Goal: Task Accomplishment & Management: Manage account settings

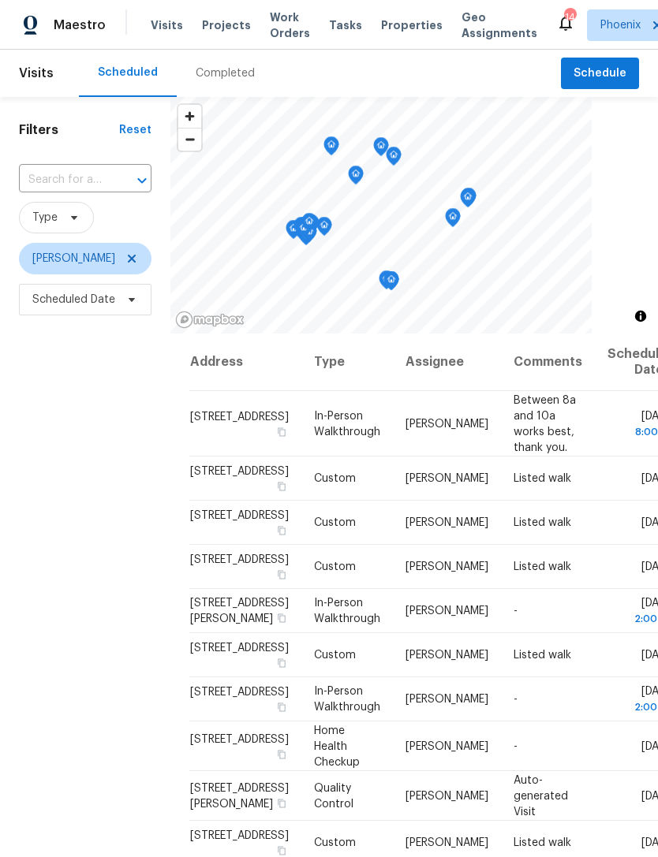
click at [107, 192] on input "text" at bounding box center [63, 180] width 88 height 24
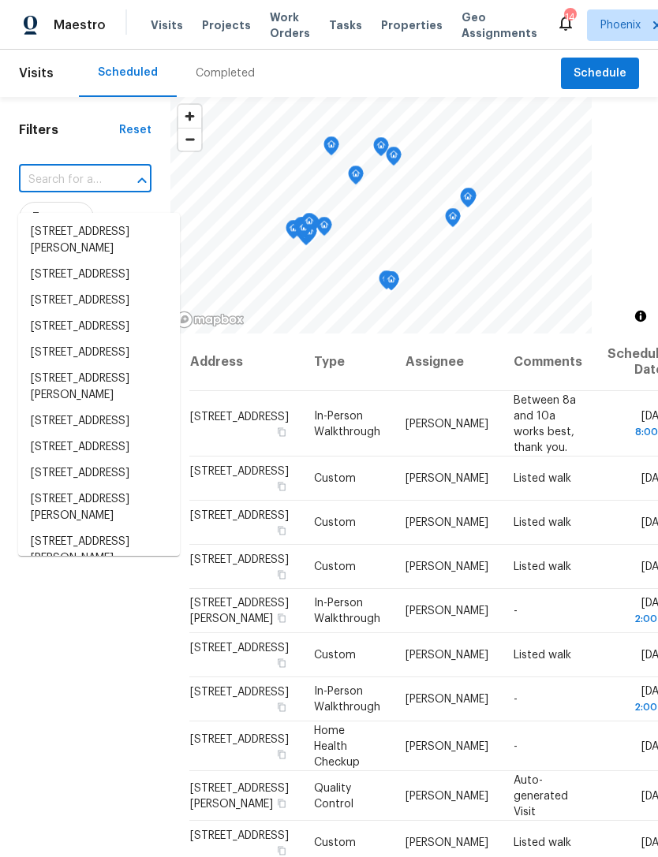
click at [54, 192] on input "text" at bounding box center [63, 180] width 88 height 24
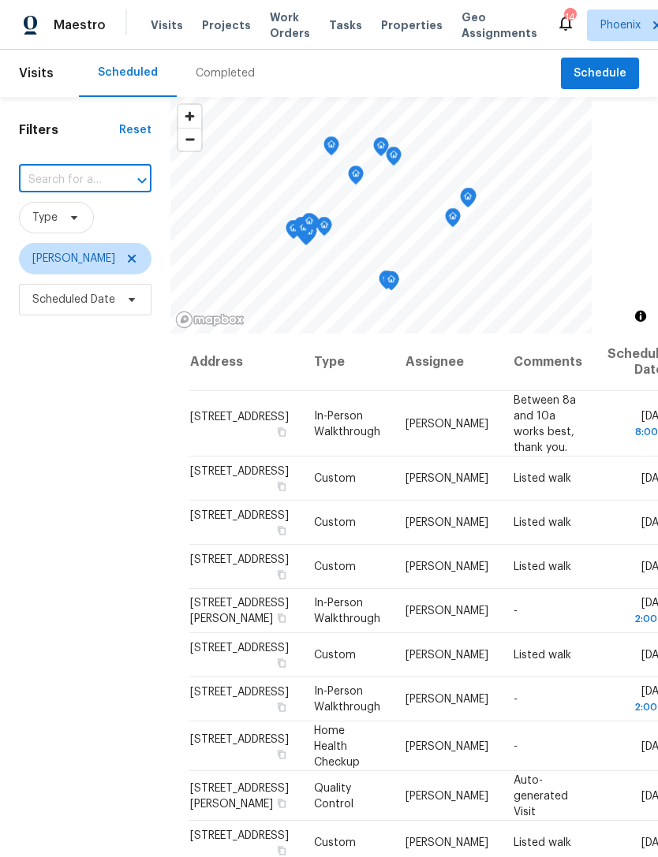
paste input "21610 N Bradford Dr Maricopa, AZ 85138"
type input "21610 N Bradford Dr Maricopa, AZ 85138"
click at [67, 244] on li "21610 N Bradford Dr, Maricopa, AZ 85138" at bounding box center [99, 232] width 162 height 26
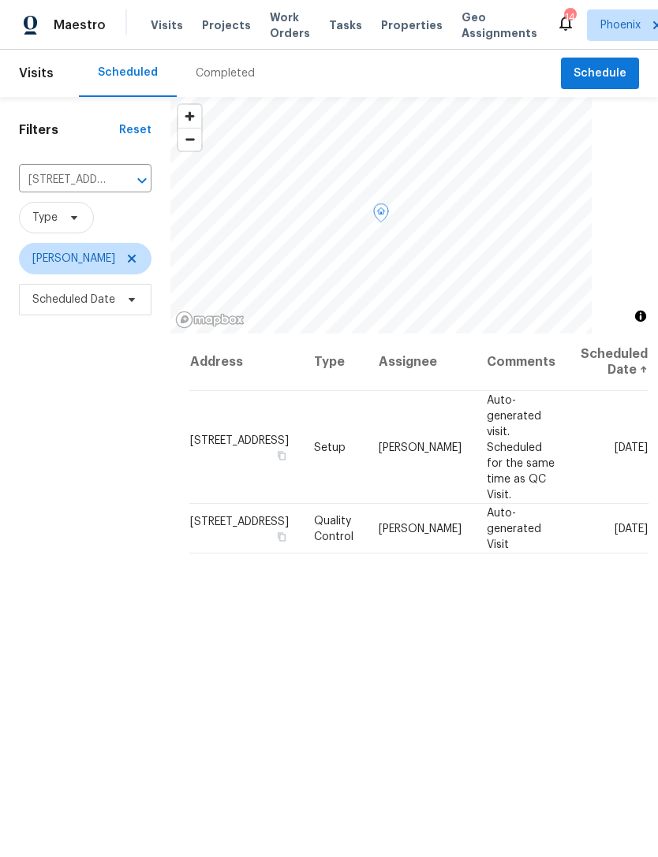
click at [0, 0] on icon at bounding box center [0, 0] width 0 height 0
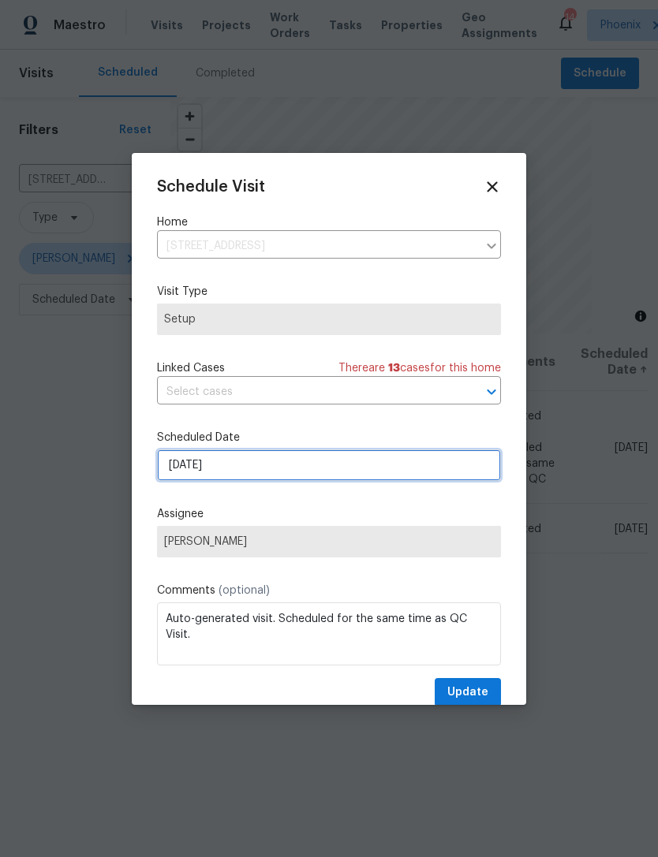
click at [337, 466] on input "10/17/2025" at bounding box center [329, 465] width 344 height 32
select select "9"
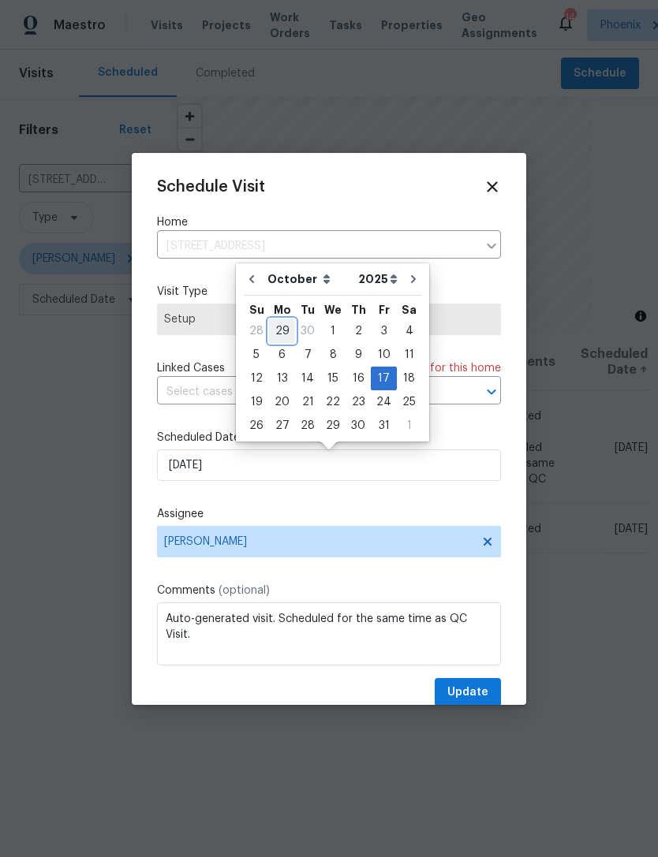
click at [278, 326] on div "29" at bounding box center [282, 331] width 26 height 22
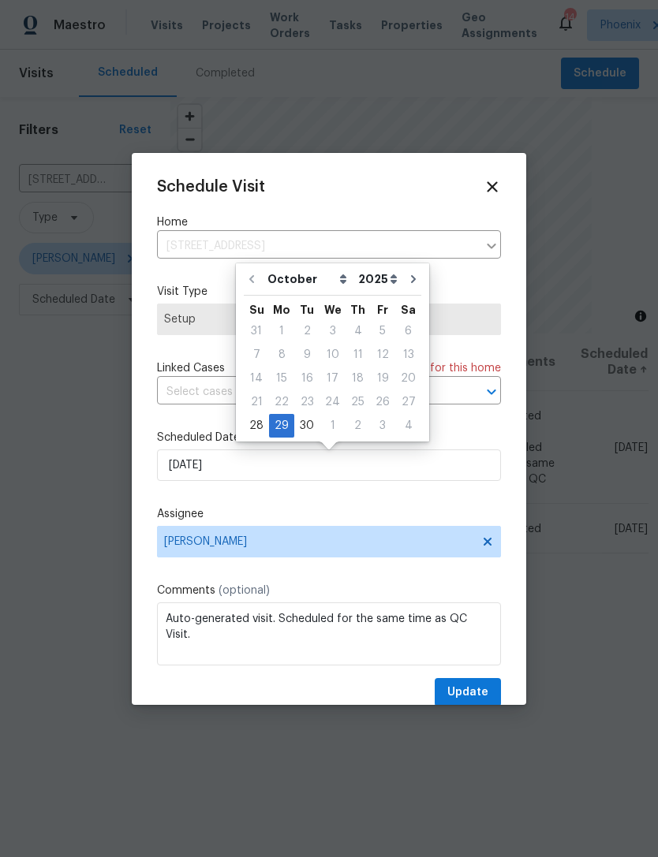
type input "[DATE]"
select select "8"
click at [472, 700] on span "Update" at bounding box center [467, 693] width 41 height 20
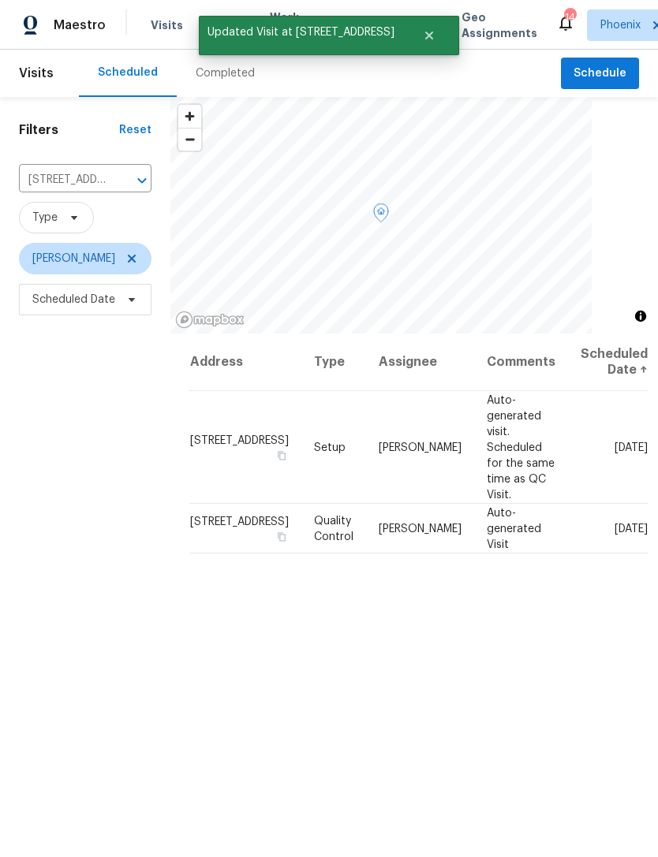
click at [0, 0] on icon at bounding box center [0, 0] width 0 height 0
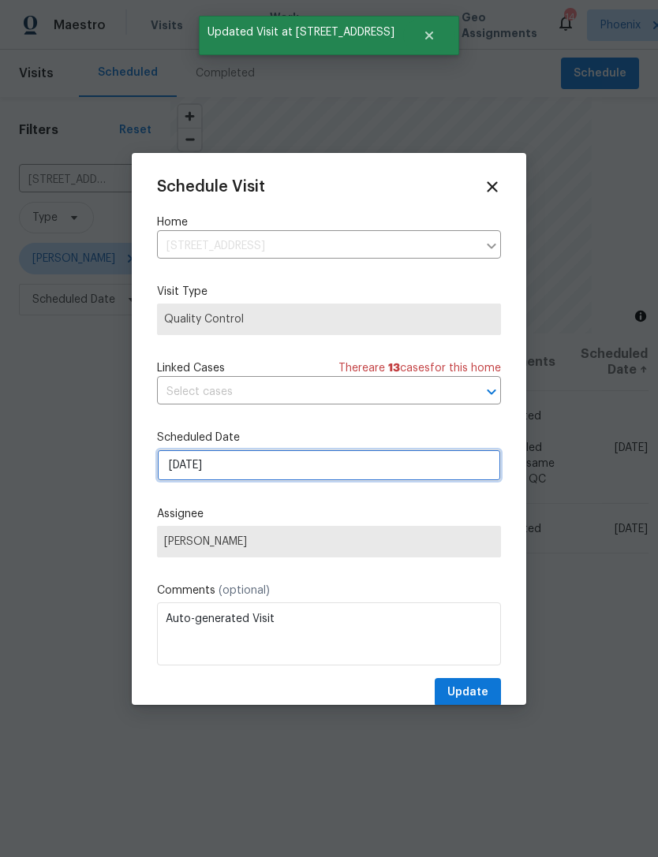
click at [342, 470] on input "10/17/2025" at bounding box center [329, 465] width 344 height 32
select select "9"
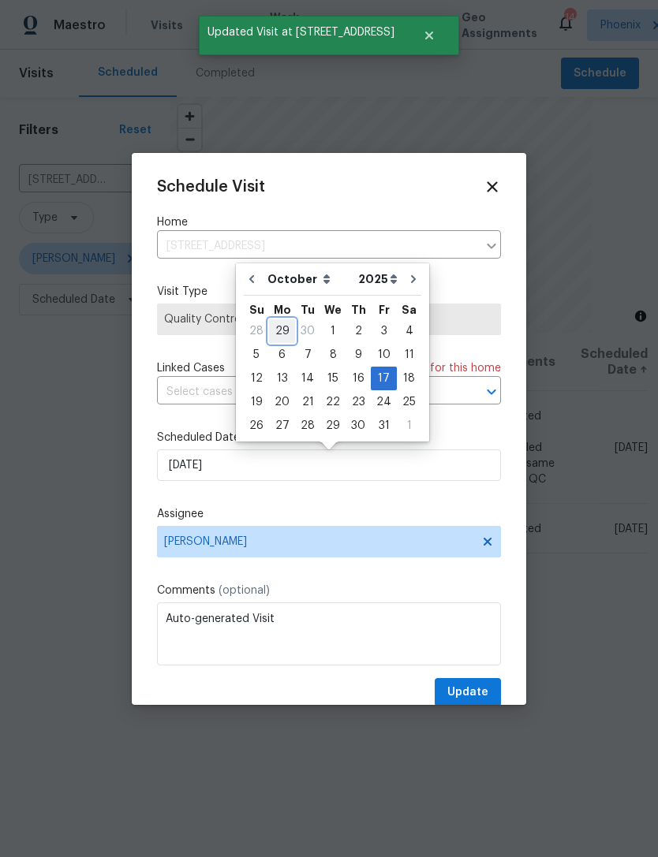
click at [278, 331] on div "29" at bounding box center [282, 331] width 26 height 22
type input "[DATE]"
select select "8"
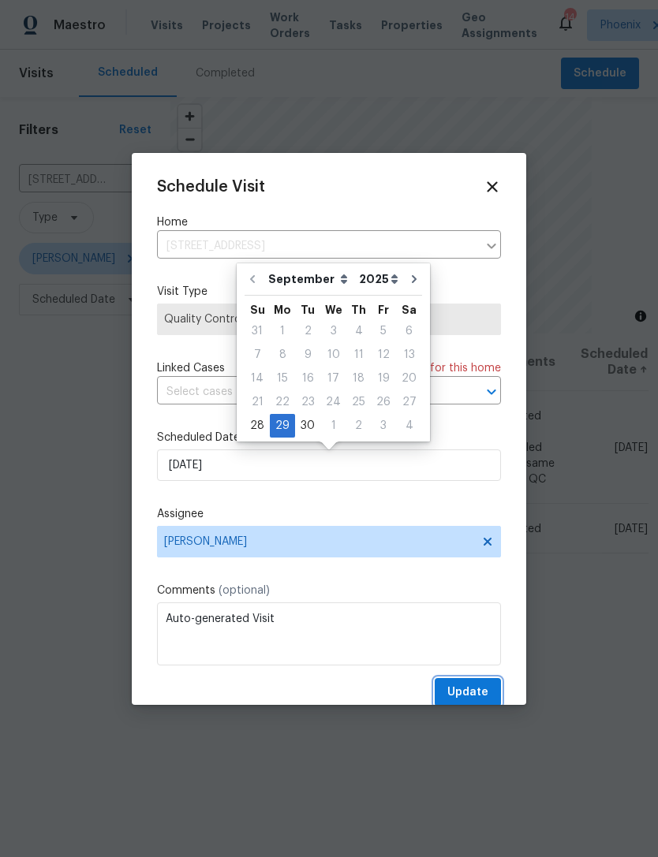
click at [475, 694] on span "Update" at bounding box center [467, 693] width 41 height 20
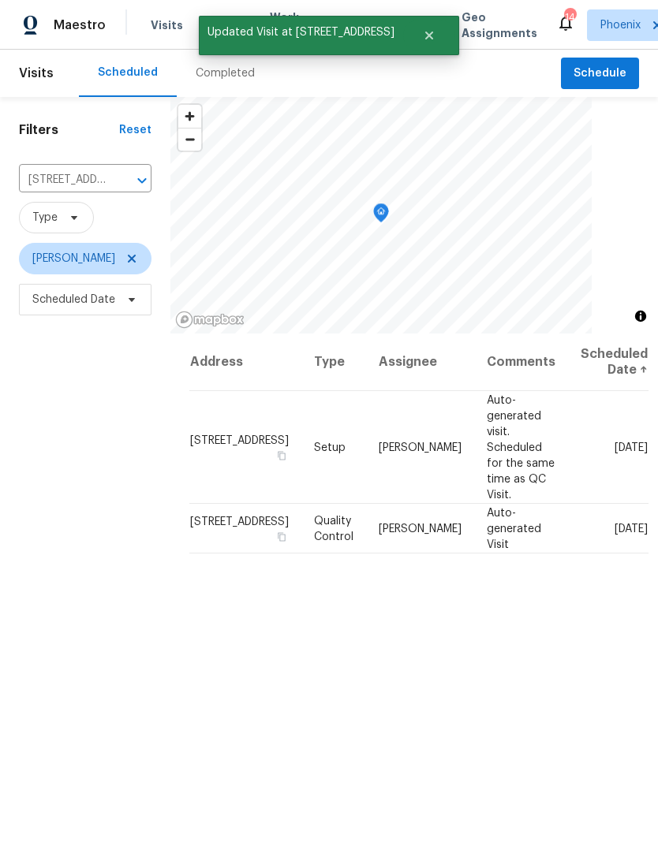
click at [129, 188] on icon "Clear" at bounding box center [122, 181] width 16 height 16
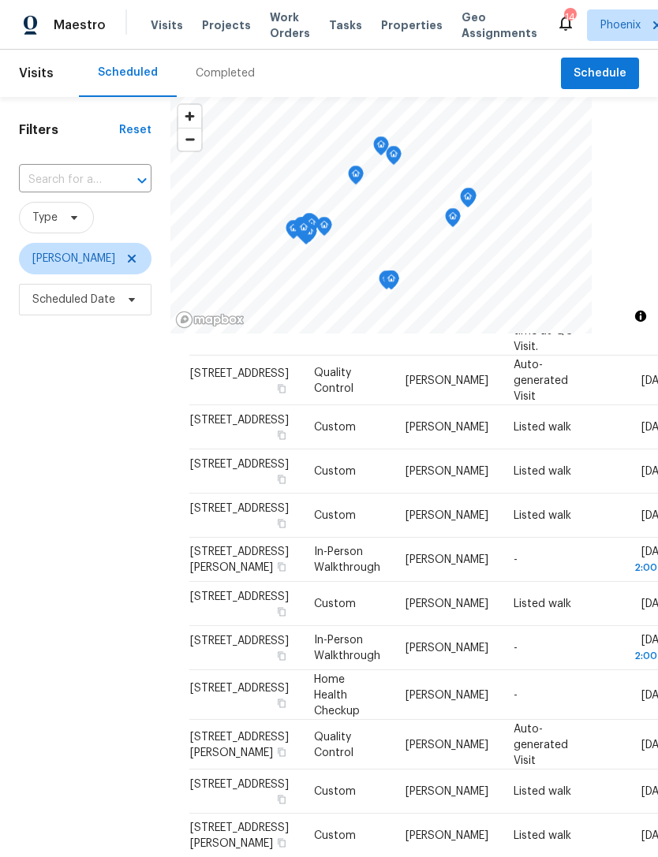
scroll to position [214, 0]
click at [0, 0] on icon at bounding box center [0, 0] width 0 height 0
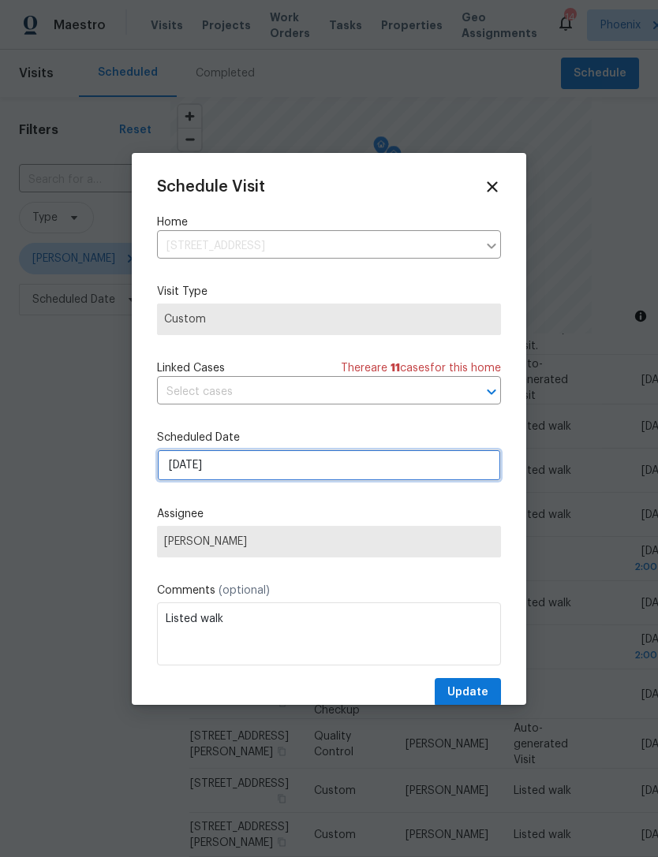
click at [325, 465] on input "[DATE]" at bounding box center [329, 465] width 344 height 32
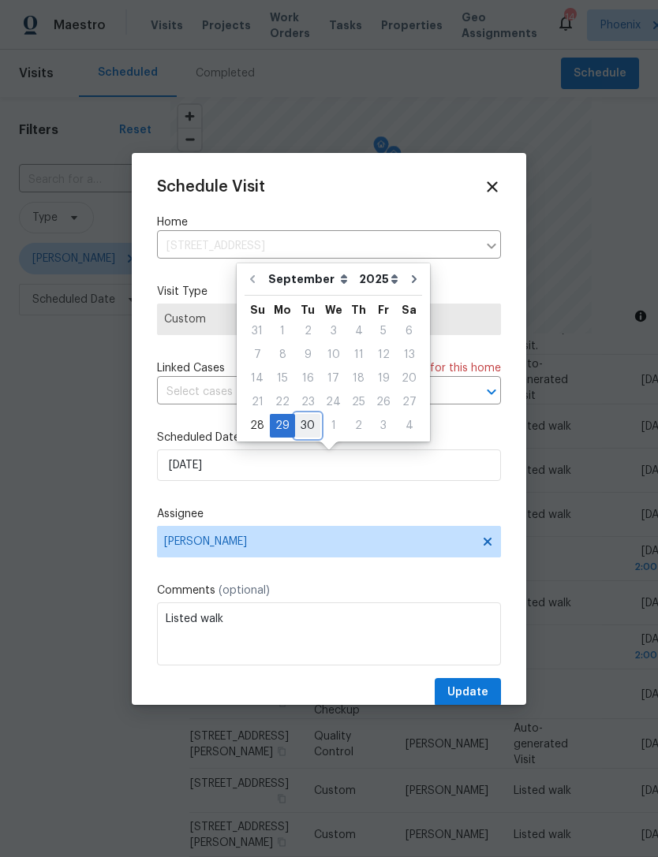
click at [307, 424] on div "30" at bounding box center [307, 426] width 25 height 22
type input "9/30/2025"
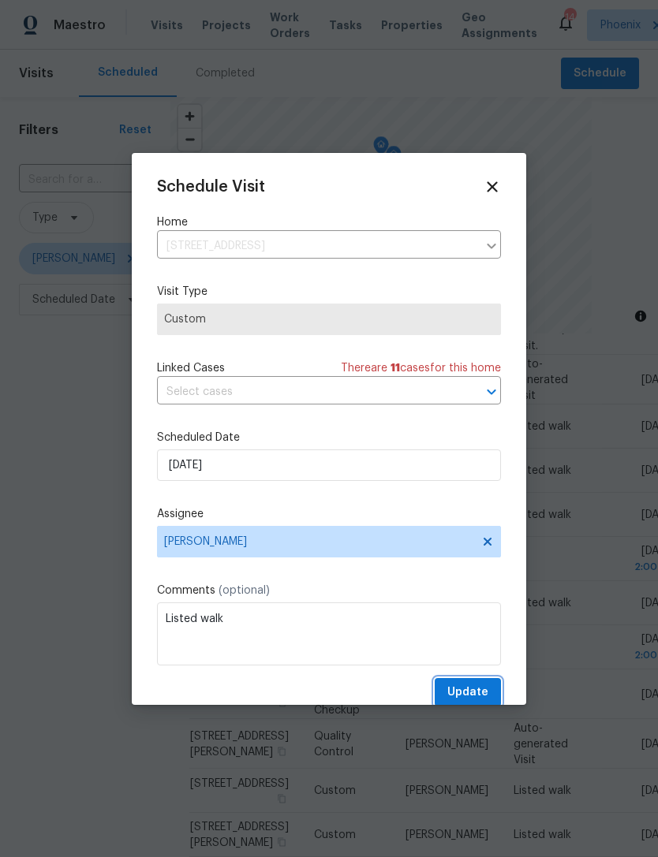
click at [479, 696] on span "Update" at bounding box center [467, 693] width 41 height 20
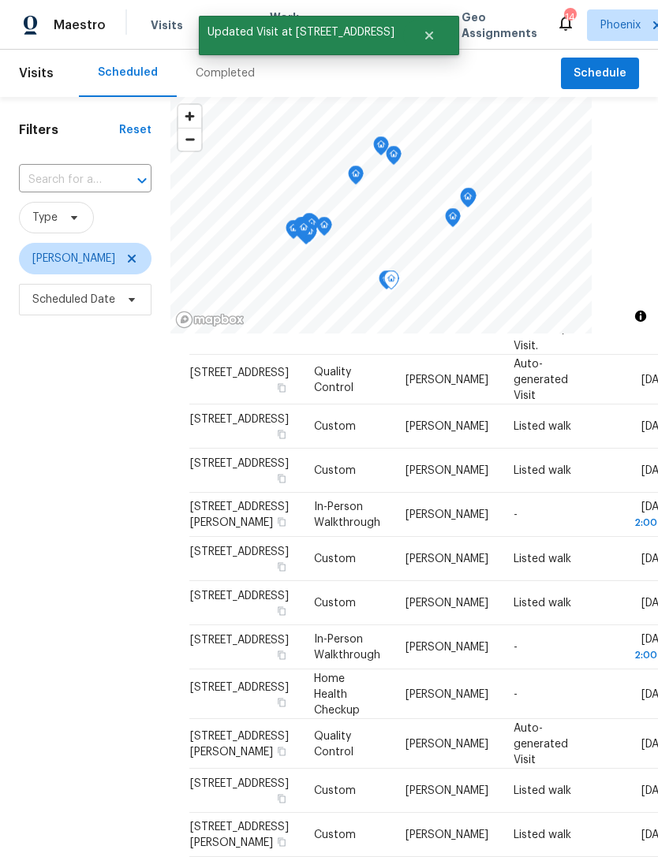
click at [0, 0] on div at bounding box center [0, 0] width 0 height 0
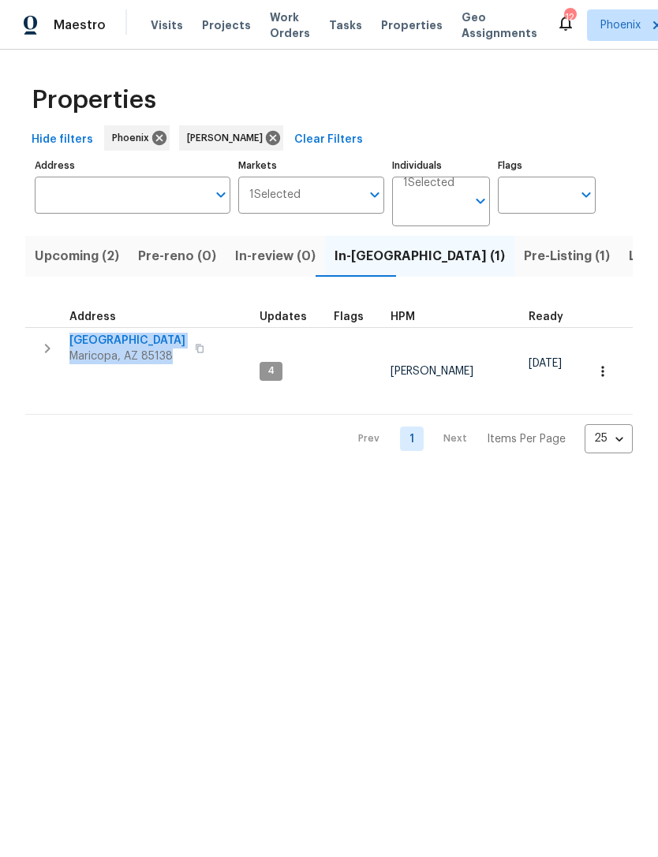
click at [203, 479] on html "Maestro Visits Projects Work Orders Tasks Properties Geo Assignments 12 Phoenix…" at bounding box center [329, 239] width 658 height 479
click at [114, 349] on span "21610 N Bradford Dr" at bounding box center [127, 341] width 116 height 16
click at [628, 267] on span "Listed (16)" at bounding box center [660, 256] width 65 height 22
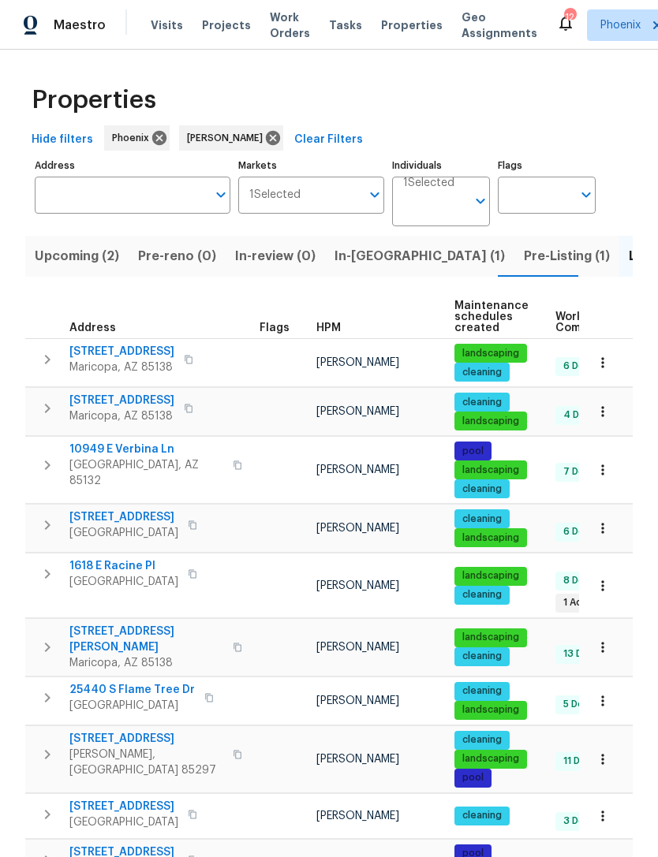
click at [524, 267] on span "Pre-Listing (1)" at bounding box center [567, 256] width 86 height 22
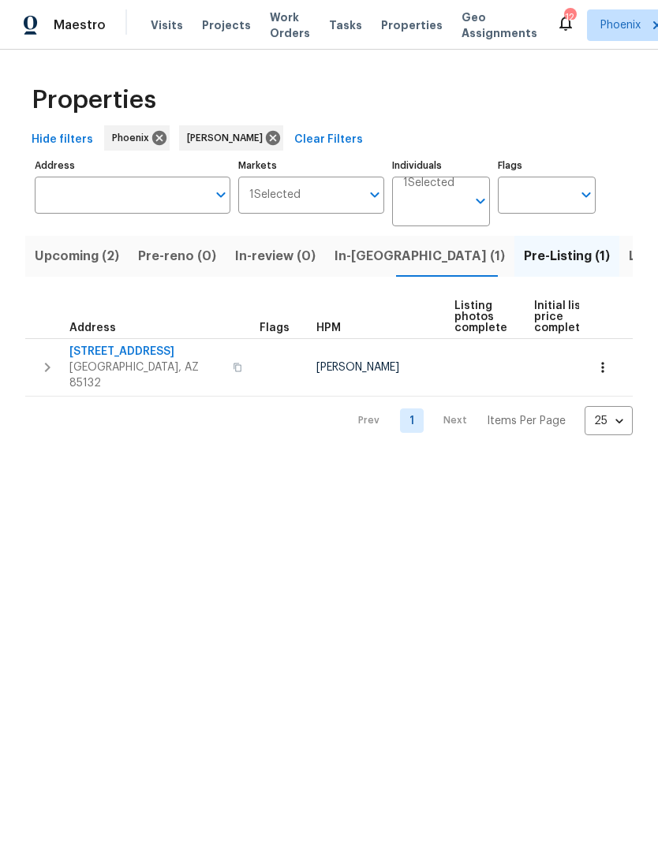
click at [124, 360] on span "2514 N Palo Verde Dr" at bounding box center [146, 352] width 154 height 16
click at [628, 267] on span "Listed (16)" at bounding box center [660, 256] width 65 height 22
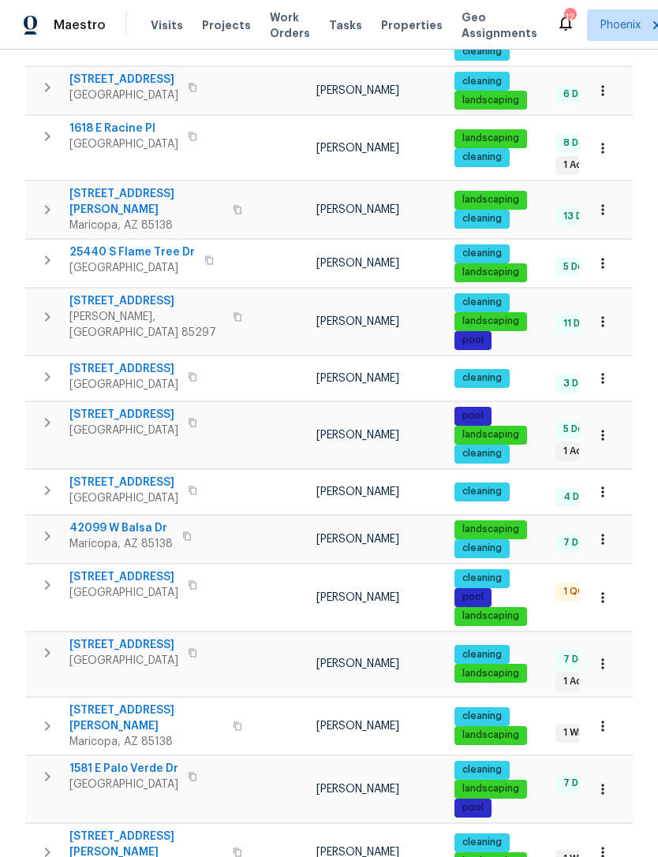
scroll to position [437, 0]
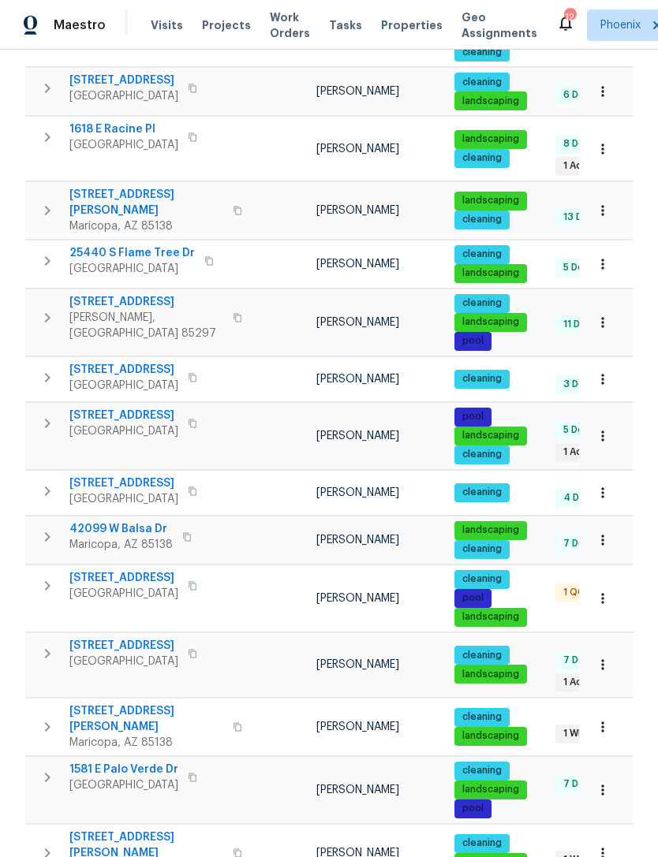
click at [107, 830] on span "43531 W Bailey Dr" at bounding box center [146, 846] width 154 height 32
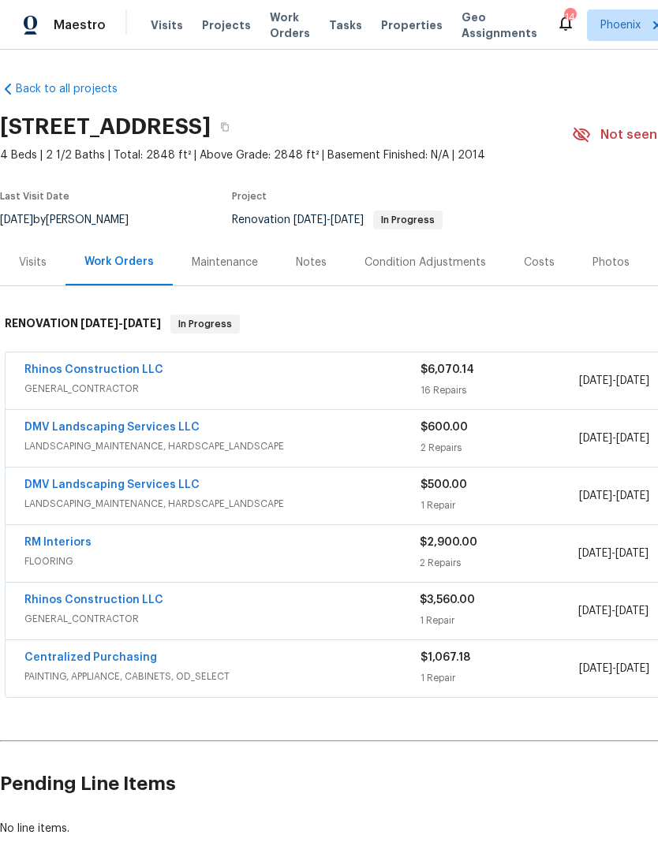
click at [307, 270] on div "Notes" at bounding box center [311, 263] width 31 height 16
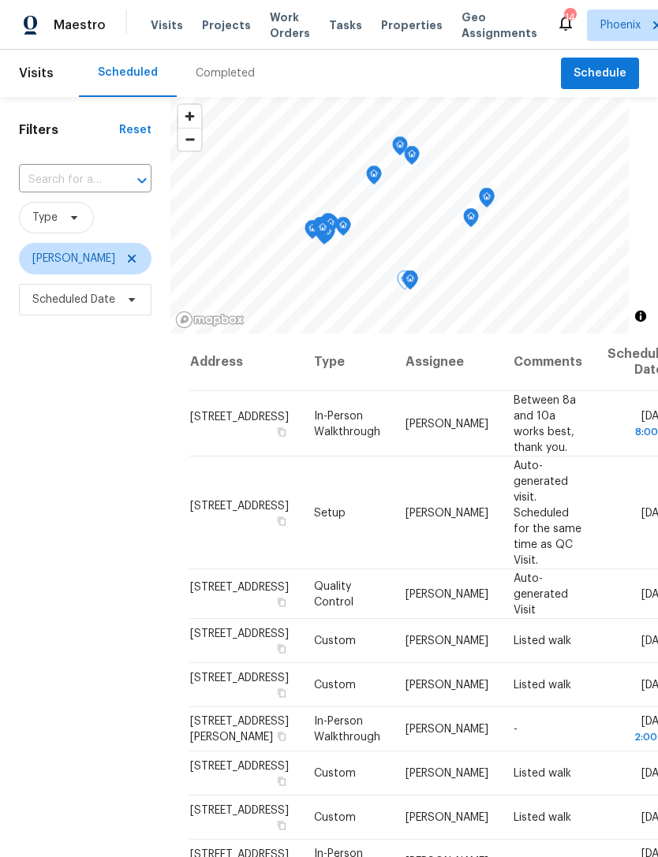
click at [0, 0] on icon at bounding box center [0, 0] width 0 height 0
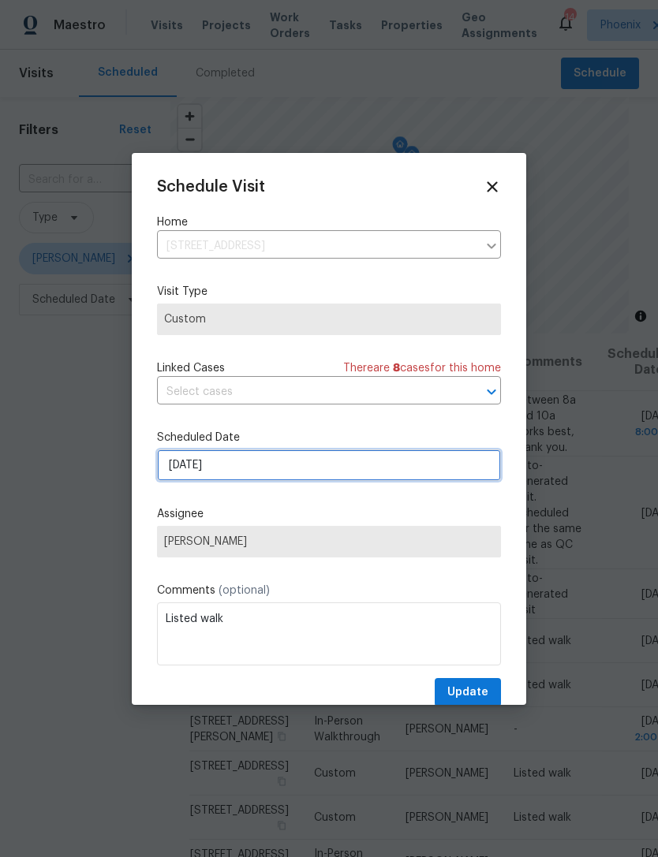
click at [317, 463] on input "[DATE]" at bounding box center [329, 465] width 344 height 32
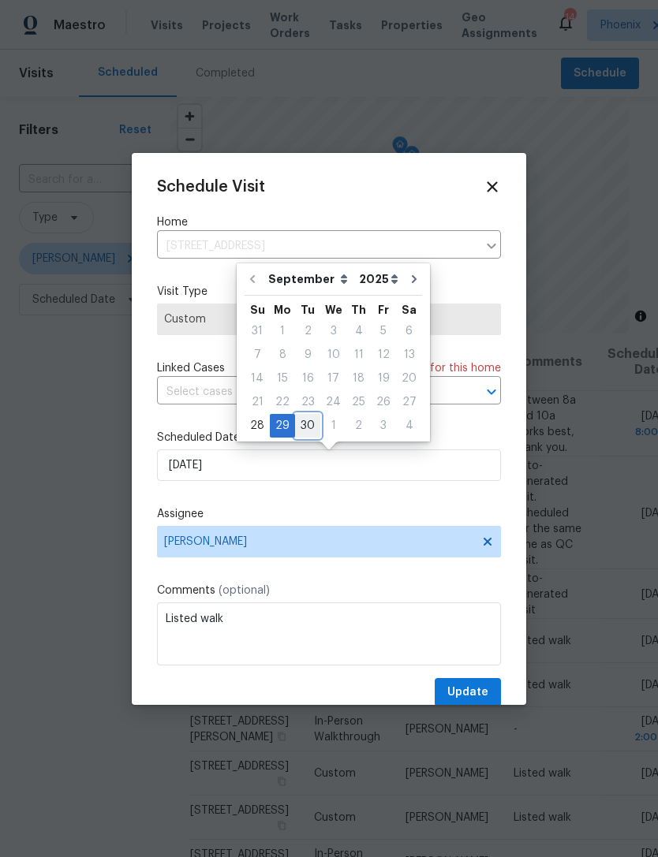
click at [305, 416] on div "30" at bounding box center [307, 426] width 25 height 22
type input "[DATE]"
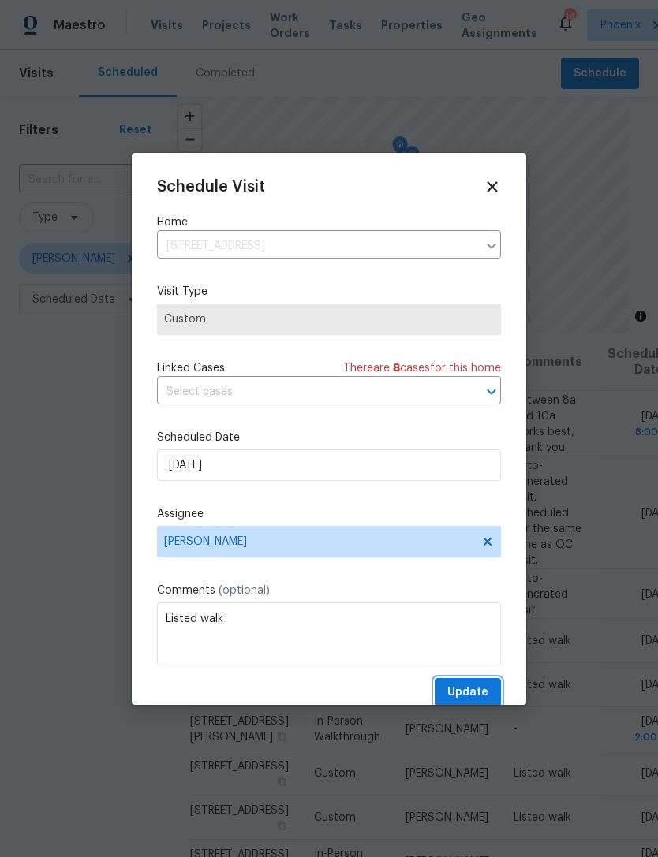
click at [483, 701] on span "Update" at bounding box center [467, 693] width 41 height 20
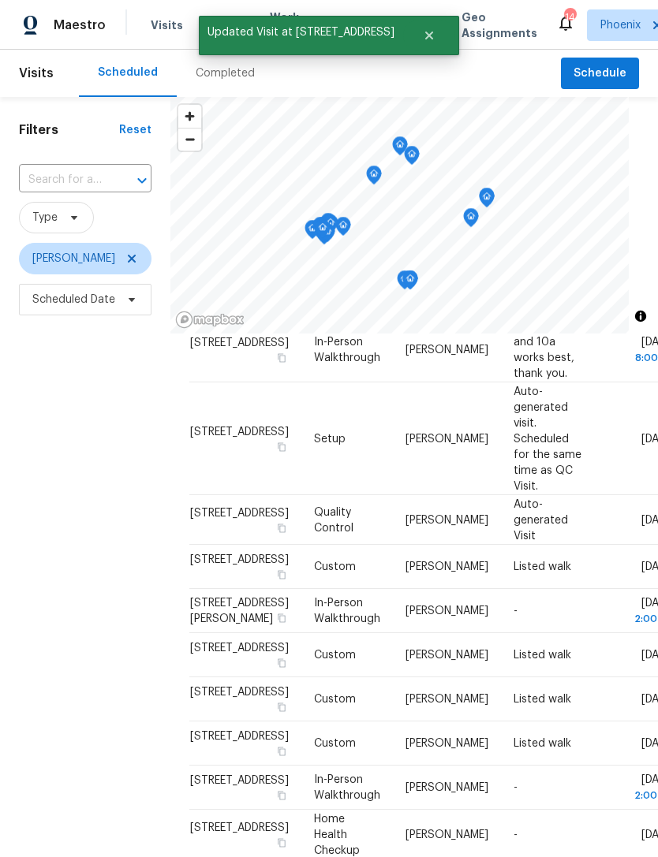
scroll to position [71, 0]
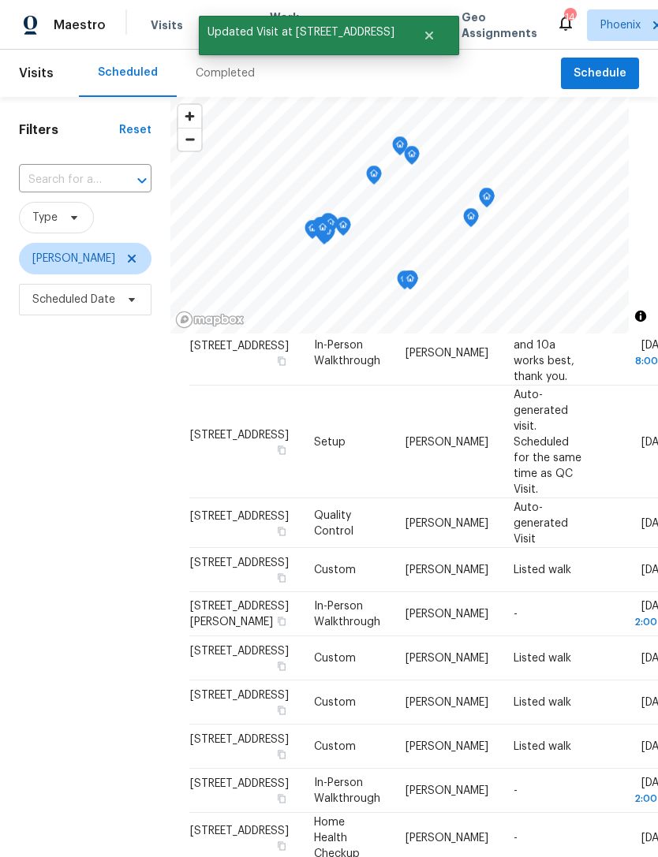
click at [0, 0] on icon at bounding box center [0, 0] width 0 height 0
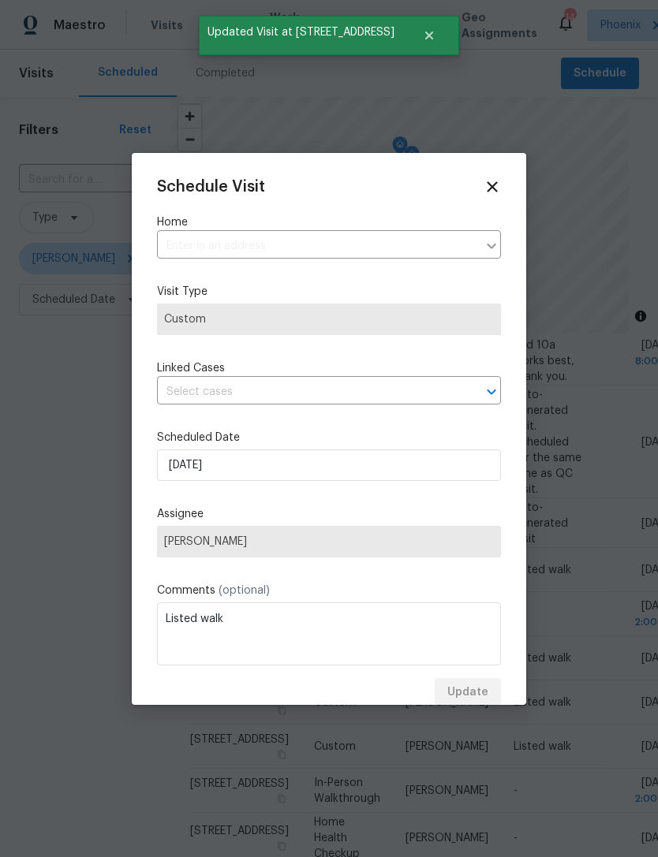
type input "1618 E Racine Pl, Casa Grande, AZ 85122"
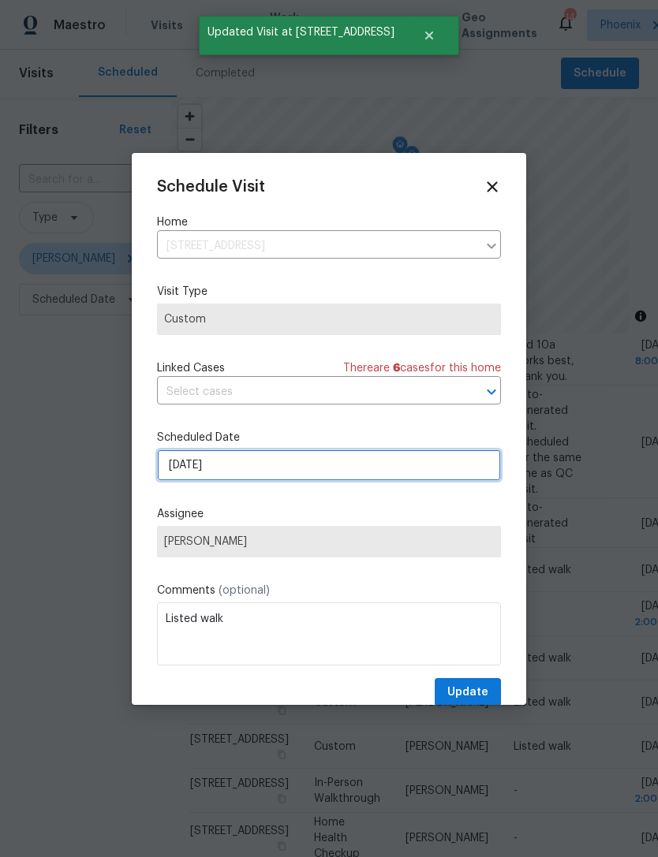
click at [298, 471] on input "[DATE]" at bounding box center [329, 465] width 344 height 32
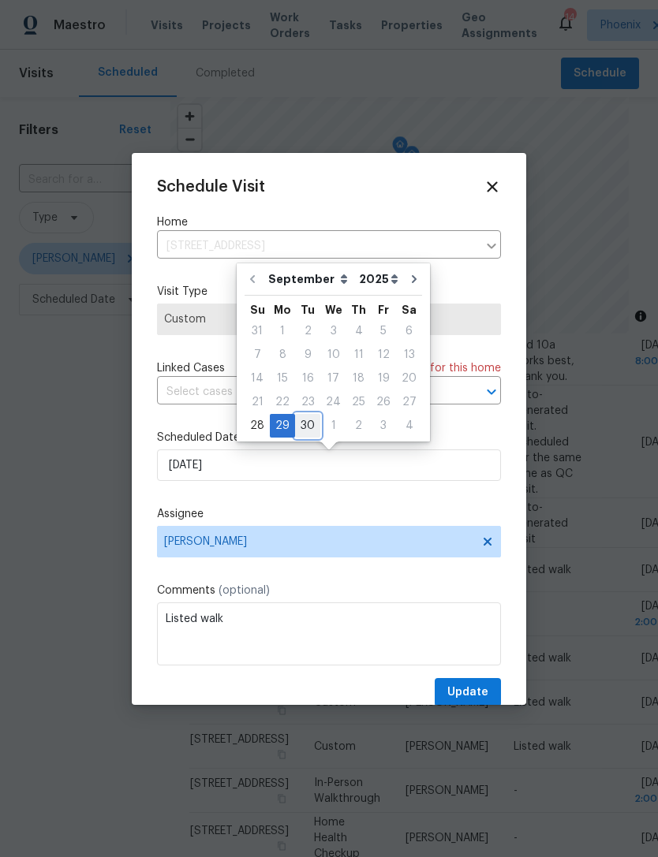
click at [308, 425] on div "30" at bounding box center [307, 426] width 25 height 22
type input "9/30/2025"
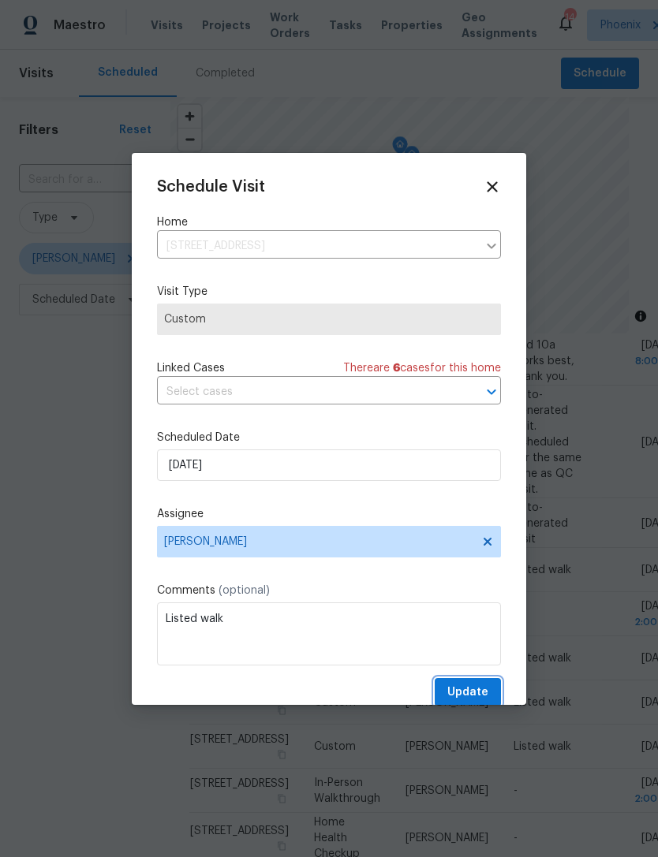
click at [474, 692] on span "Update" at bounding box center [467, 693] width 41 height 20
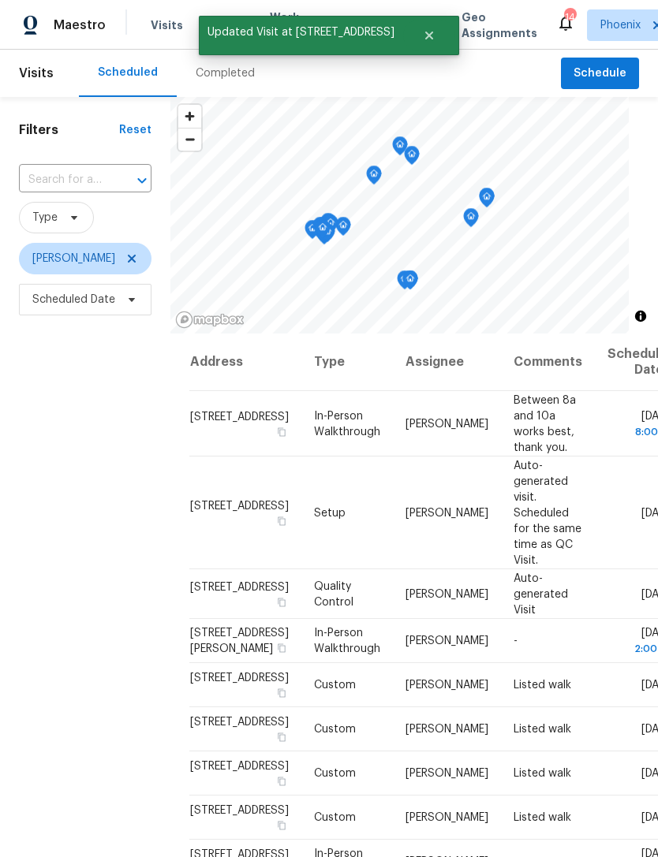
scroll to position [0, 0]
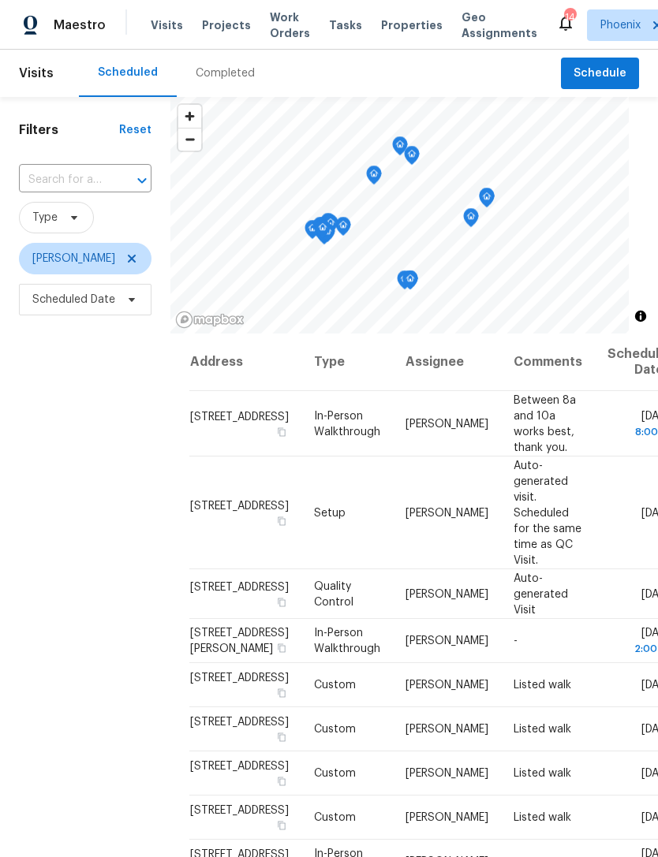
click at [107, 192] on input "text" at bounding box center [63, 180] width 88 height 24
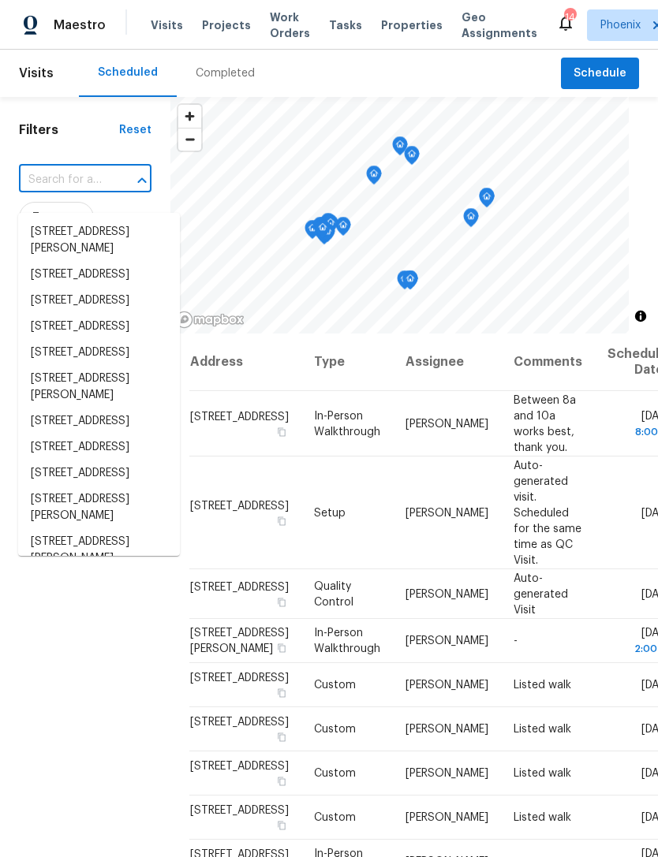
click at [61, 191] on input "text" at bounding box center [63, 180] width 88 height 24
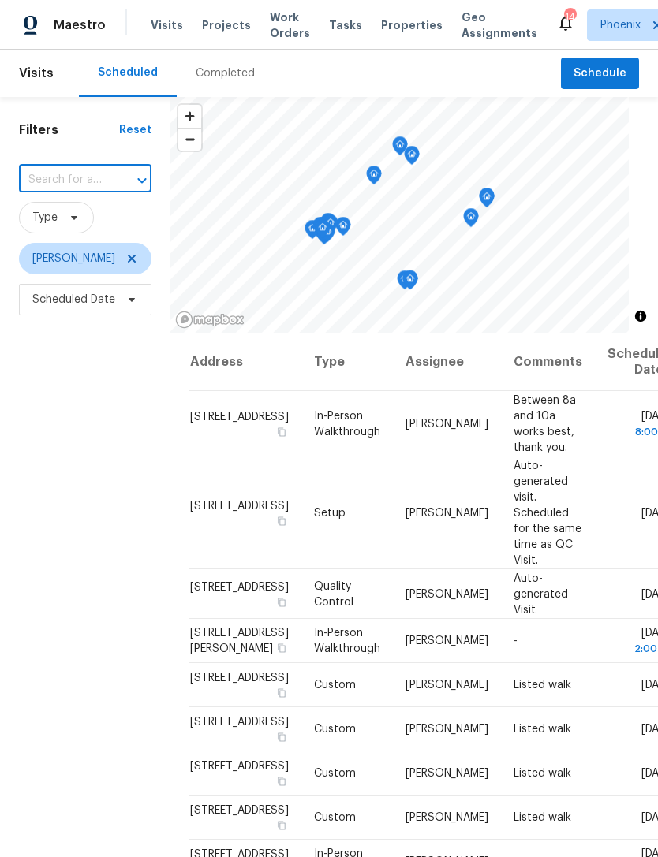
click at [58, 192] on input "text" at bounding box center [63, 180] width 88 height 24
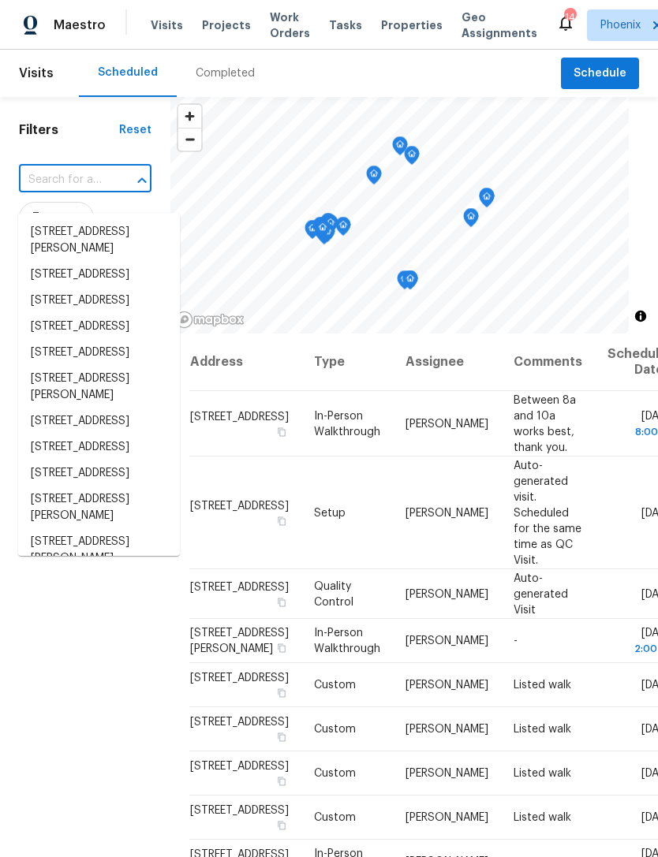
paste input "25440 S Flame Tree Dr, Sun Lakes, AZ 85248"
type input "25440 S Flame Tree Dr, Sun Lakes, AZ 85248"
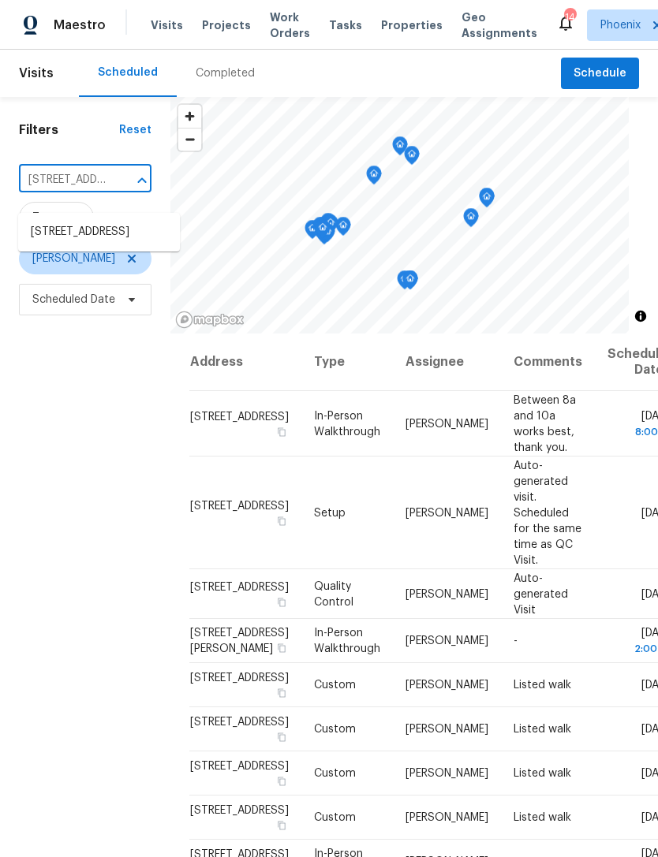
click at [94, 239] on li "25440 S Flame Tree Dr, Sun Lakes, AZ 85248" at bounding box center [99, 232] width 162 height 26
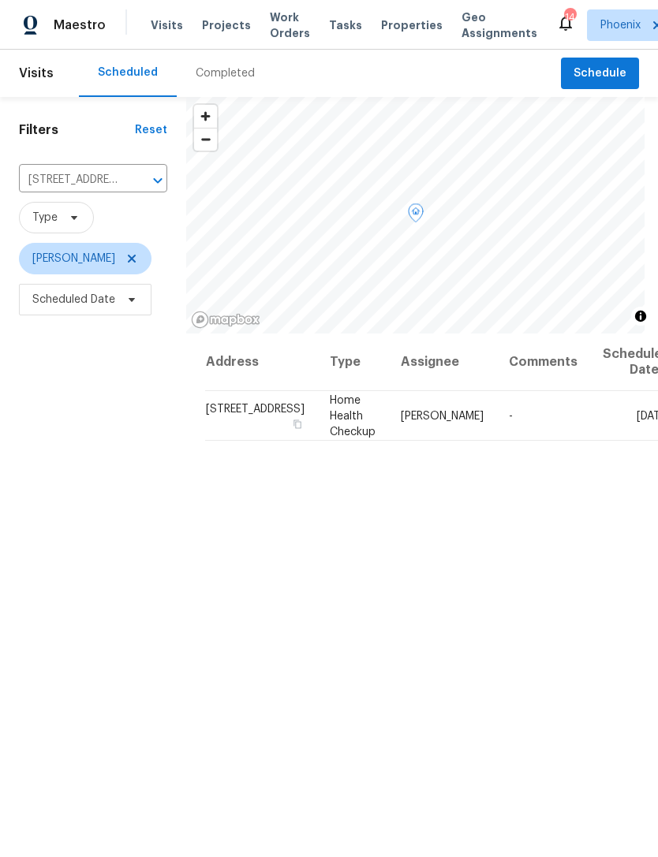
click at [0, 0] on icon at bounding box center [0, 0] width 0 height 0
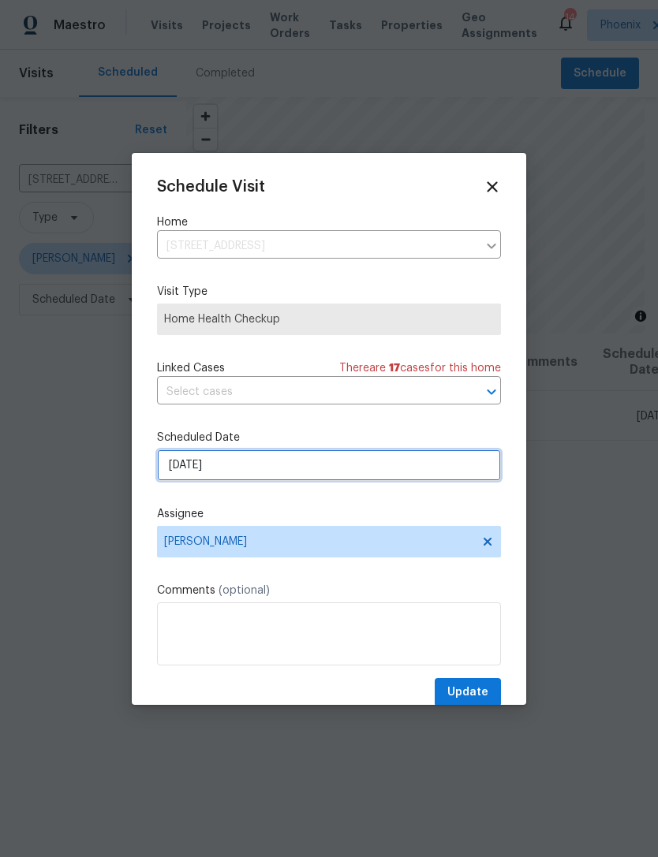
click at [412, 464] on input "9/30/2025" at bounding box center [329, 465] width 344 height 32
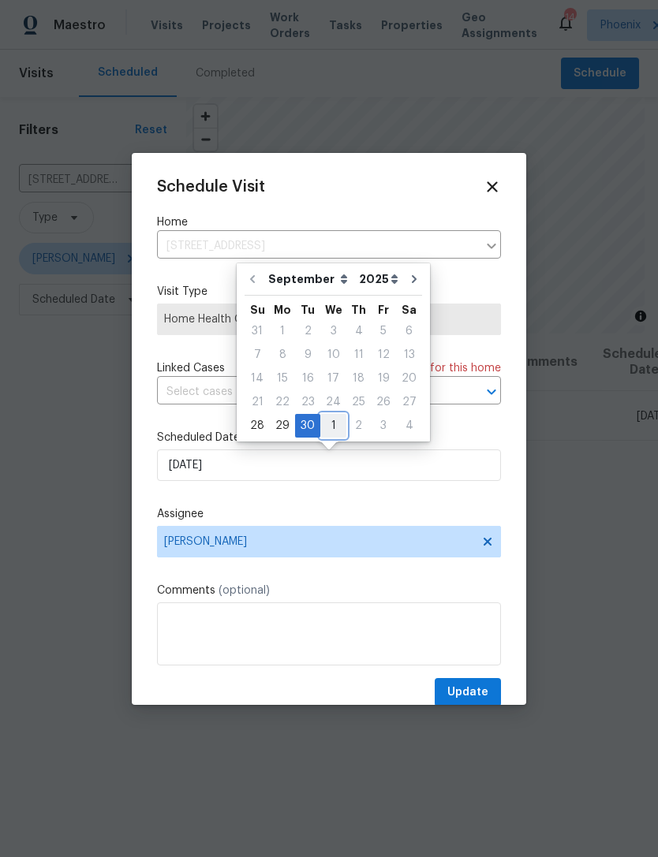
click at [329, 431] on div "1" at bounding box center [333, 426] width 26 height 22
type input "10/1/2025"
select select "9"
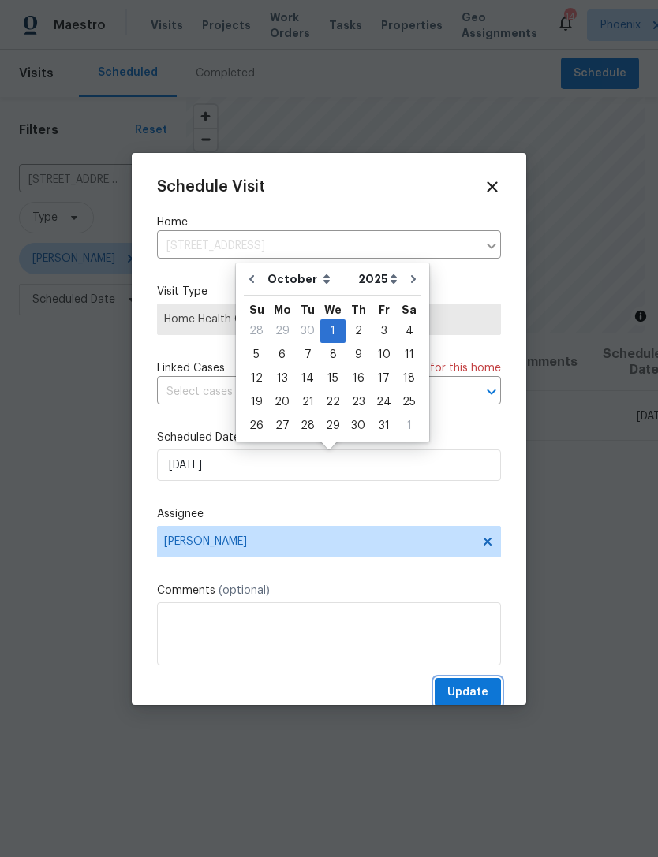
click at [476, 690] on span "Update" at bounding box center [467, 693] width 41 height 20
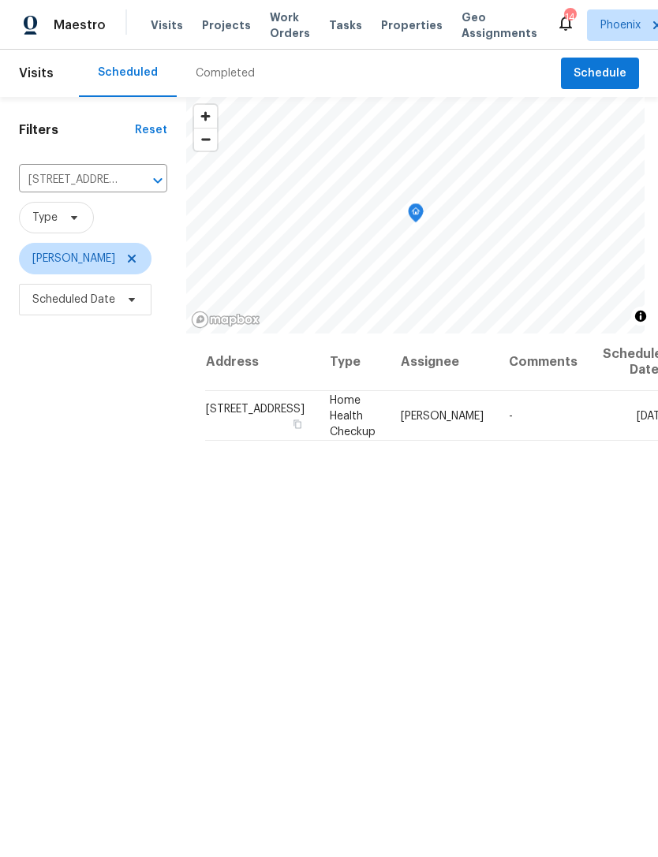
click at [145, 188] on icon "Clear" at bounding box center [137, 181] width 16 height 16
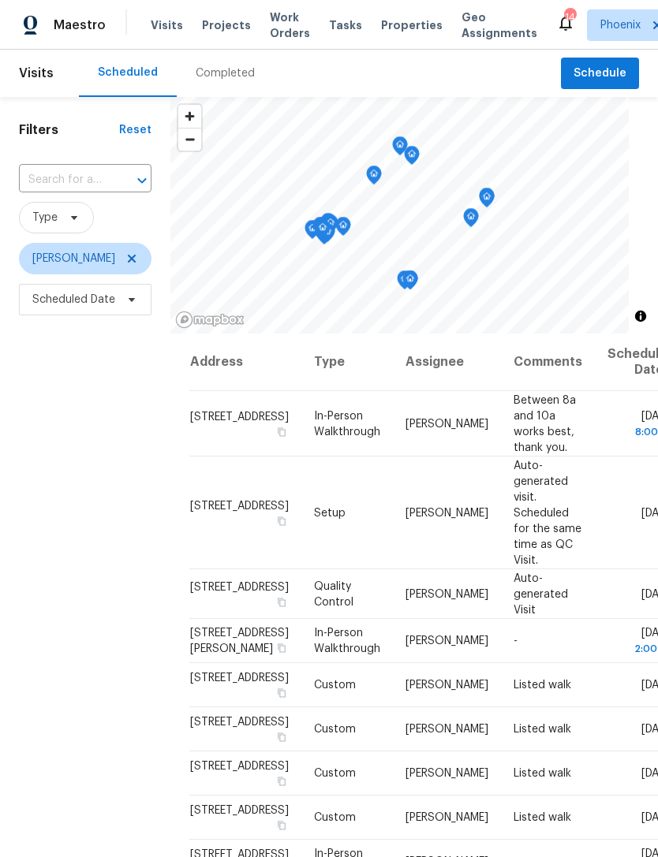
click at [63, 190] on input "text" at bounding box center [63, 180] width 88 height 24
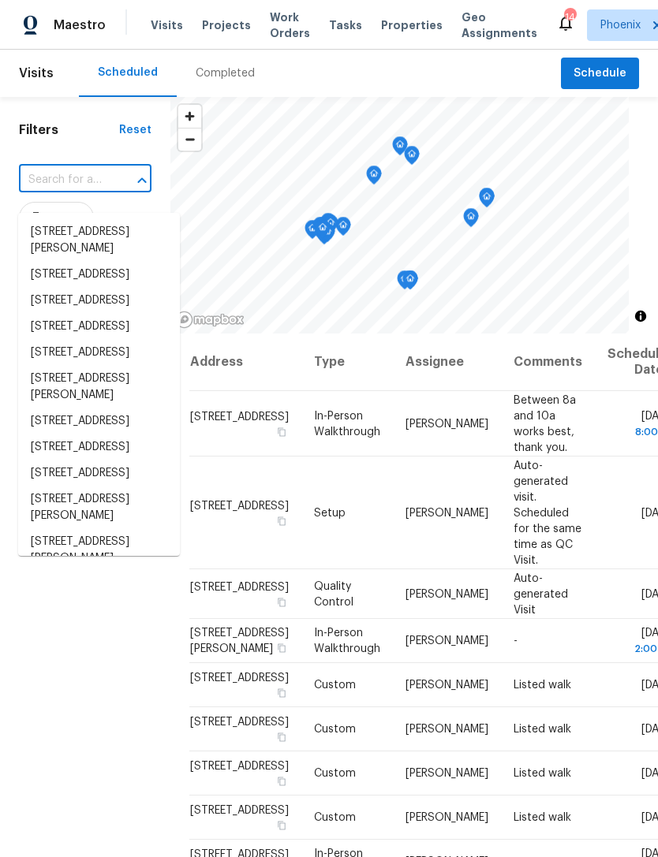
click at [56, 192] on input "text" at bounding box center [63, 180] width 88 height 24
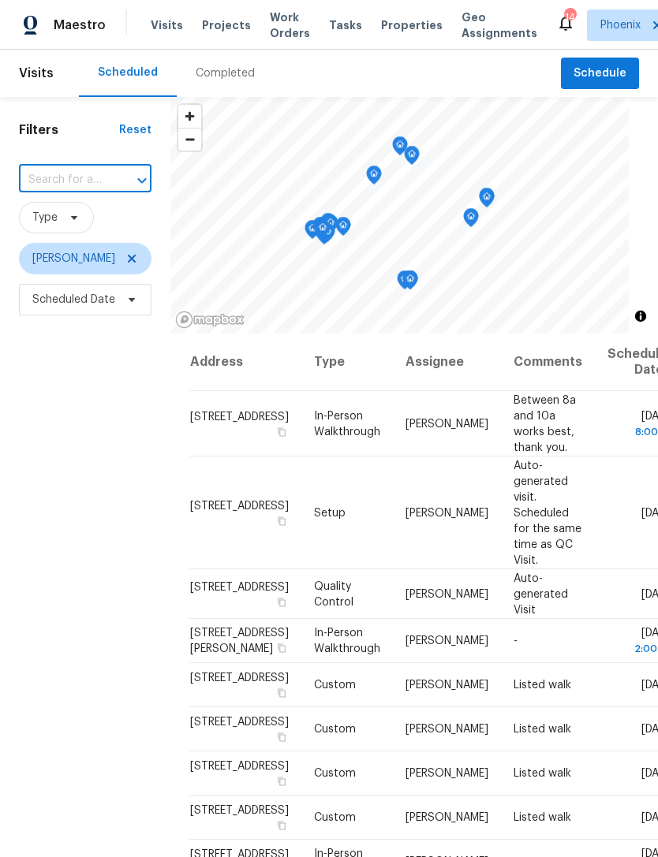
paste input "42099 W Balsa Dr, Maricopa, AZ 85138"
type input "42099 W Balsa Dr, Maricopa, AZ 85138"
click at [83, 233] on li "42099 W Balsa Dr, Maricopa, AZ 85138" at bounding box center [99, 232] width 162 height 26
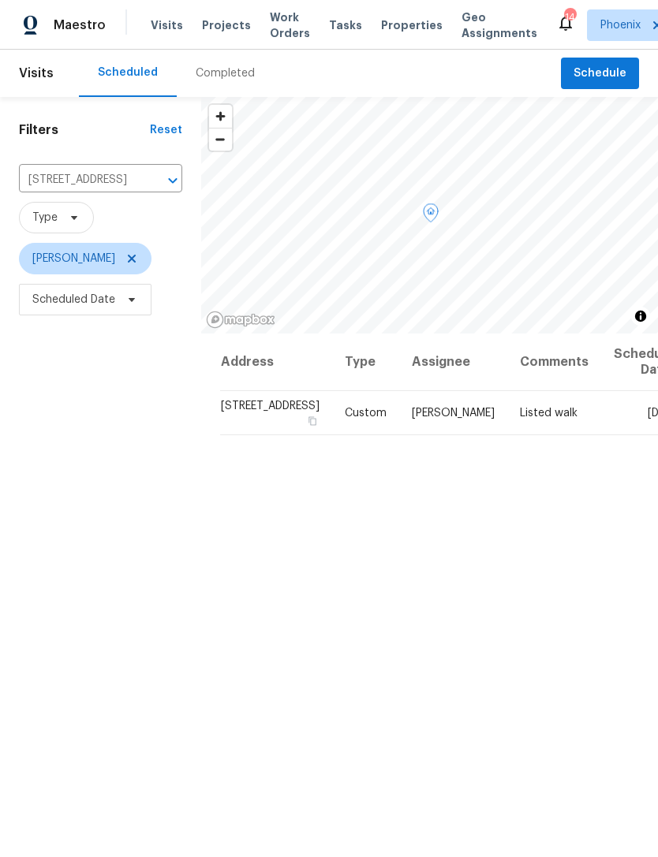
click at [0, 0] on icon at bounding box center [0, 0] width 0 height 0
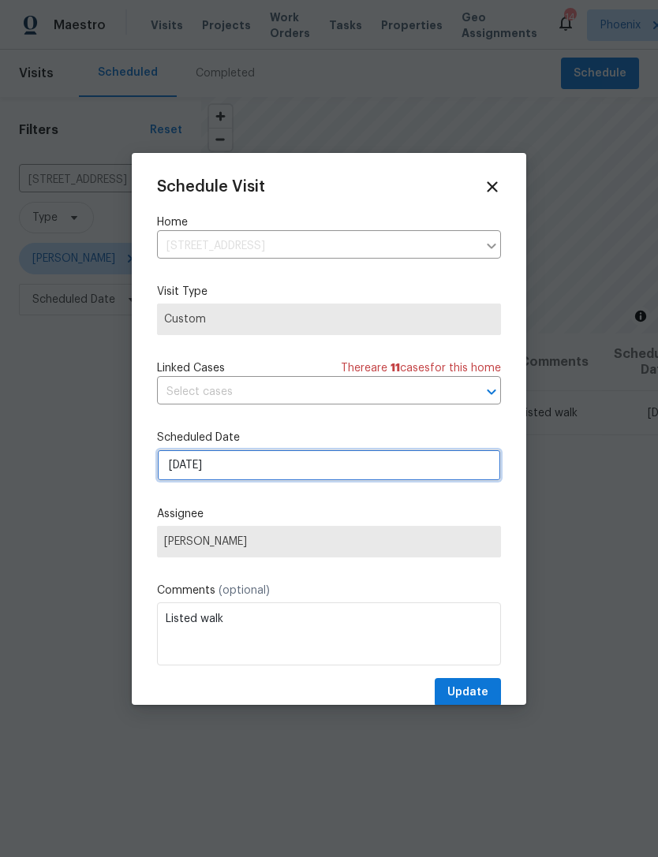
click at [348, 480] on input "9/30/2025" at bounding box center [329, 465] width 344 height 32
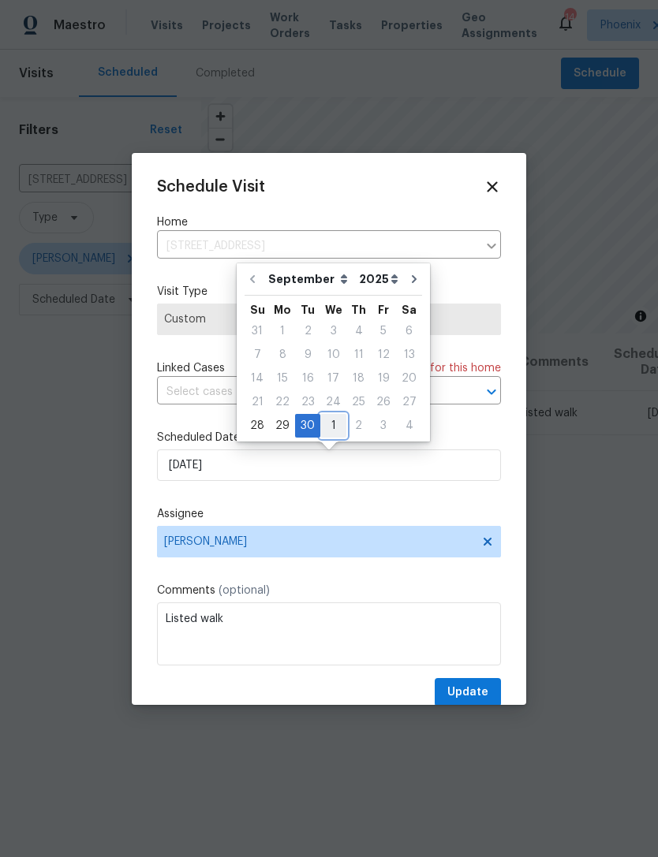
click at [334, 423] on div "1" at bounding box center [333, 426] width 26 height 22
type input "10/1/2025"
select select "9"
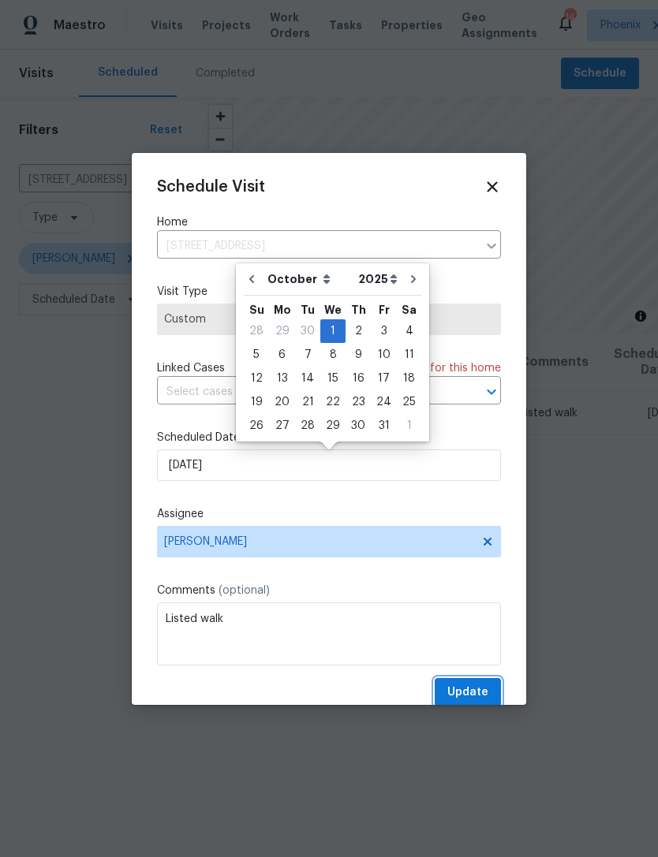
click at [479, 692] on span "Update" at bounding box center [467, 693] width 41 height 20
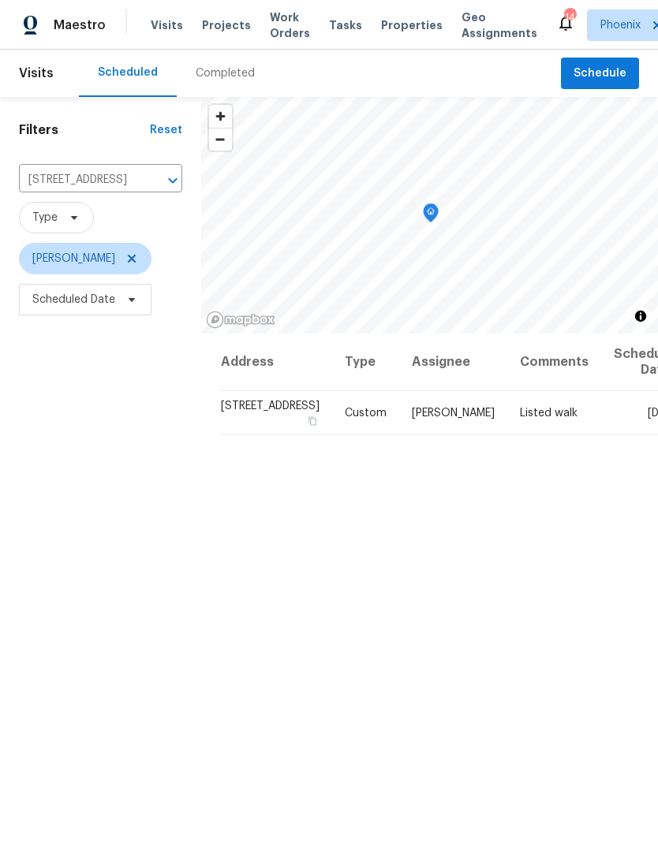
click at [154, 188] on icon "Clear" at bounding box center [152, 181] width 16 height 16
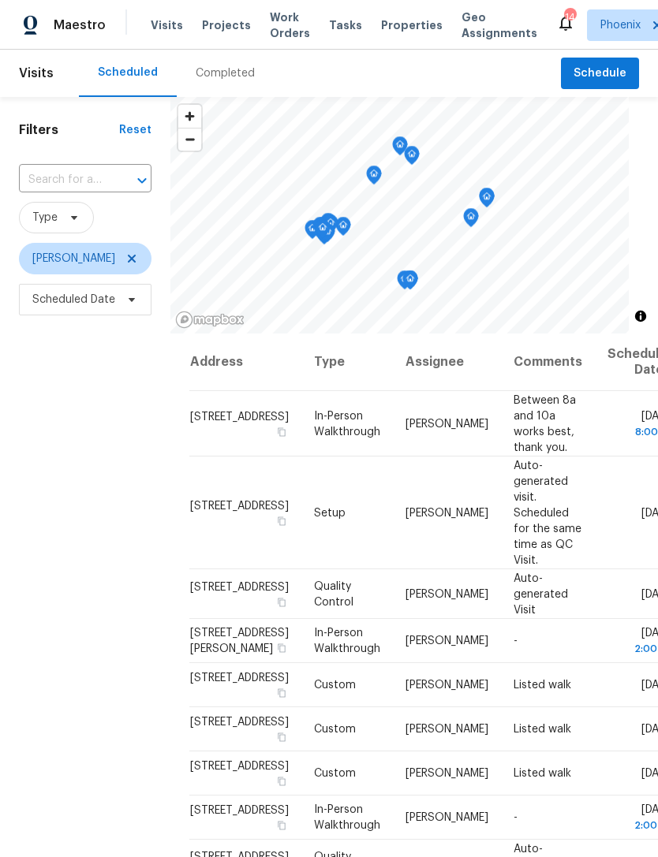
click at [83, 190] on input "text" at bounding box center [63, 180] width 88 height 24
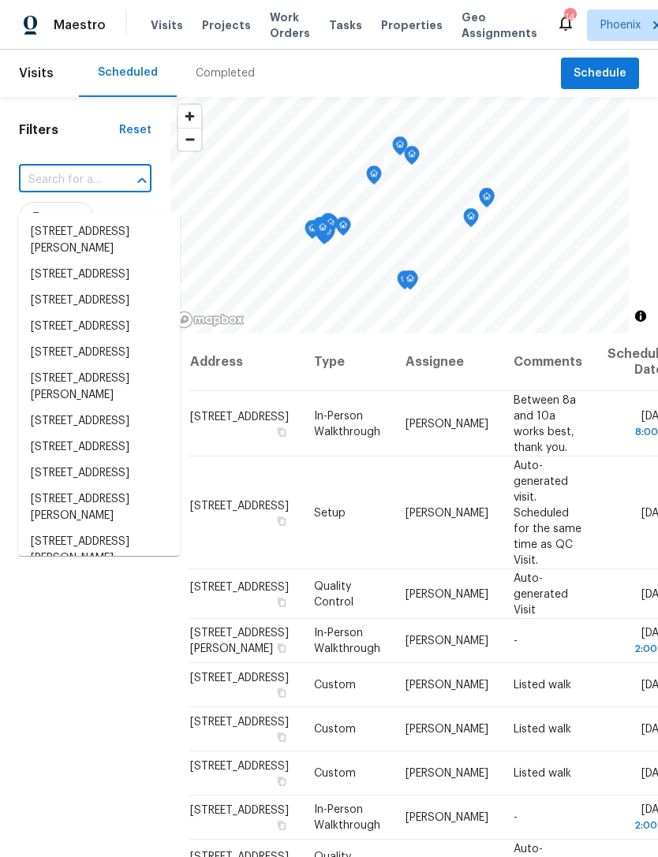
click at [54, 190] on input "text" at bounding box center [63, 180] width 88 height 24
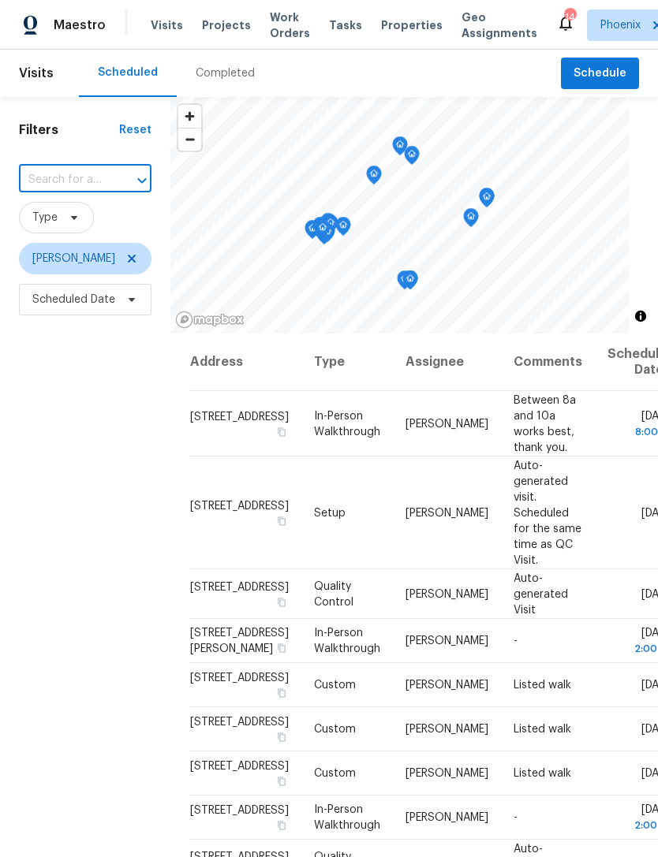
paste input "43531 W Bailey Dr, Maricopa, AZ 85138"
type input "43531 W Bailey Dr, Maricopa, AZ 85138"
click at [80, 234] on li "43531 W Bailey Dr, Maricopa, AZ 85138" at bounding box center [99, 240] width 162 height 43
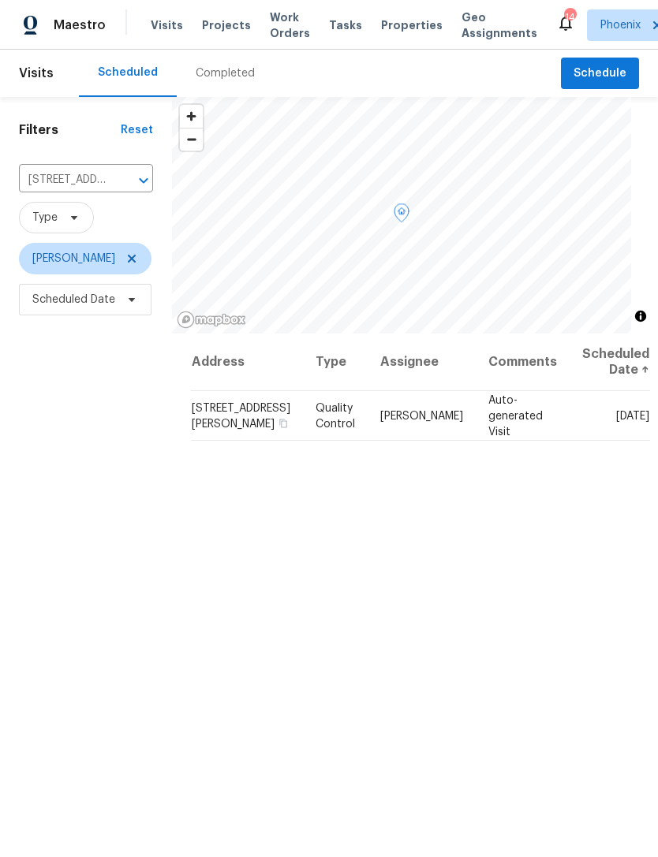
click at [0, 0] on icon at bounding box center [0, 0] width 0 height 0
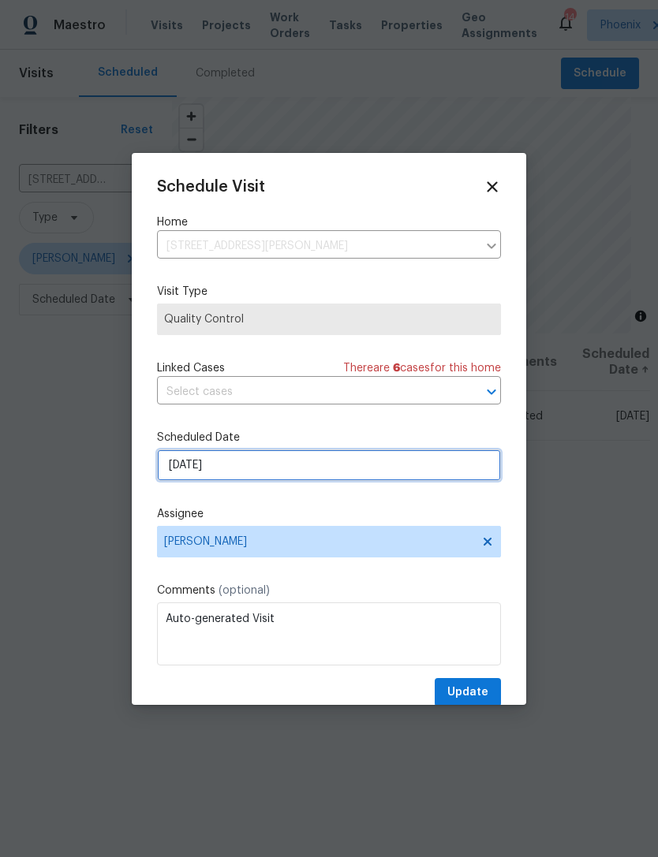
click at [464, 473] on input "10/1/2025" at bounding box center [329, 465] width 344 height 32
select select "9"
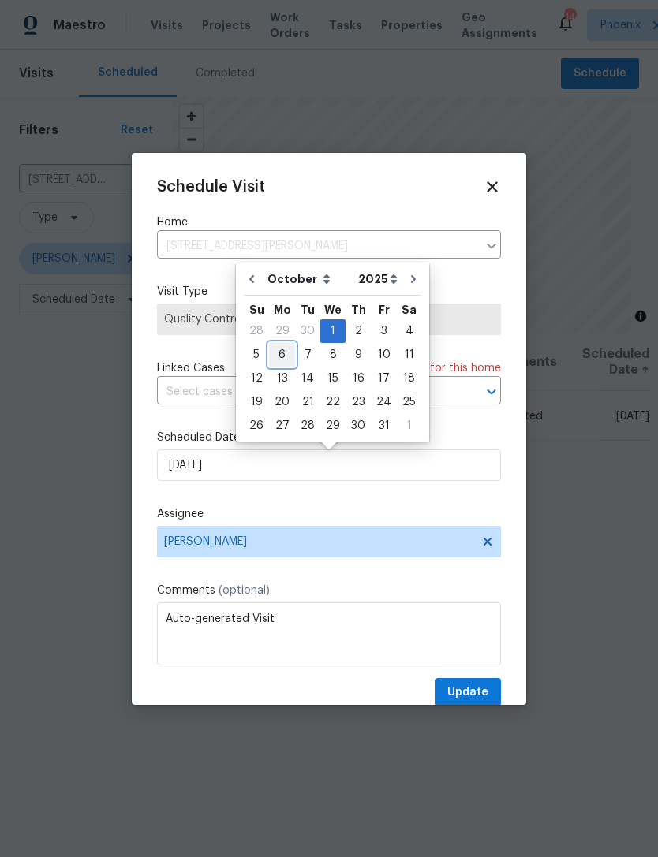
click at [284, 351] on div "6" at bounding box center [282, 355] width 26 height 22
type input "[DATE]"
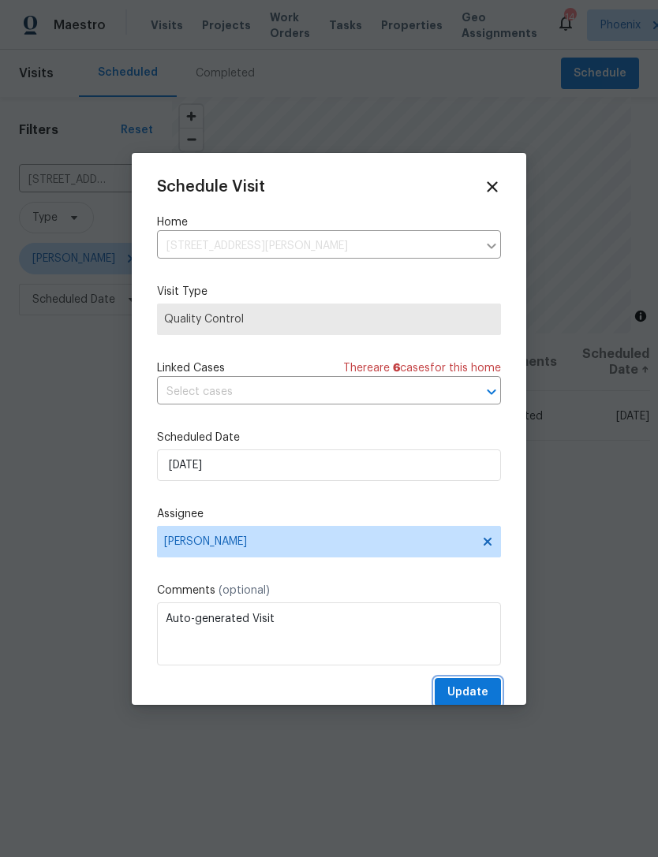
click at [480, 696] on span "Update" at bounding box center [467, 693] width 41 height 20
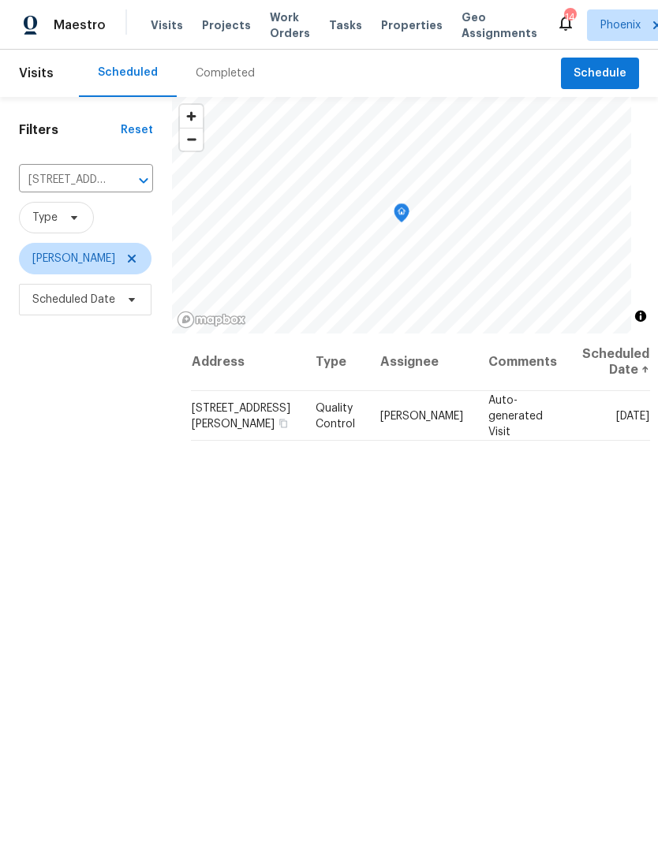
click at [131, 188] on icon "Clear" at bounding box center [123, 181] width 16 height 16
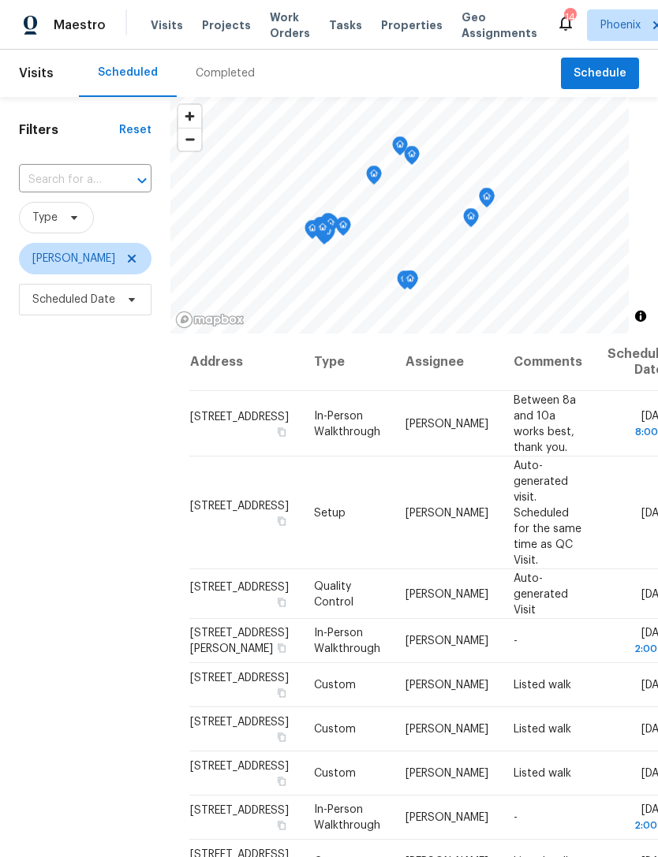
click at [103, 190] on input "text" at bounding box center [63, 180] width 88 height 24
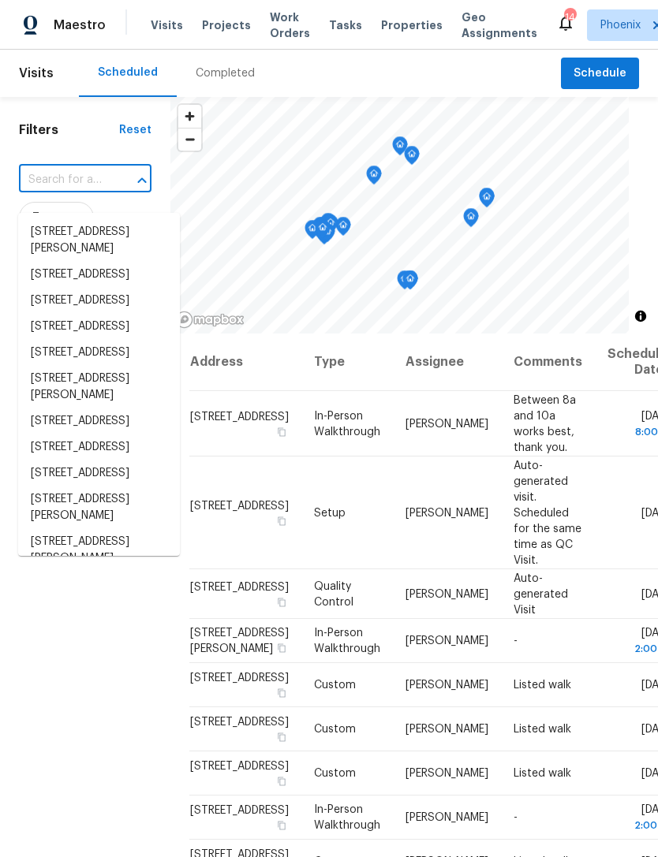
click at [68, 192] on input "text" at bounding box center [63, 180] width 88 height 24
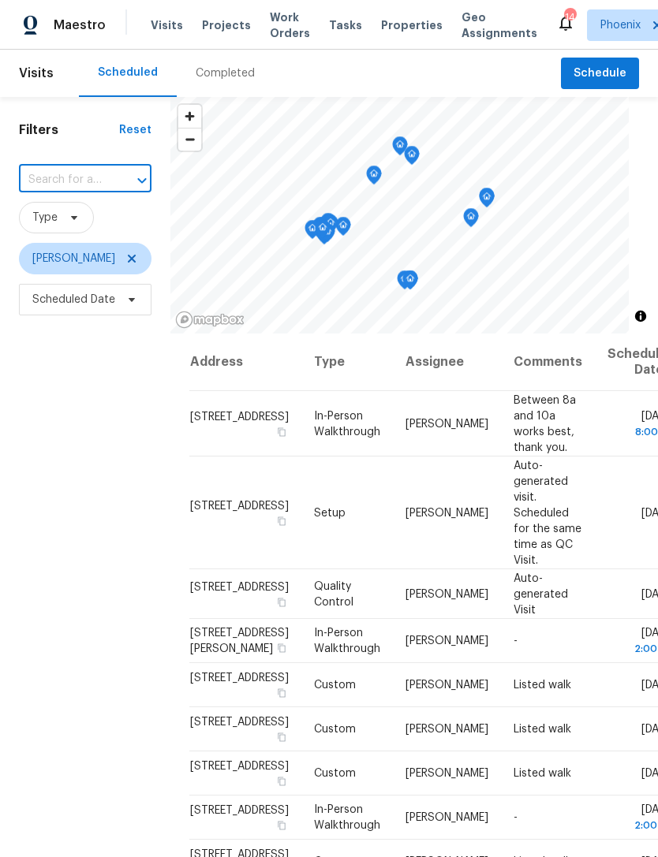
paste input "25440 S Flame Tree Dr, Sun Lakes, AZ 85248"
type input "25440 S Flame Tree Dr, Sun Lakes, AZ 85248"
click at [113, 240] on li "25440 S Flame Tree Dr, Sun Lakes, AZ 85248" at bounding box center [99, 232] width 162 height 26
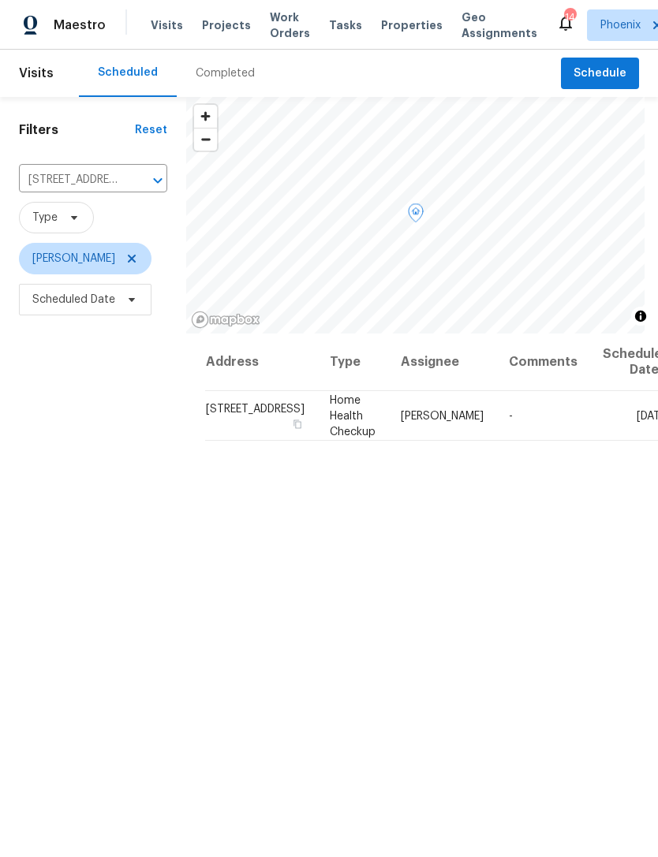
click at [0, 0] on icon at bounding box center [0, 0] width 0 height 0
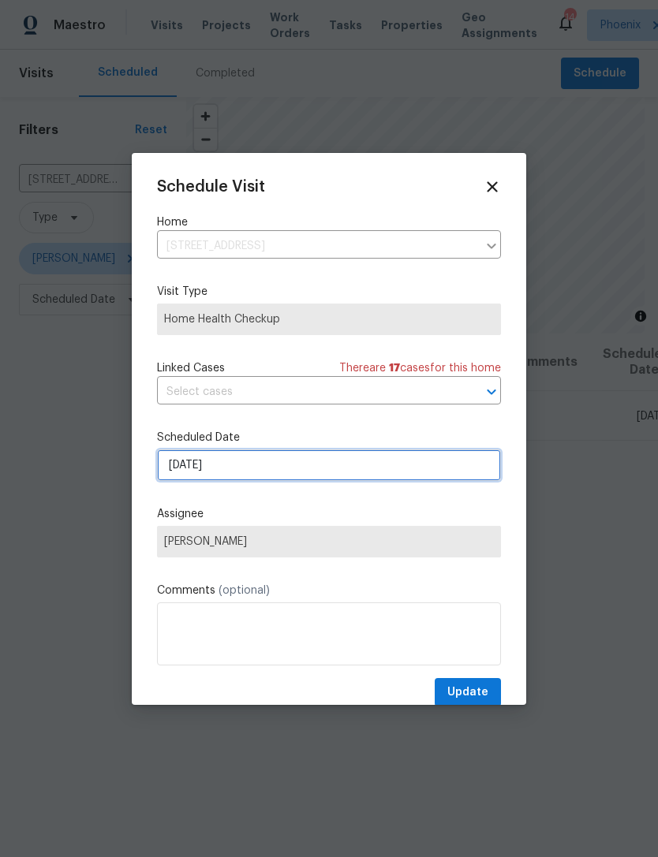
click at [390, 475] on input "10/1/2025" at bounding box center [329, 465] width 344 height 32
select select "9"
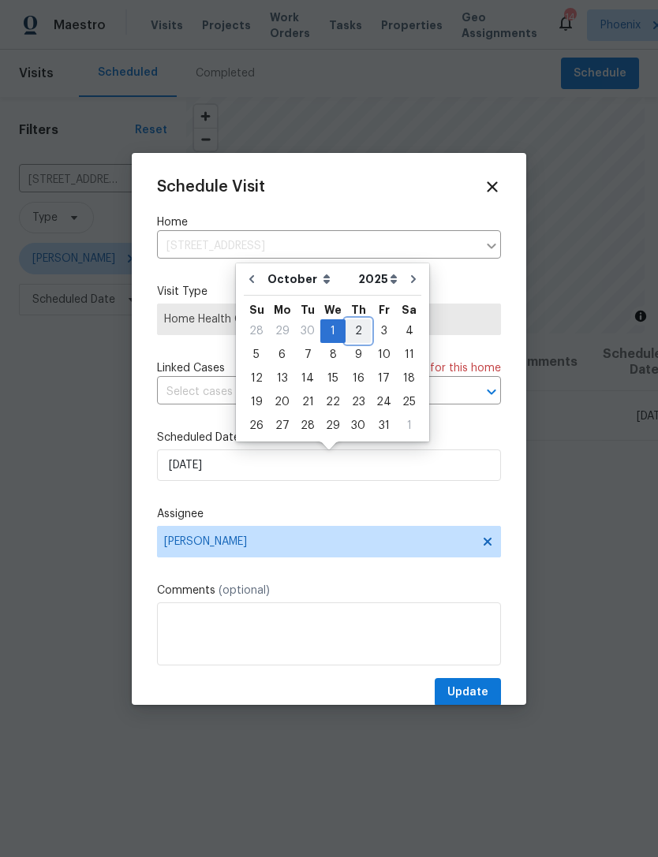
click at [356, 333] on div "2" at bounding box center [357, 331] width 25 height 22
type input "10/2/2025"
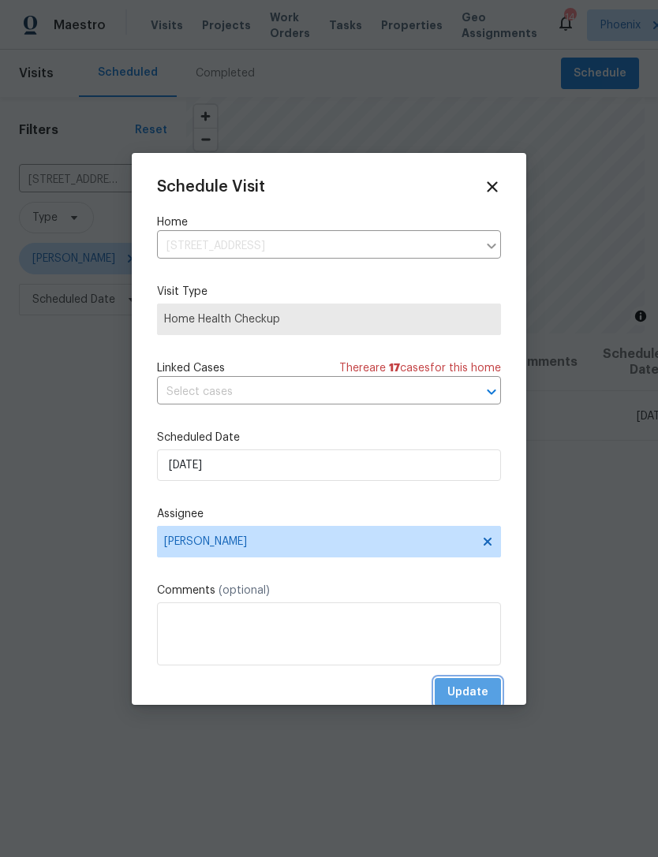
click at [471, 698] on span "Update" at bounding box center [467, 693] width 41 height 20
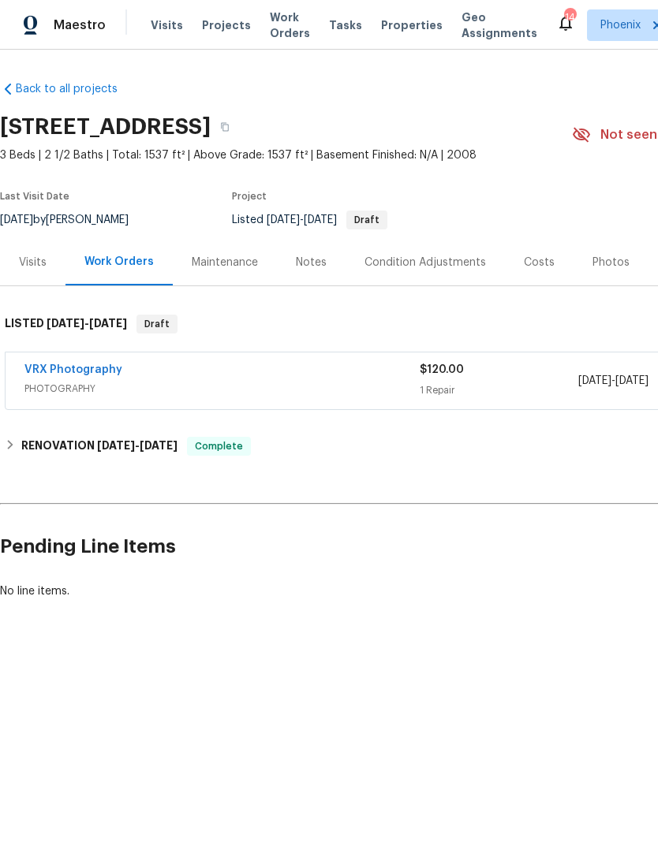
click at [601, 270] on div "Photos" at bounding box center [610, 263] width 37 height 16
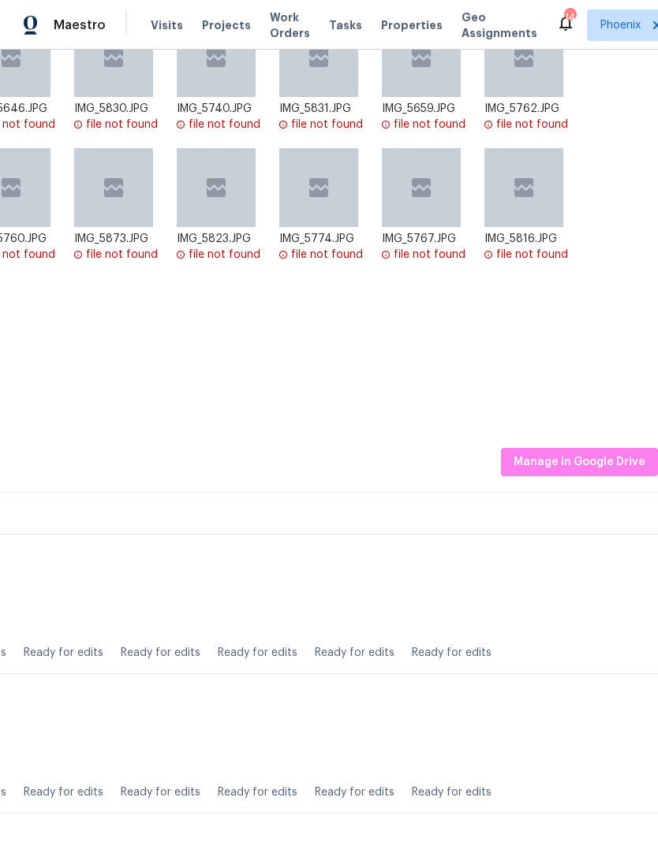
scroll to position [347, 233]
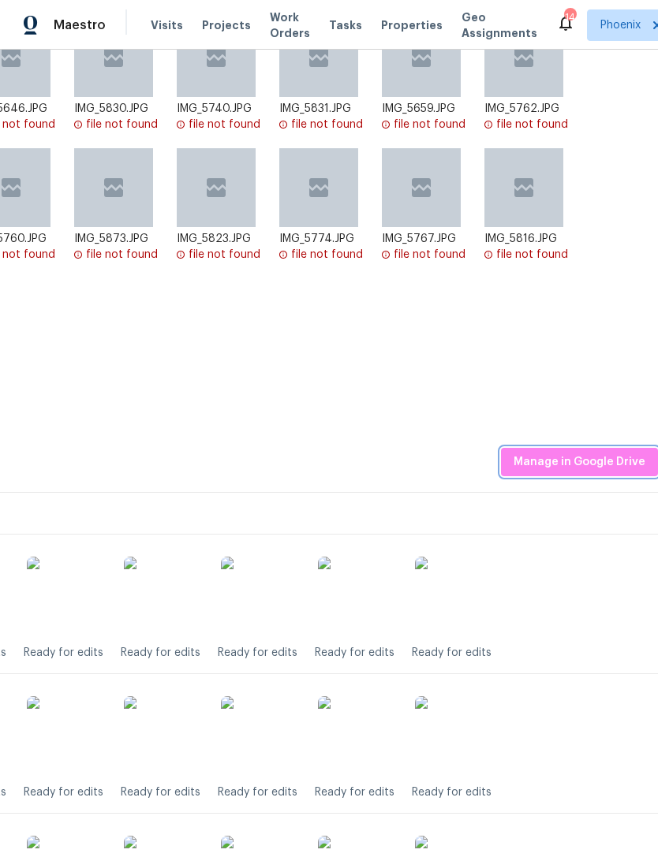
click at [602, 472] on span "Manage in Google Drive" at bounding box center [579, 463] width 132 height 20
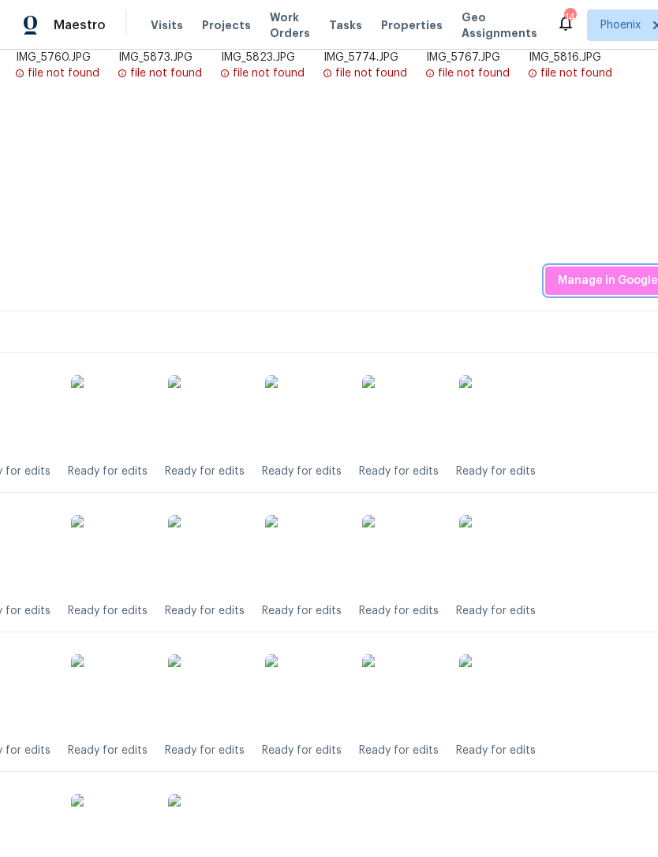
scroll to position [529, 189]
click at [617, 290] on span "Manage in Google Drive" at bounding box center [623, 280] width 132 height 20
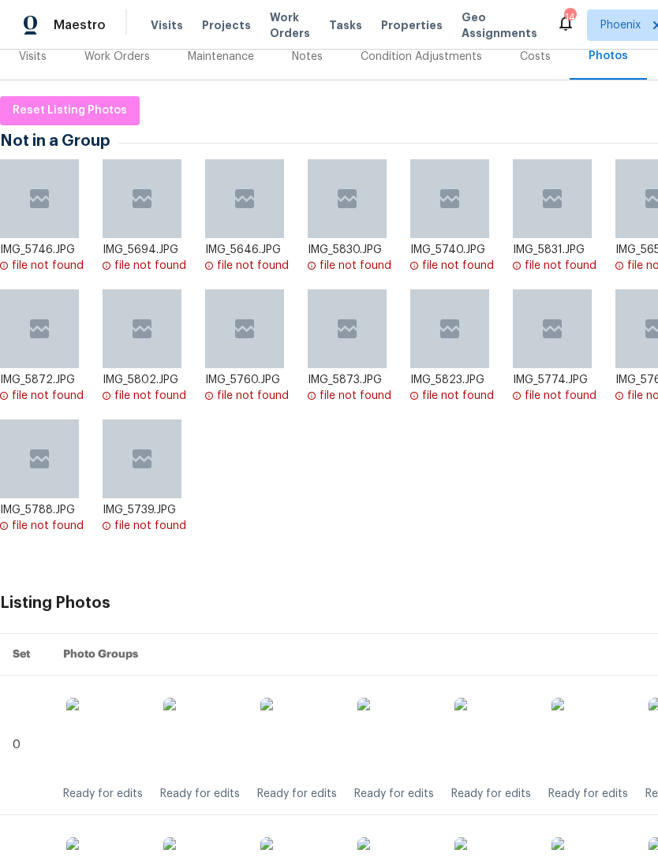
scroll to position [205, 0]
click at [43, 121] on span "Reset Listing Photos" at bounding box center [70, 112] width 114 height 20
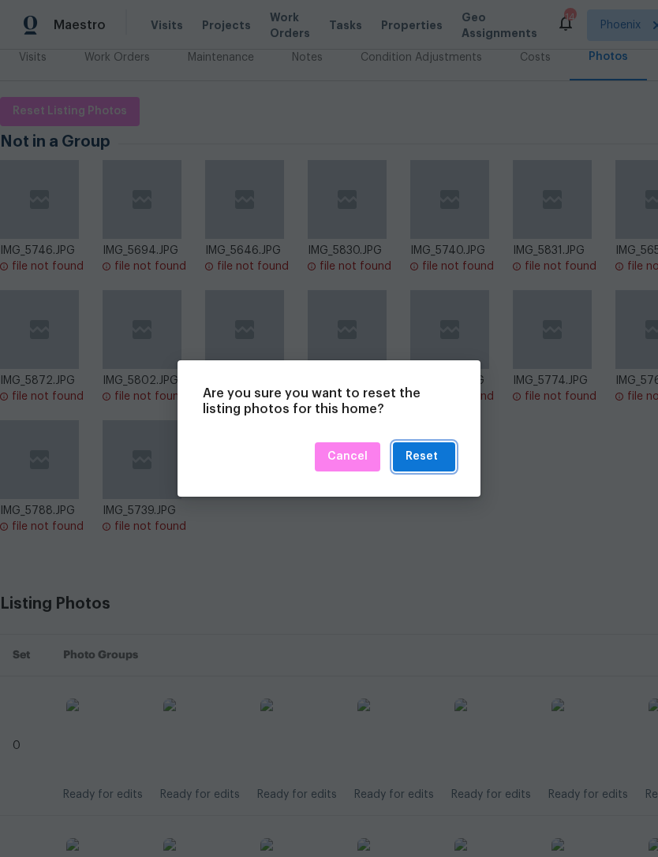
click at [438, 456] on div "Reset" at bounding box center [423, 457] width 37 height 20
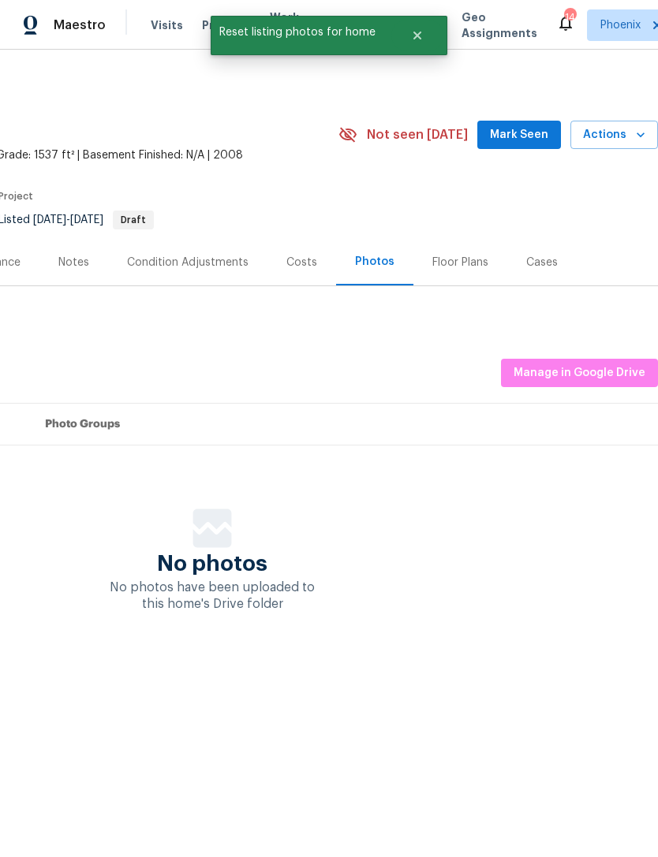
scroll to position [0, 233]
click at [617, 383] on span "Manage in Google Drive" at bounding box center [579, 373] width 132 height 20
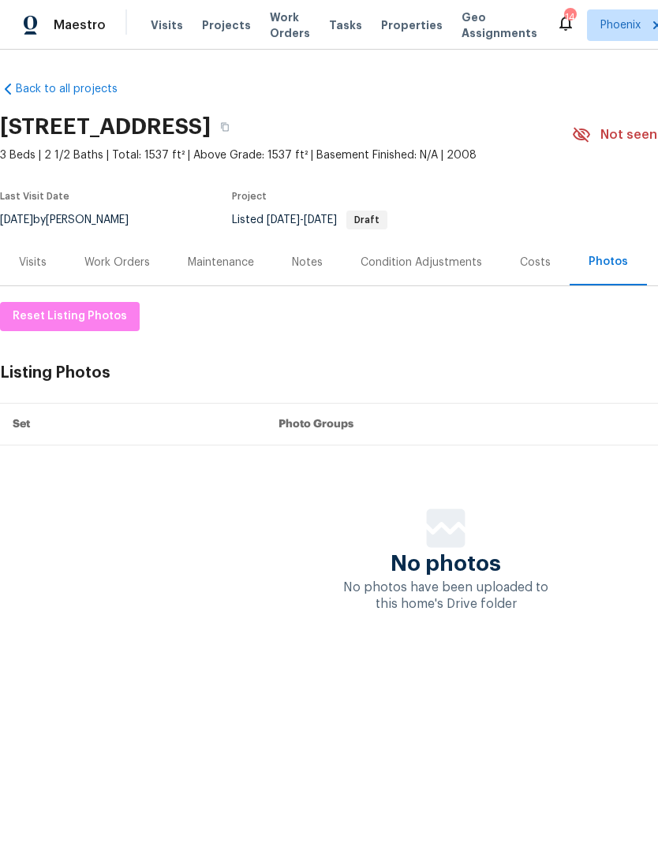
click at [270, 34] on span "Work Orders" at bounding box center [290, 25] width 40 height 32
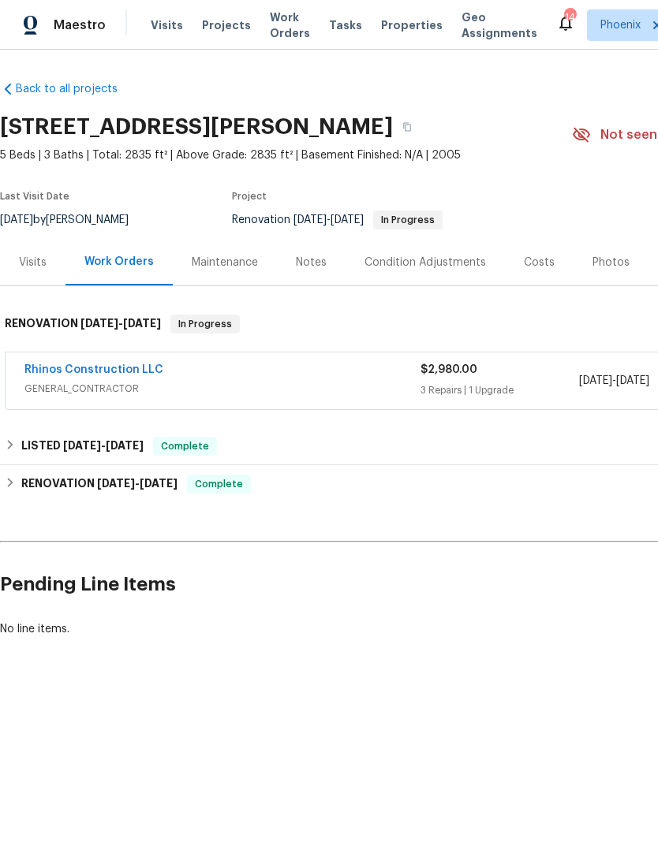
click at [110, 375] on link "Rhinos Construction LLC" at bounding box center [93, 369] width 139 height 11
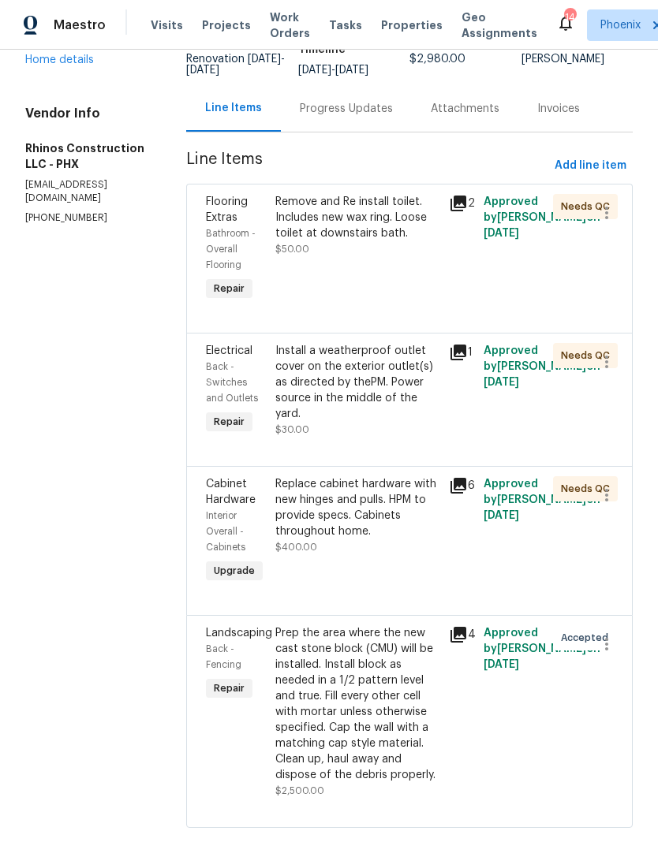
scroll to position [129, 0]
click at [305, 679] on div "Prep the area where the new cast stone block (CMU) will be installed. Install b…" at bounding box center [357, 705] width 164 height 158
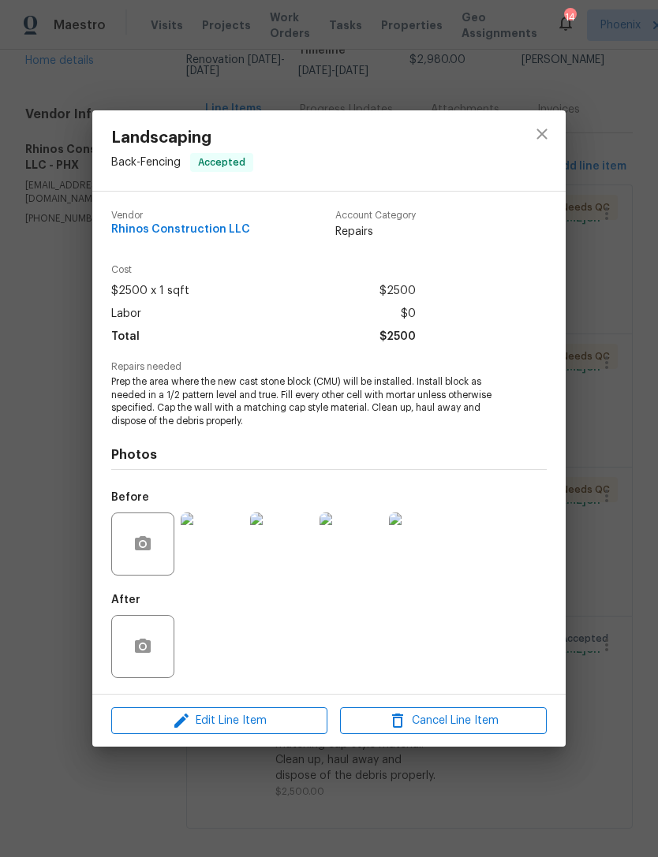
click at [128, 383] on span "Prep the area where the new cast stone block (CMU) will be installed. Install b…" at bounding box center [307, 401] width 392 height 53
click at [129, 384] on span "Prep the area where the new cast stone block (CMU) will be installed. Install b…" at bounding box center [307, 401] width 392 height 53
click at [214, 400] on span "Prep the area where the new cast stone block (CMU) will be installed. Install b…" at bounding box center [307, 401] width 392 height 53
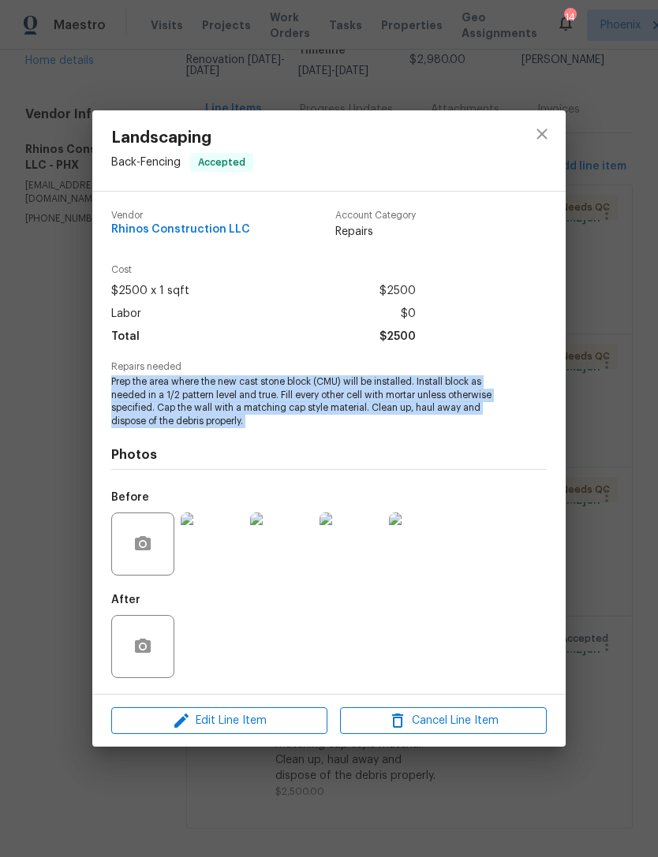
copy span "Prep the area where the new cast stone block (CMU) will be installed. Install b…"
click at [550, 125] on icon "close" at bounding box center [541, 134] width 19 height 19
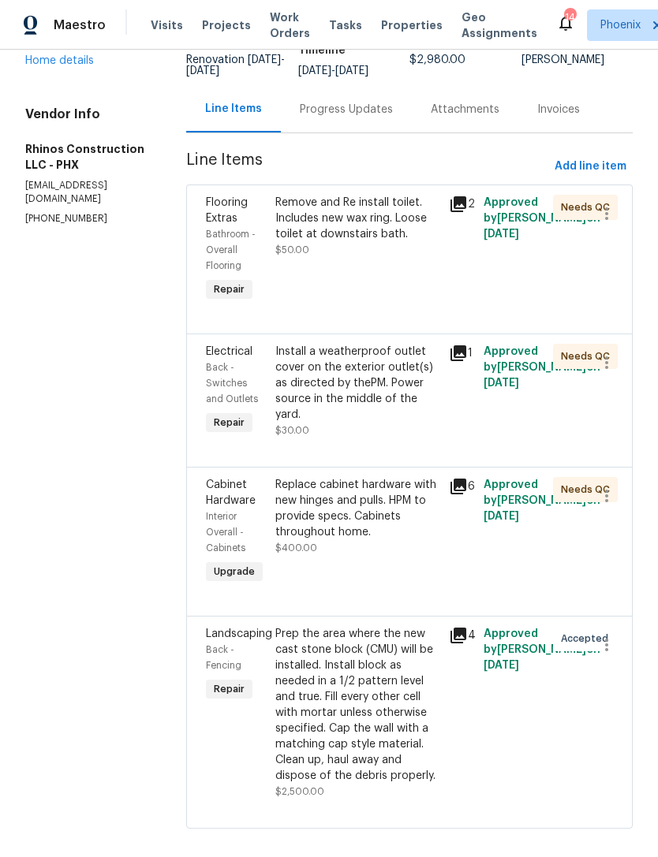
scroll to position [50, 0]
click at [602, 636] on icon "button" at bounding box center [606, 645] width 19 height 19
click at [618, 624] on li "Cancel" at bounding box center [613, 629] width 61 height 26
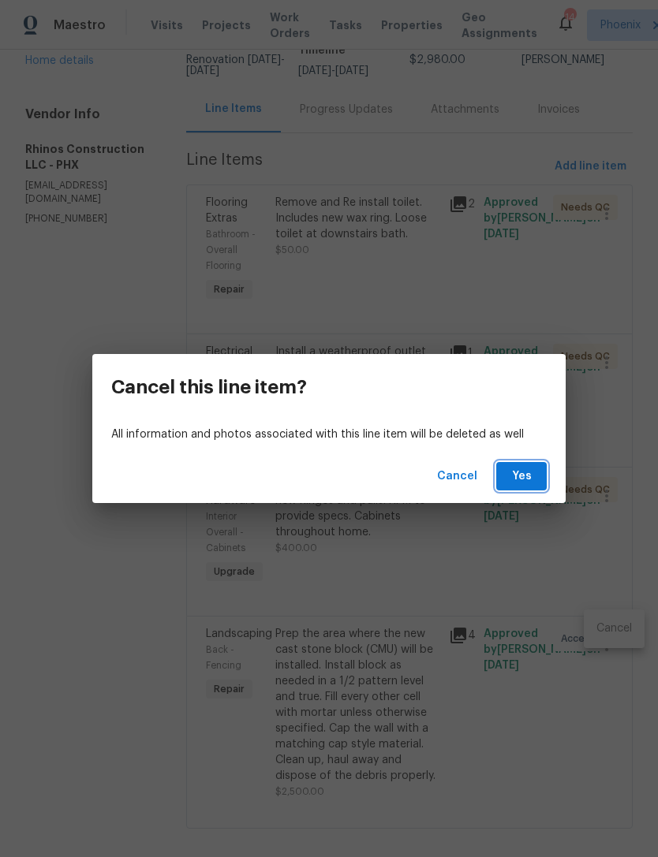
click at [527, 471] on span "Yes" at bounding box center [521, 477] width 25 height 20
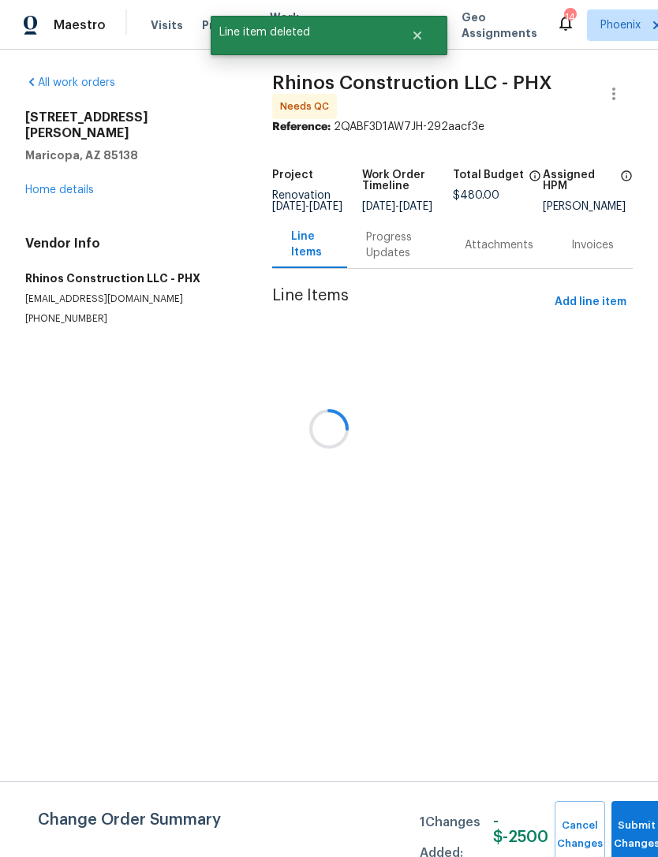
scroll to position [0, 0]
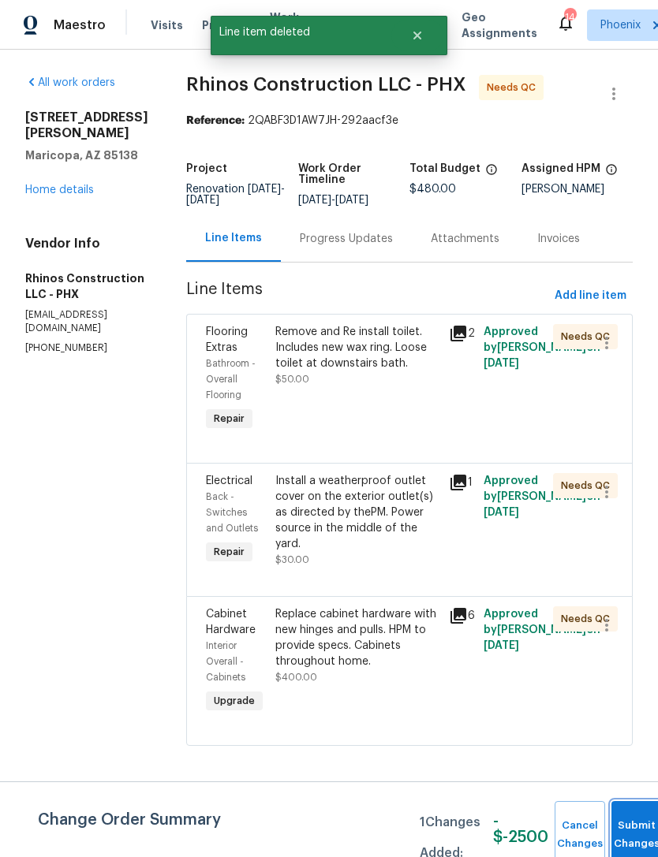
click at [617, 830] on button "Submit Changes" at bounding box center [636, 835] width 50 height 68
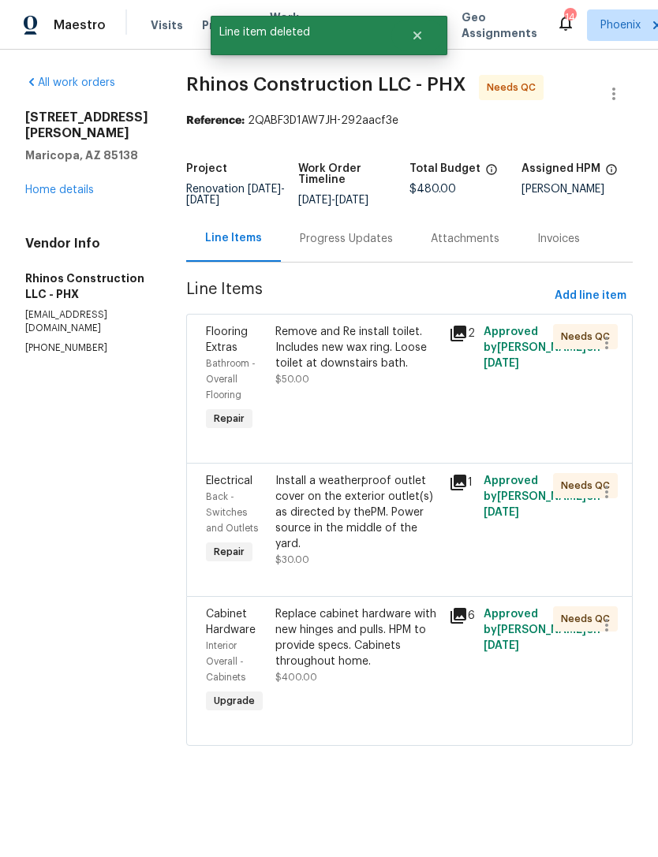
click at [363, 363] on div "Remove and Re install toilet. Includes new wax ring. Loose toilet at downstairs…" at bounding box center [357, 347] width 164 height 47
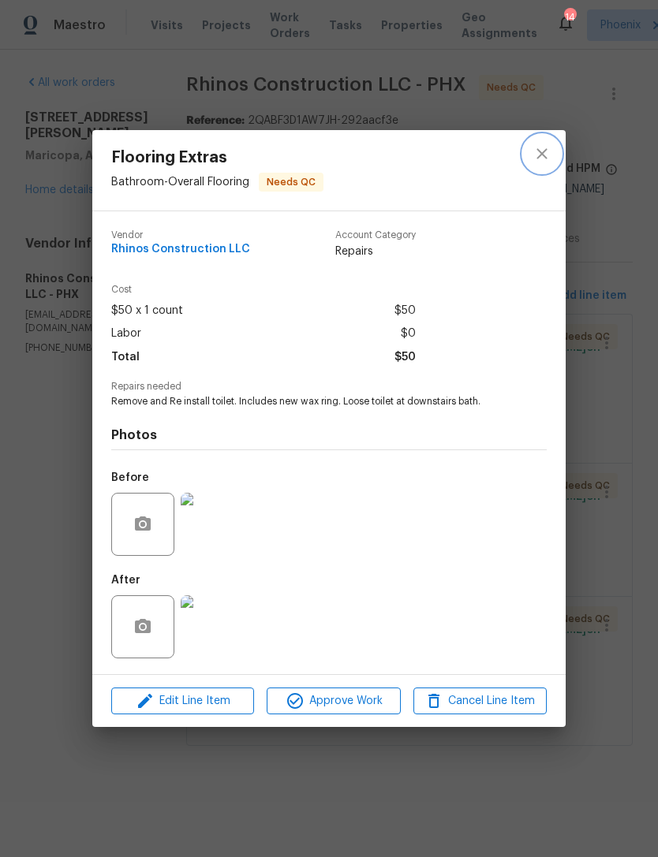
click at [545, 154] on icon "close" at bounding box center [541, 153] width 19 height 19
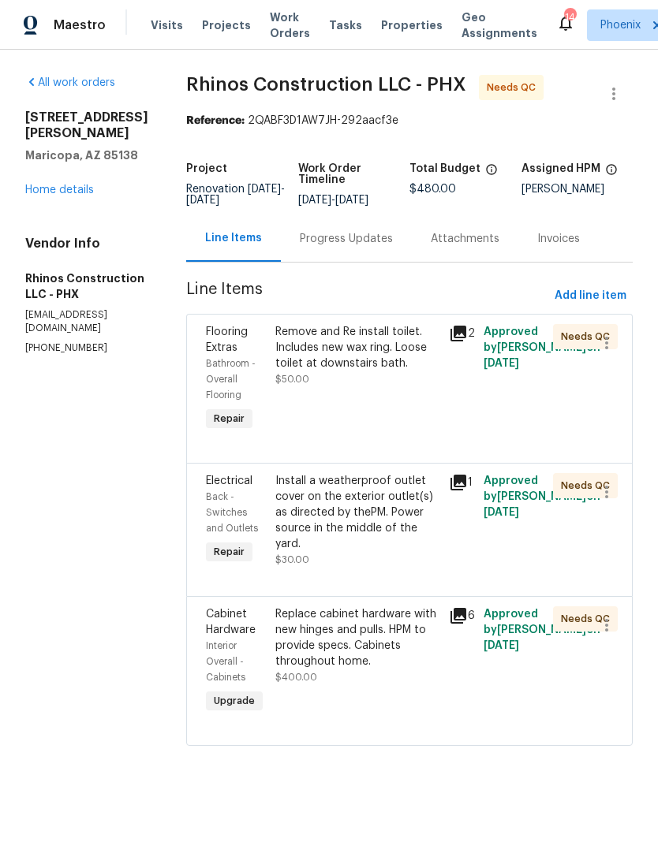
click at [352, 545] on div "Install a weatherproof outlet cover on the exterior outlet(s) as directed by th…" at bounding box center [357, 512] width 164 height 79
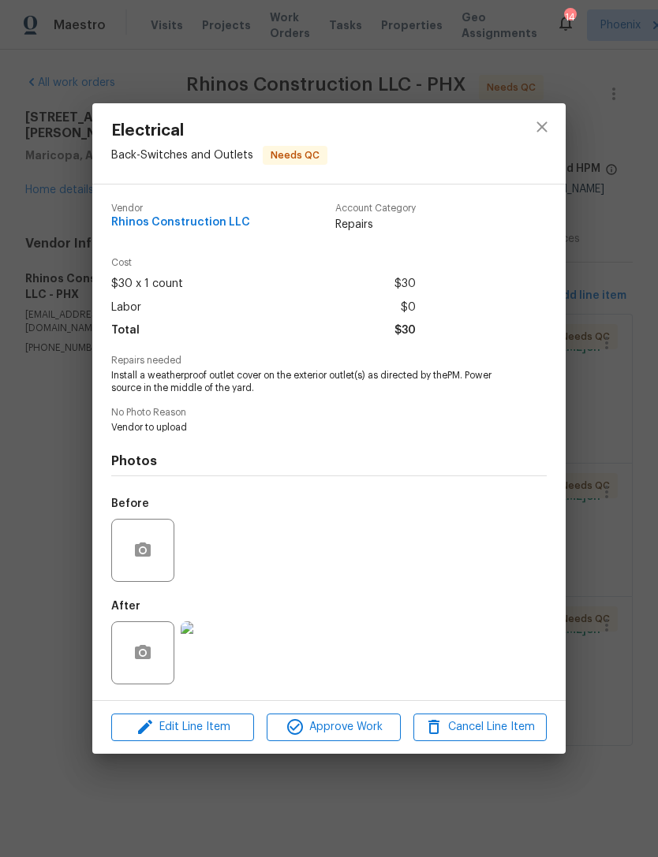
click at [229, 668] on img at bounding box center [212, 652] width 63 height 63
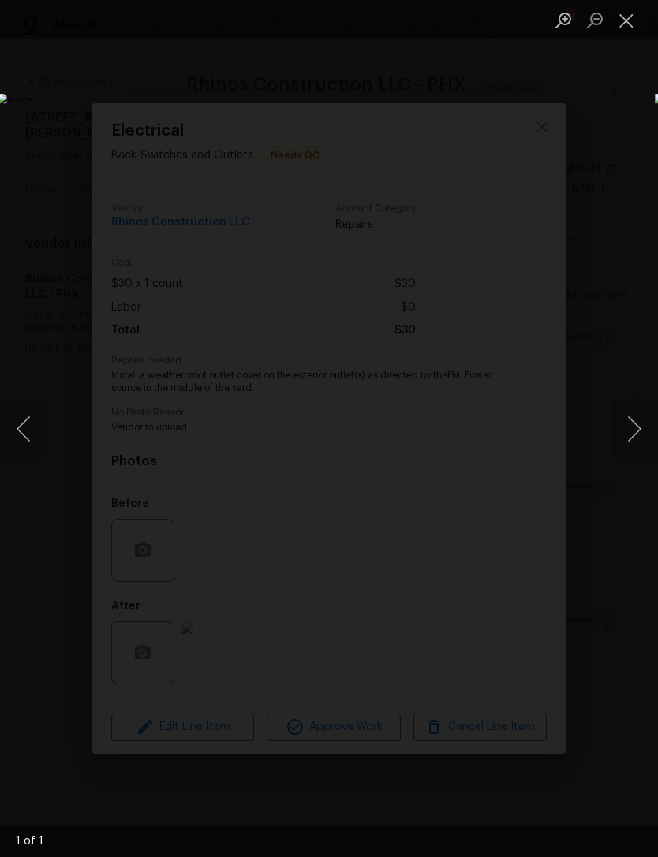
click at [628, 25] on button "Close lightbox" at bounding box center [626, 20] width 32 height 28
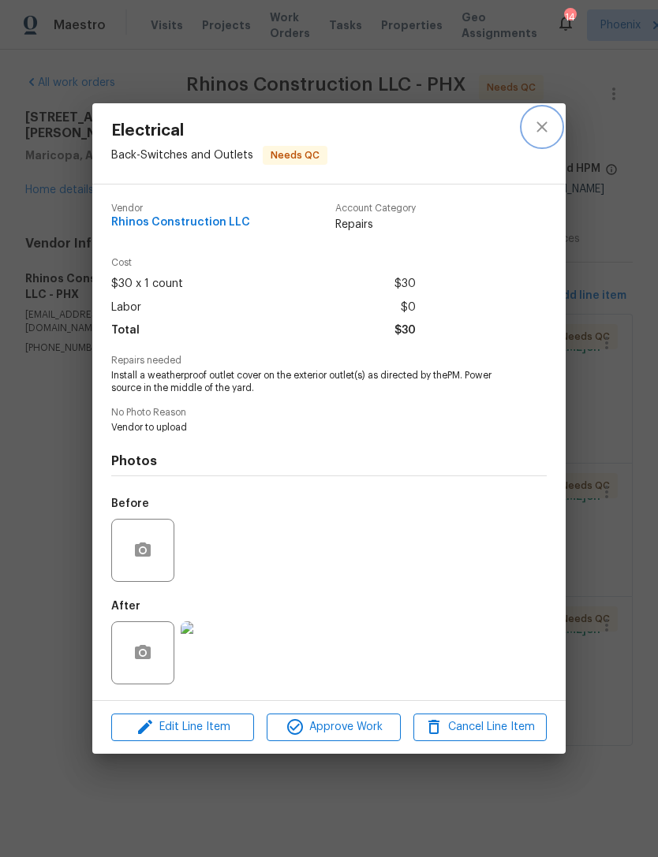
click at [545, 113] on button "close" at bounding box center [542, 127] width 38 height 38
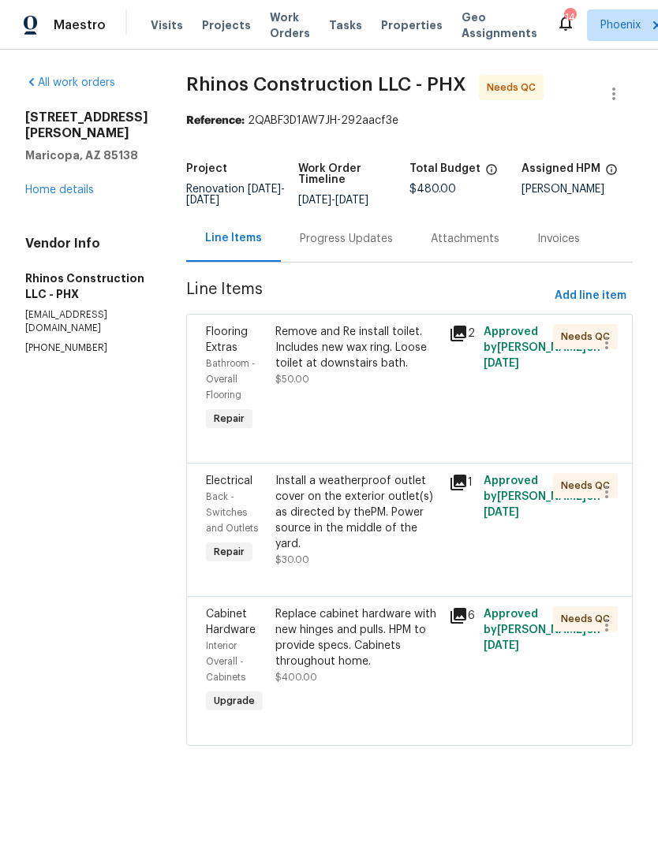
click at [355, 665] on div "Replace cabinet hardware with new hinges and pulls. HPM to provide specs. Cabin…" at bounding box center [357, 637] width 164 height 63
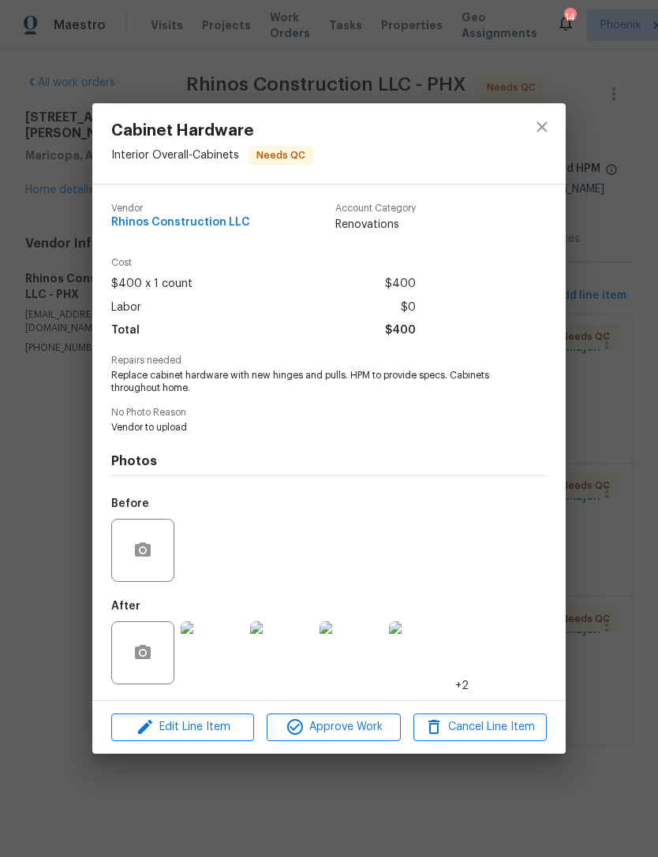
click at [229, 664] on img at bounding box center [212, 652] width 63 height 63
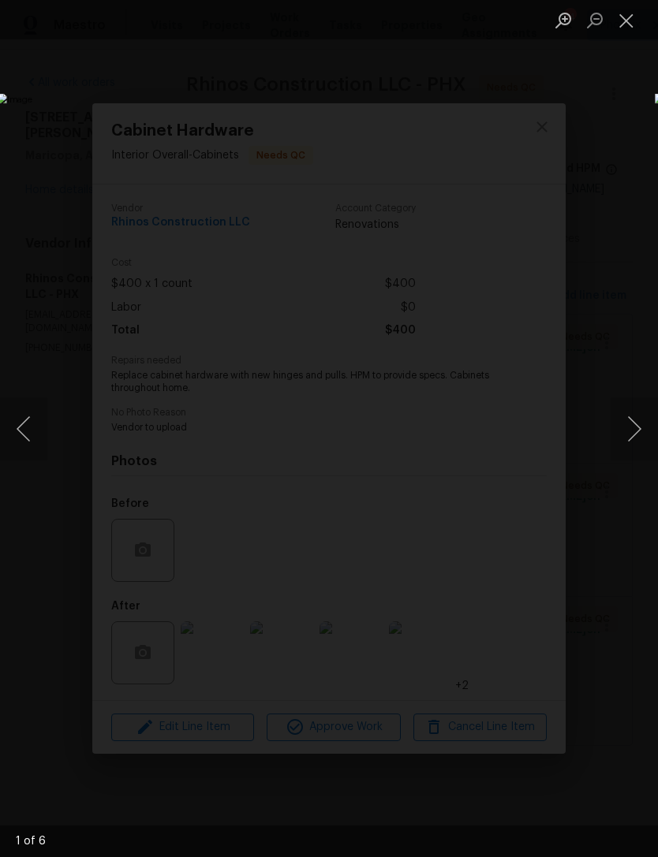
click at [637, 446] on button "Next image" at bounding box center [633, 428] width 47 height 63
click at [625, 429] on button "Next image" at bounding box center [633, 428] width 47 height 63
click at [624, 428] on button "Next image" at bounding box center [633, 428] width 47 height 63
click at [632, 25] on button "Close lightbox" at bounding box center [626, 20] width 32 height 28
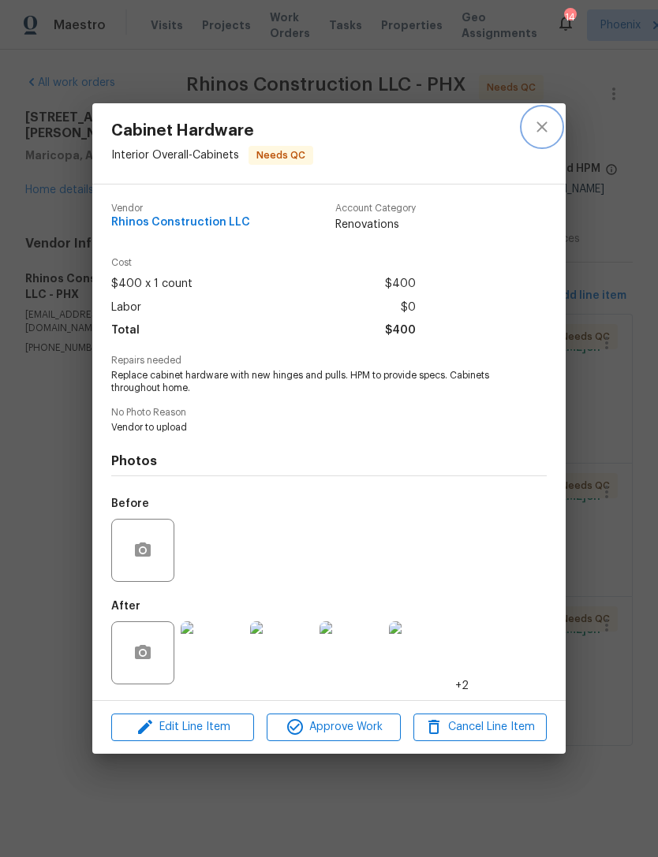
click at [540, 122] on icon "close" at bounding box center [541, 126] width 19 height 19
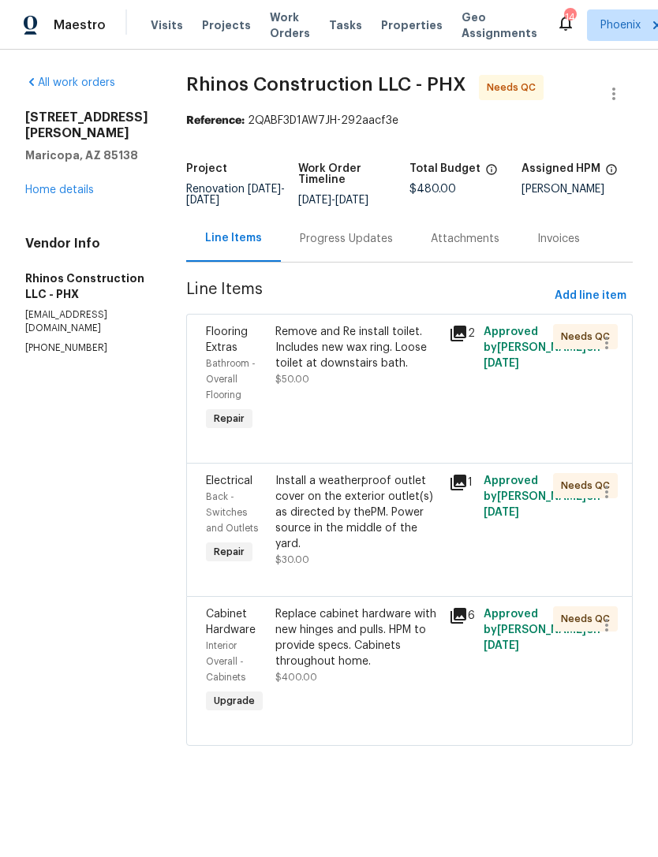
click at [433, 371] on div "Remove and Re install toilet. Includes new wax ring. Loose toilet at downstairs…" at bounding box center [357, 347] width 164 height 47
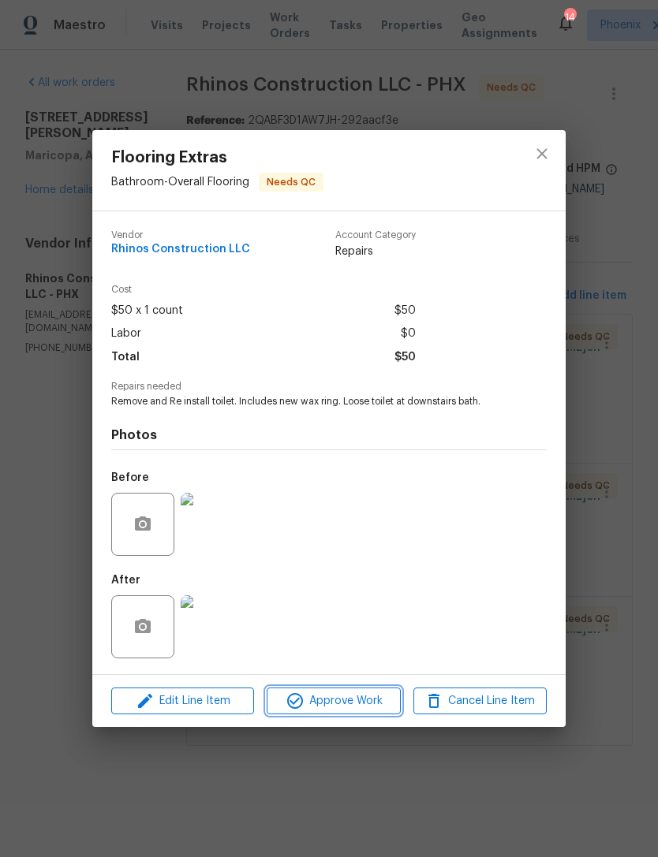
click at [337, 708] on span "Approve Work" at bounding box center [333, 702] width 124 height 20
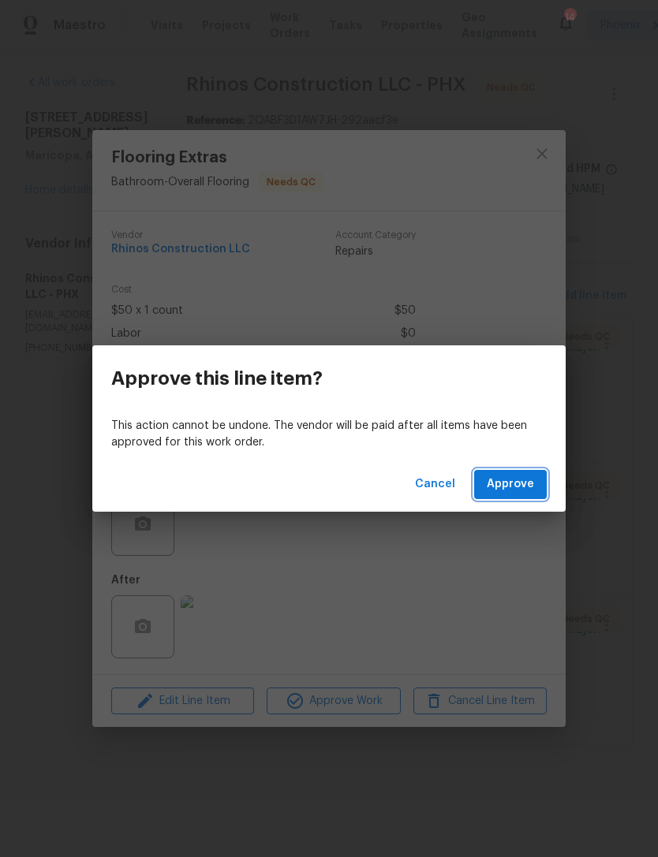
click at [509, 481] on span "Approve" at bounding box center [510, 485] width 47 height 20
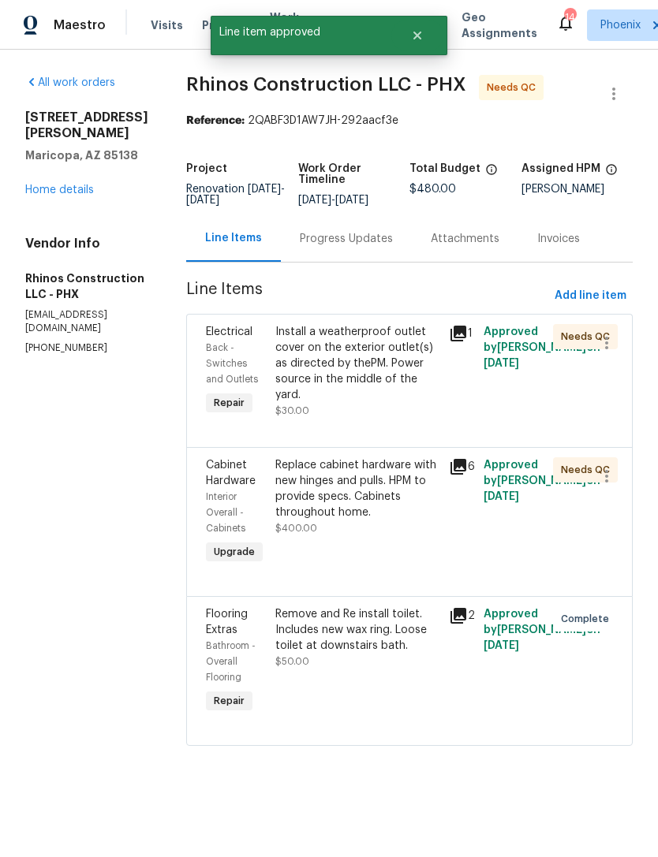
click at [422, 397] on div "Install a weatherproof outlet cover on the exterior outlet(s) as directed by th…" at bounding box center [357, 363] width 164 height 79
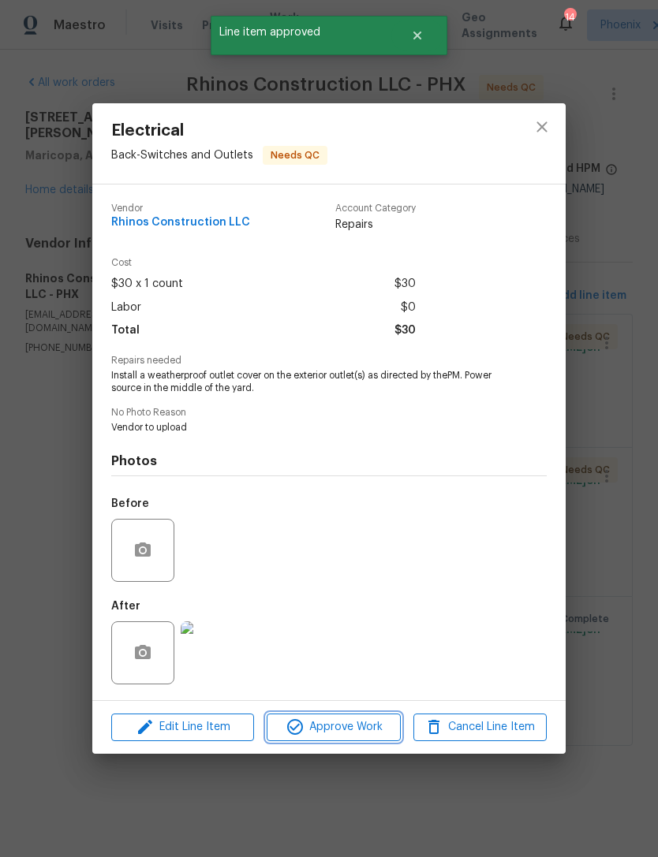
click at [361, 736] on span "Approve Work" at bounding box center [333, 728] width 124 height 20
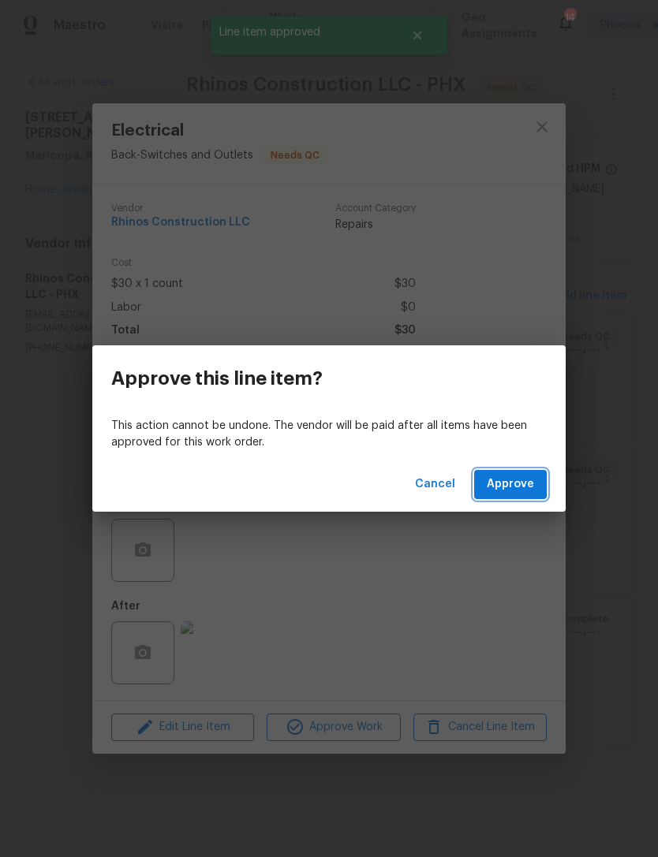
click at [505, 480] on span "Approve" at bounding box center [510, 485] width 47 height 20
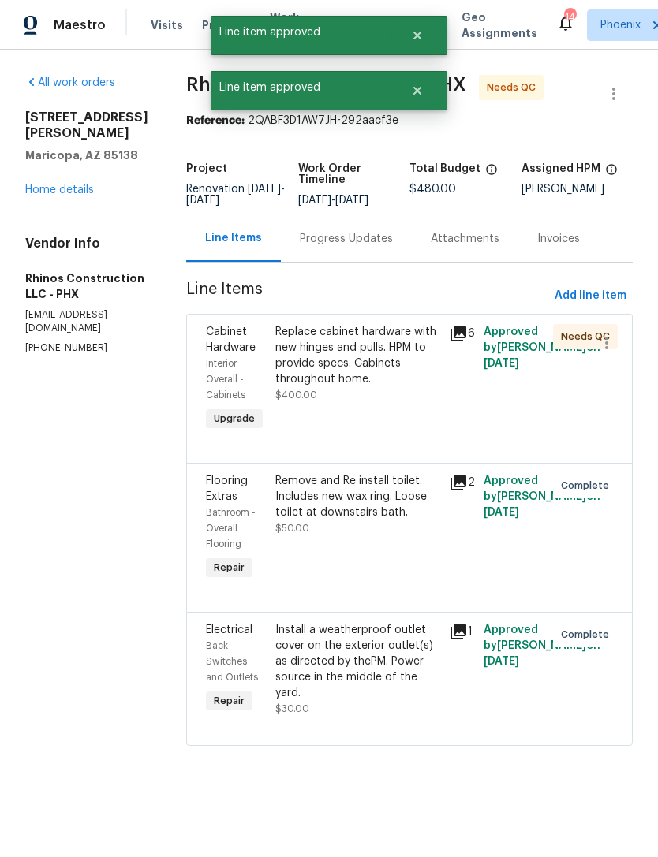
click at [393, 367] on div "Replace cabinet hardware with new hinges and pulls. HPM to provide specs. Cabin…" at bounding box center [357, 355] width 164 height 63
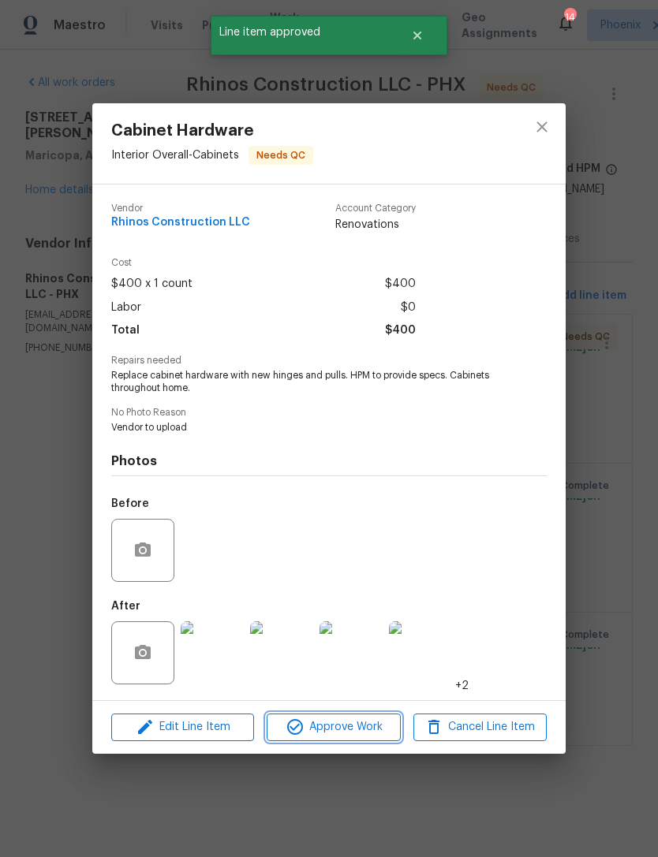
click at [341, 727] on span "Approve Work" at bounding box center [333, 728] width 124 height 20
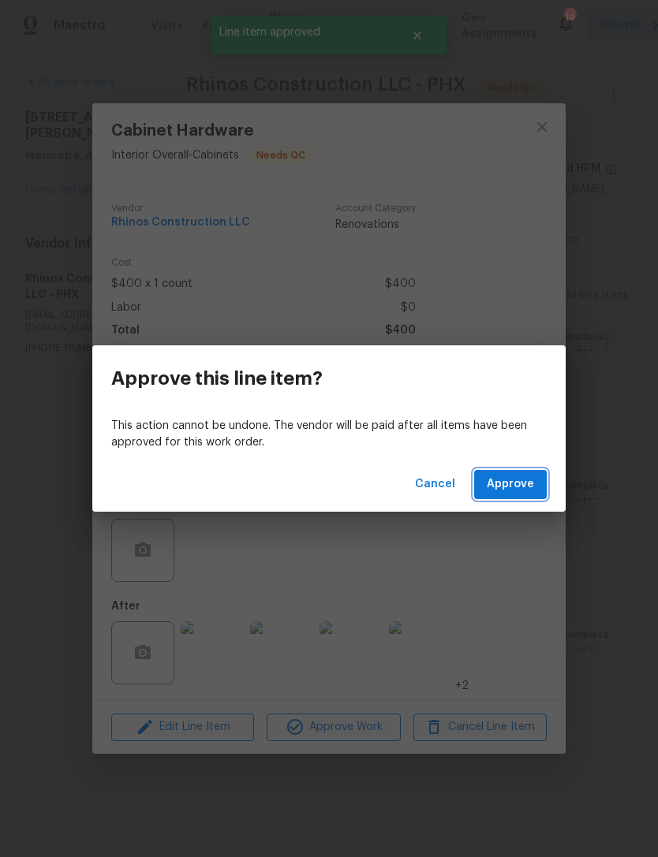
click at [523, 480] on span "Approve" at bounding box center [510, 485] width 47 height 20
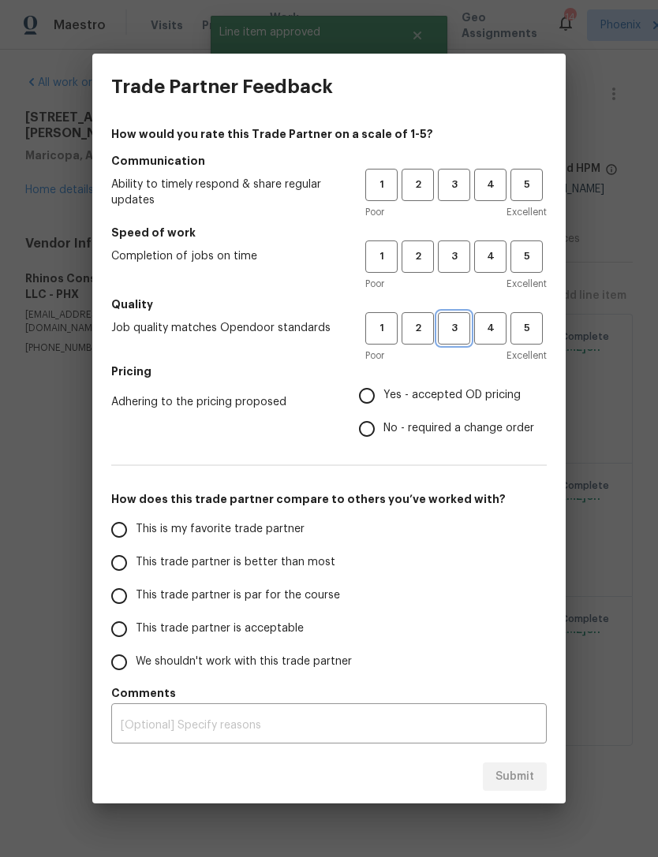
click at [457, 327] on span "3" at bounding box center [453, 328] width 29 height 18
click at [466, 270] on button "3" at bounding box center [454, 256] width 32 height 32
click at [457, 179] on span "3" at bounding box center [453, 185] width 29 height 18
click at [374, 397] on input "Yes - accepted OD pricing" at bounding box center [366, 395] width 33 height 33
radio input "true"
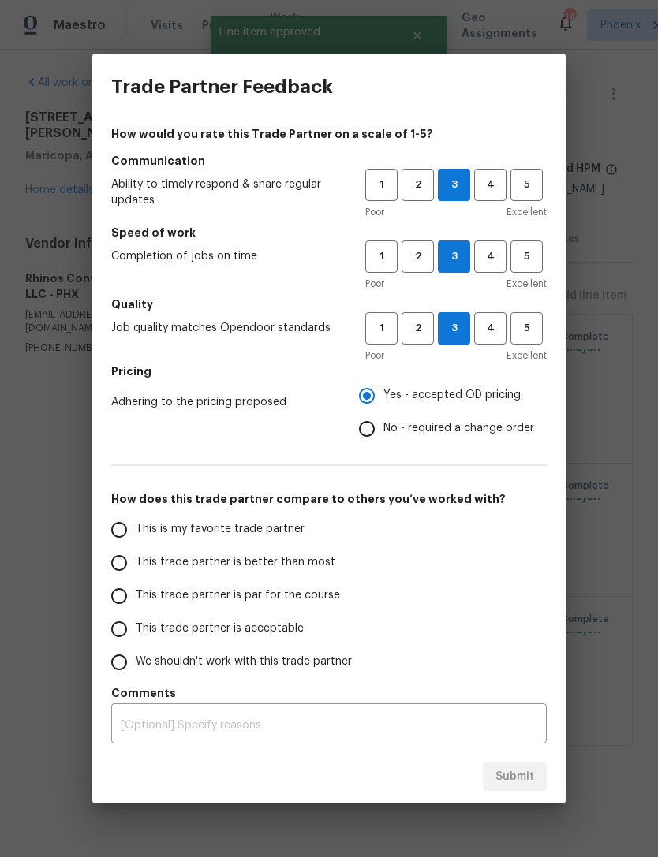
click at [121, 536] on input "This is my favorite trade partner" at bounding box center [119, 529] width 33 height 33
click at [520, 779] on span "Submit" at bounding box center [514, 777] width 39 height 20
radio input "true"
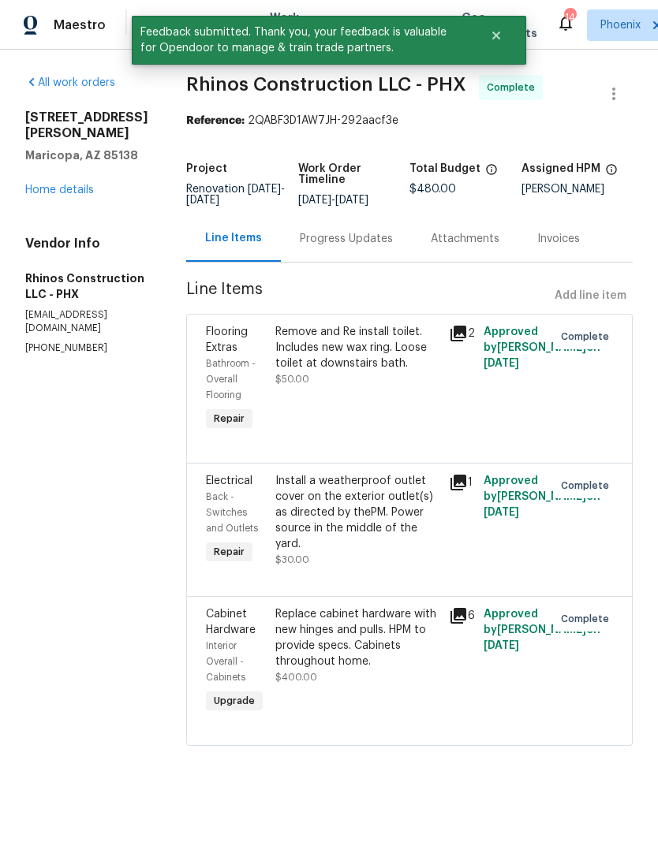
click at [69, 193] on link "Home details" at bounding box center [59, 190] width 69 height 11
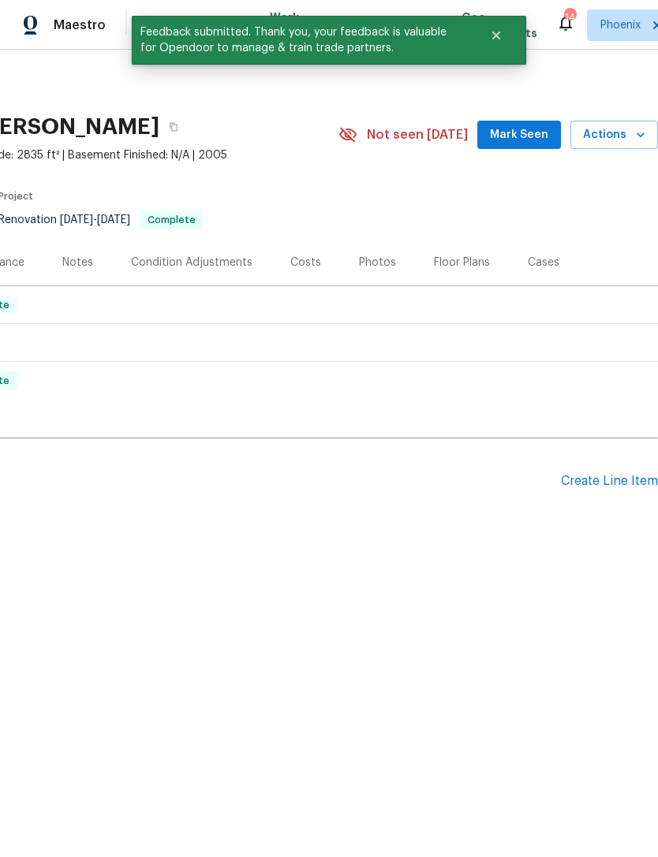
scroll to position [0, 233]
click at [631, 145] on span "Actions" at bounding box center [614, 135] width 62 height 20
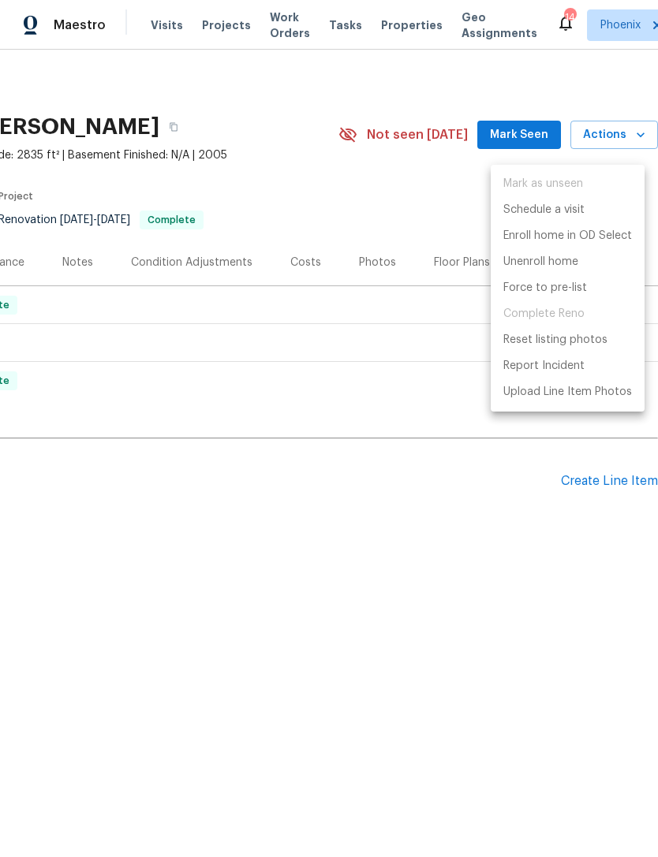
click at [405, 405] on div at bounding box center [329, 428] width 658 height 857
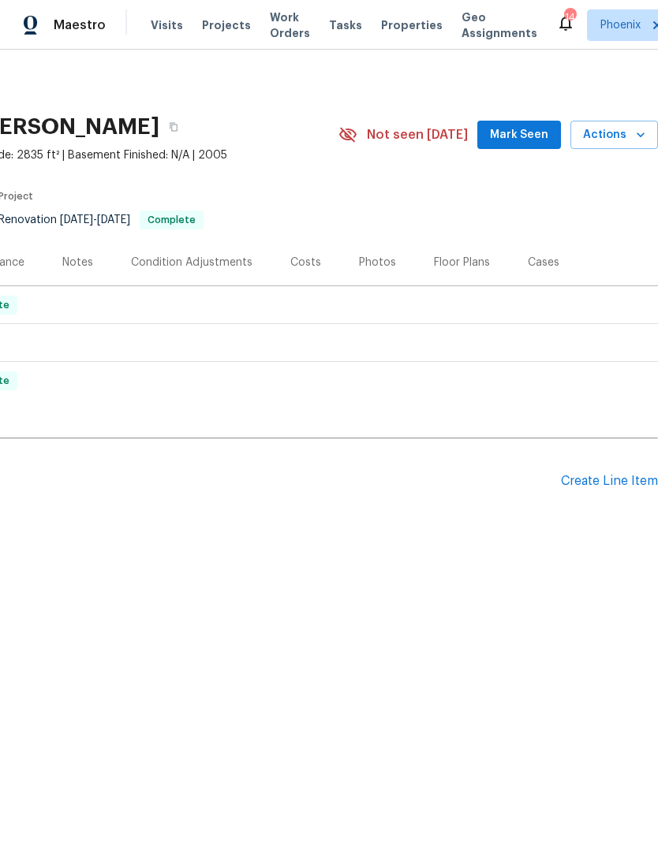
click at [621, 489] on div "Create Line Item" at bounding box center [609, 481] width 97 height 15
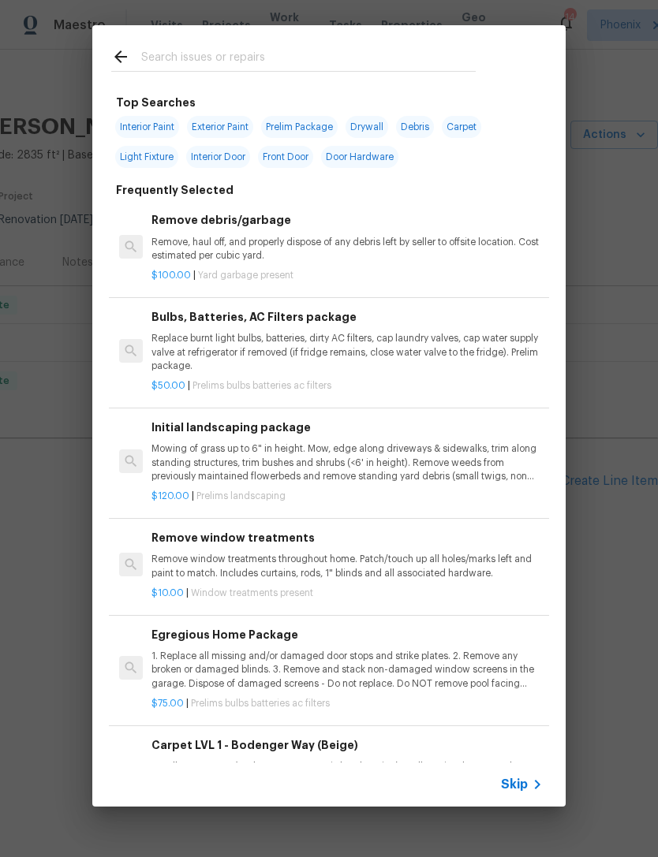
click at [199, 50] on input "text" at bounding box center [308, 59] width 334 height 24
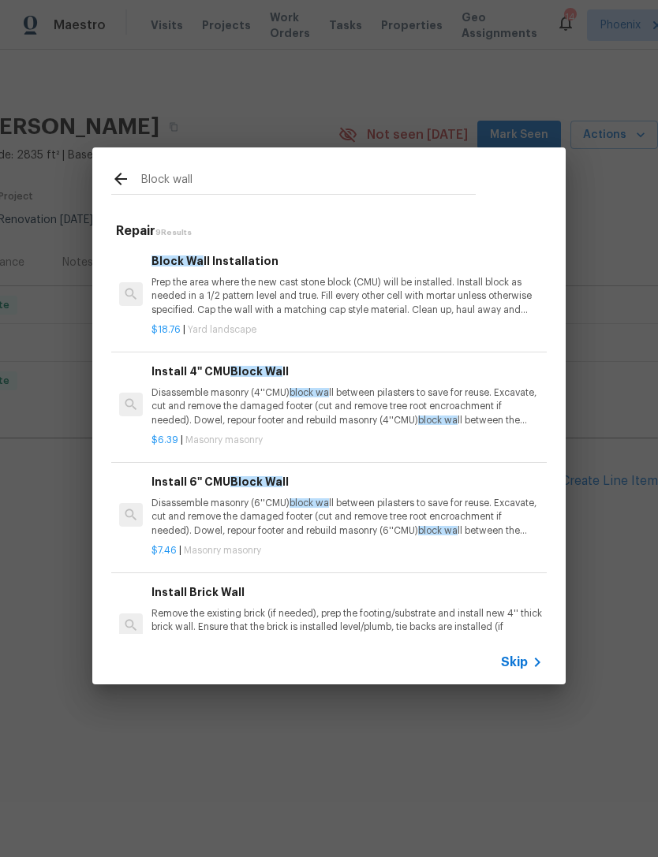
type input "Block wall"
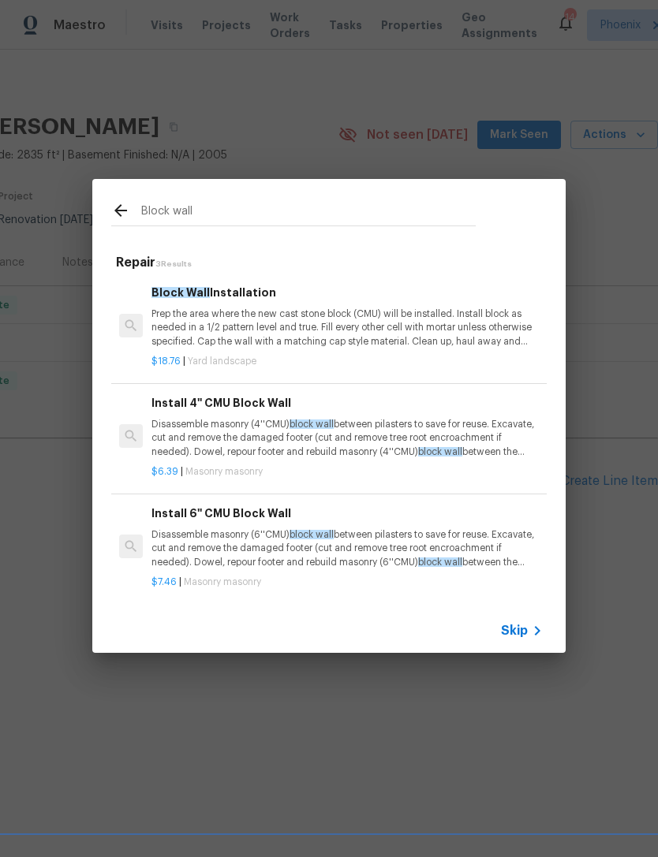
click at [468, 308] on p "Prep the area where the new cast stone block (CMU) will be installed. Install b…" at bounding box center [346, 328] width 391 height 40
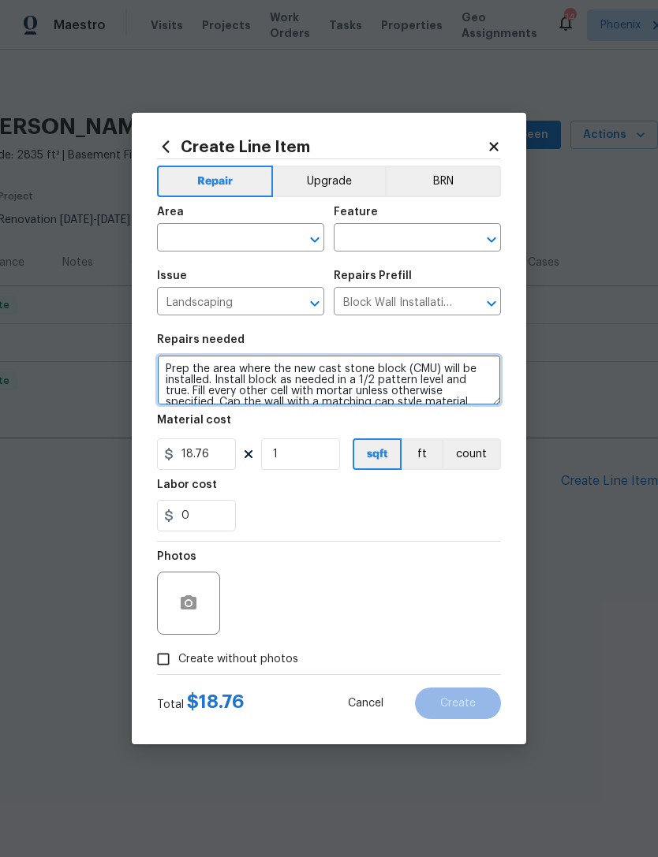
click at [190, 368] on textarea "Prep the area where the new cast stone block (CMU) will be installed. Install b…" at bounding box center [329, 380] width 344 height 50
click at [171, 360] on textarea "Prep the area where the new cast stone block (CMU) will be installed. Install b…" at bounding box center [329, 380] width 344 height 50
click at [175, 372] on textarea "Prep the area where the new cast stone block (CMU) will be installed. Install b…" at bounding box center [329, 380] width 344 height 50
paste textarea
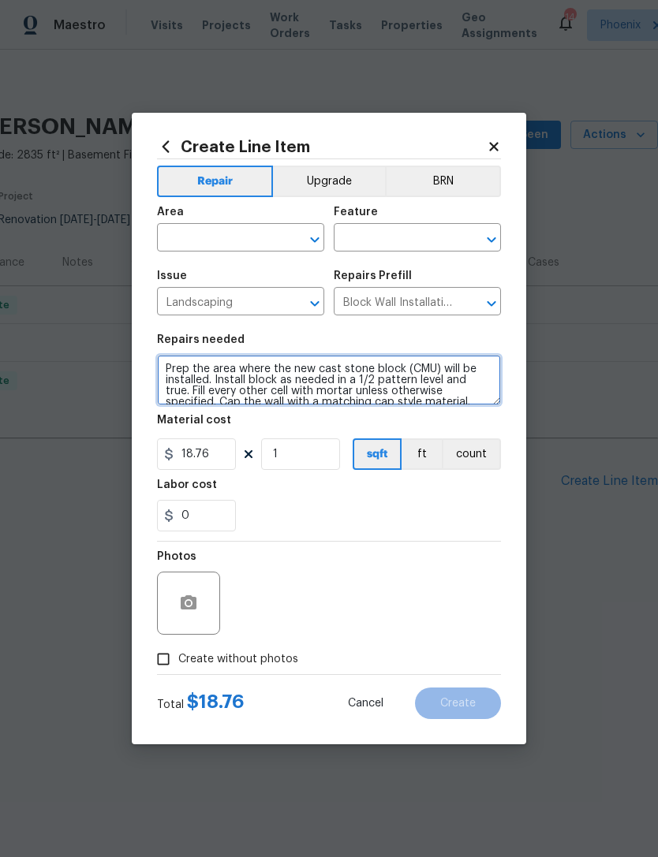
scroll to position [33, 0]
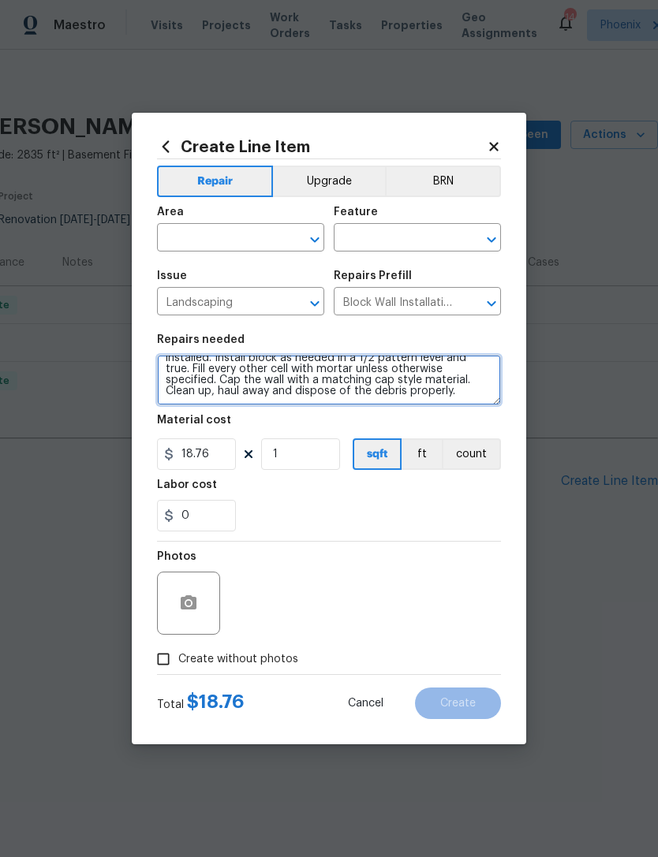
type textarea "Prep the area where the new cast stone block (CMU) will be installed. Install b…"
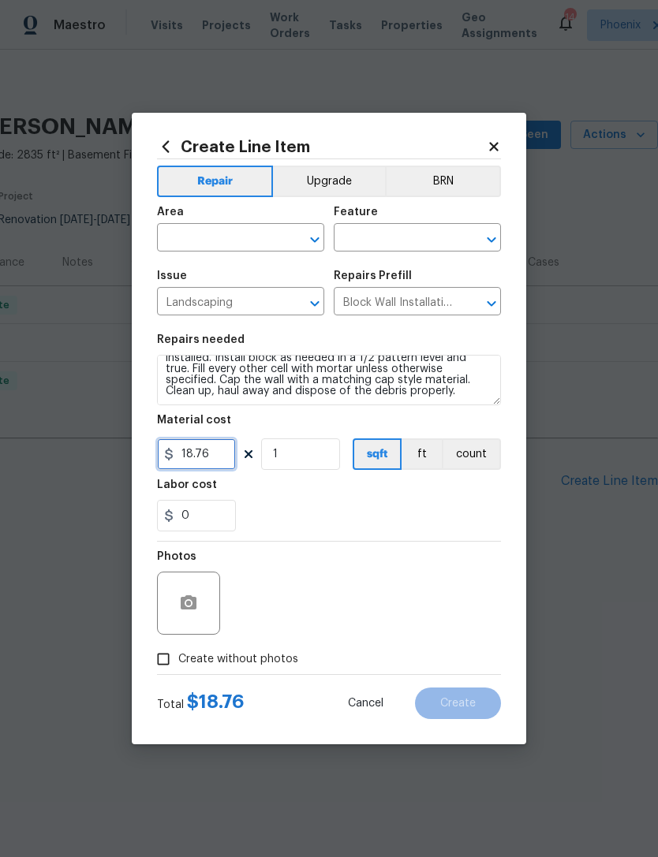
click at [218, 457] on input "18.76" at bounding box center [196, 454] width 79 height 32
type input "2500"
click at [334, 520] on div "0" at bounding box center [329, 516] width 344 height 32
click at [274, 236] on input "text" at bounding box center [218, 239] width 123 height 24
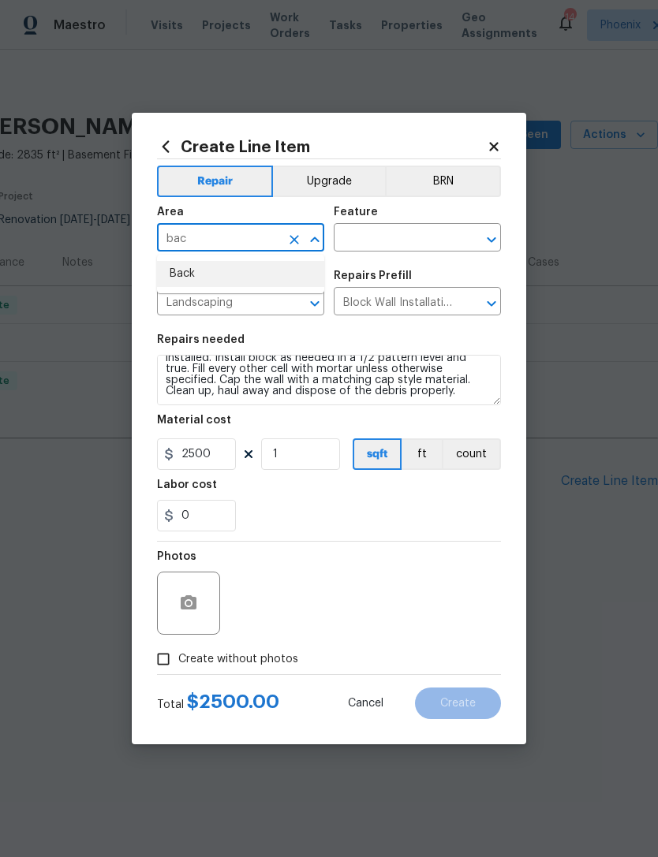
click at [188, 280] on li "Back" at bounding box center [240, 274] width 167 height 26
type input "Back"
click at [448, 225] on div "Feature" at bounding box center [417, 217] width 167 height 21
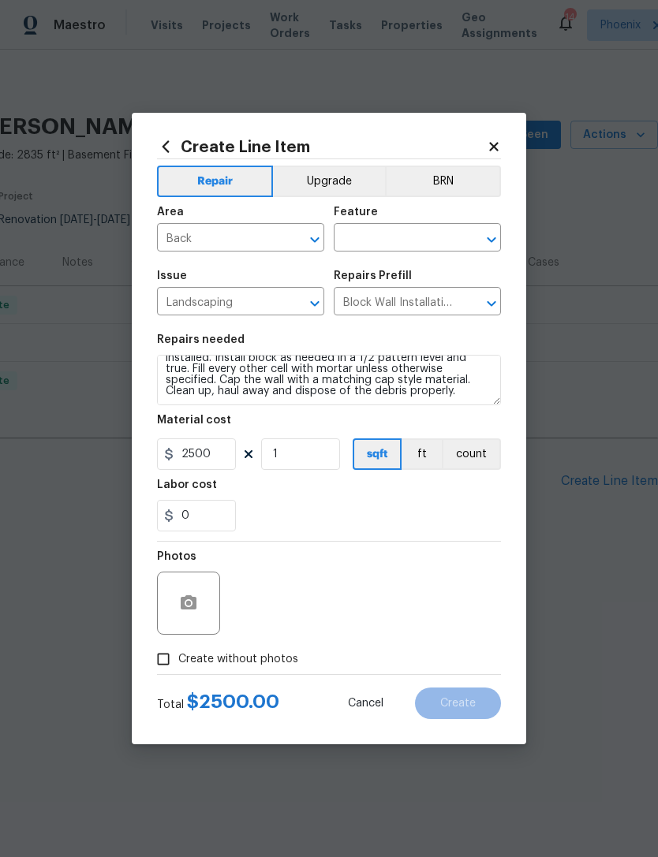
click at [442, 233] on input "text" at bounding box center [395, 239] width 123 height 24
type input "b"
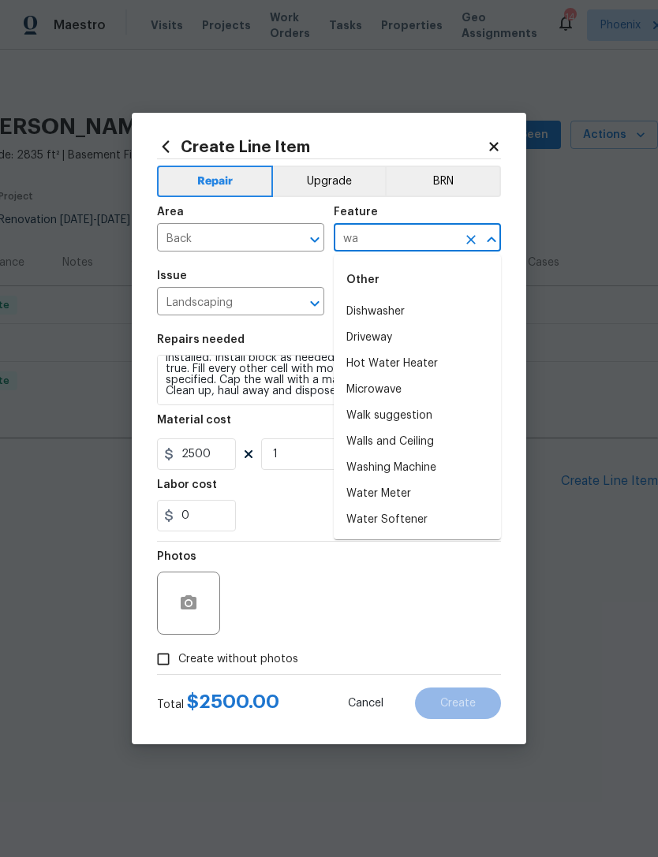
type input "w"
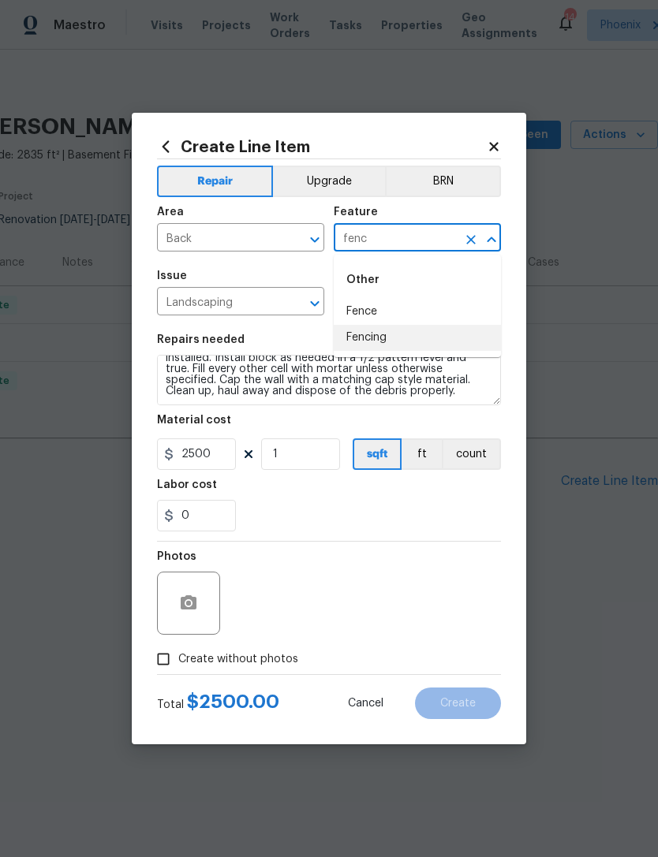
click at [370, 338] on li "Fencing" at bounding box center [417, 338] width 167 height 26
type input "Fencing"
click at [294, 524] on div "0" at bounding box center [329, 516] width 344 height 32
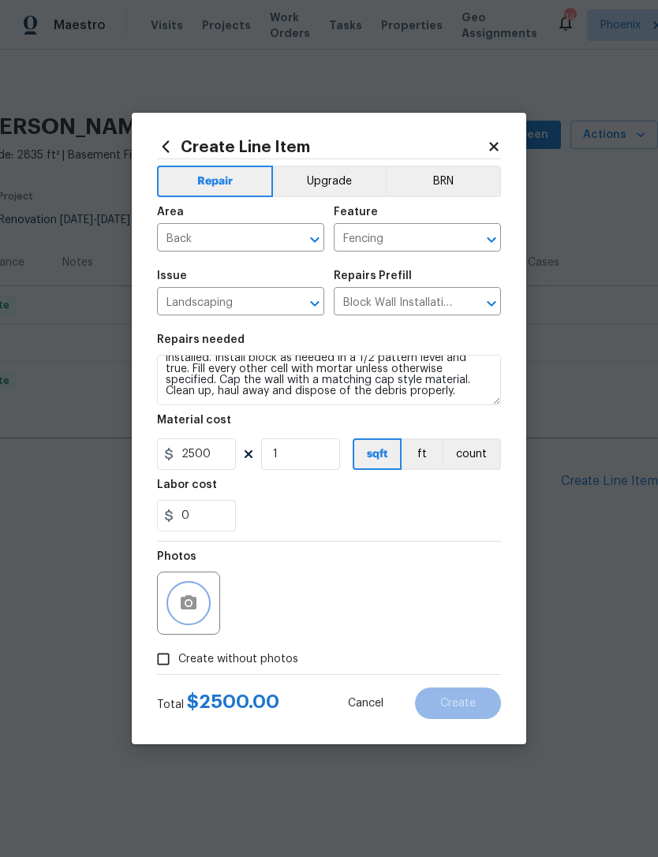
click at [189, 606] on circle "button" at bounding box center [188, 603] width 5 height 5
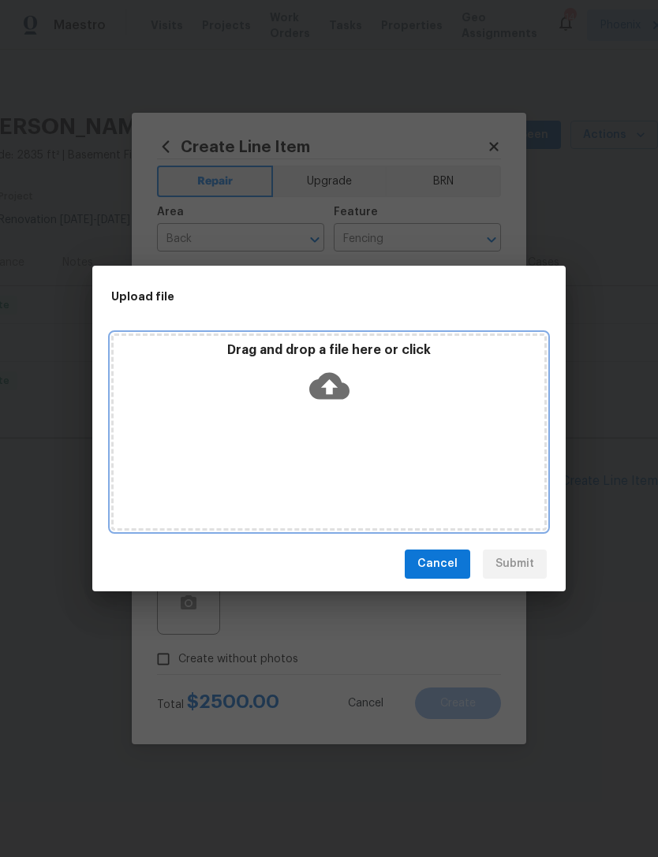
click at [322, 380] on icon at bounding box center [329, 385] width 40 height 27
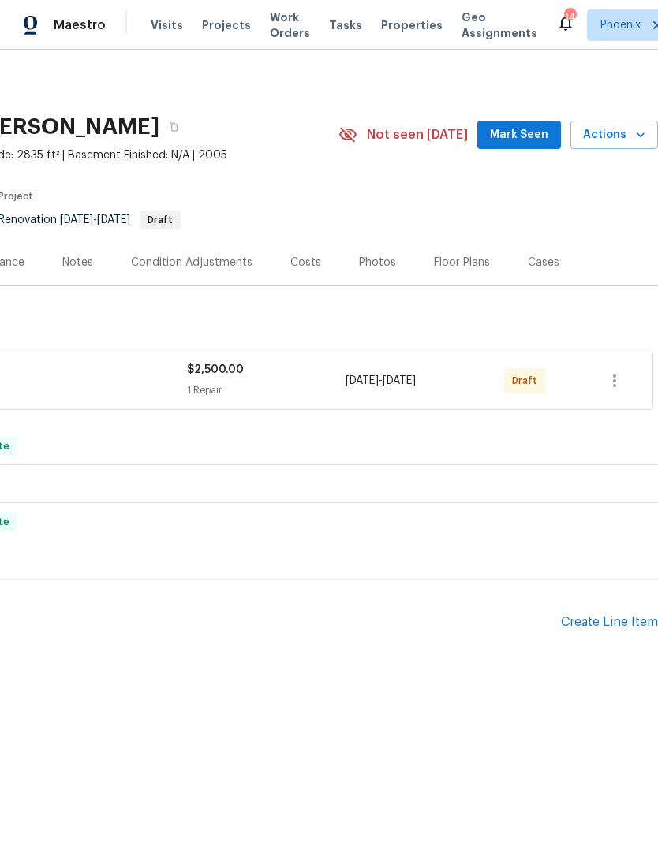
scroll to position [0, 233]
click at [620, 390] on icon "button" at bounding box center [614, 380] width 19 height 19
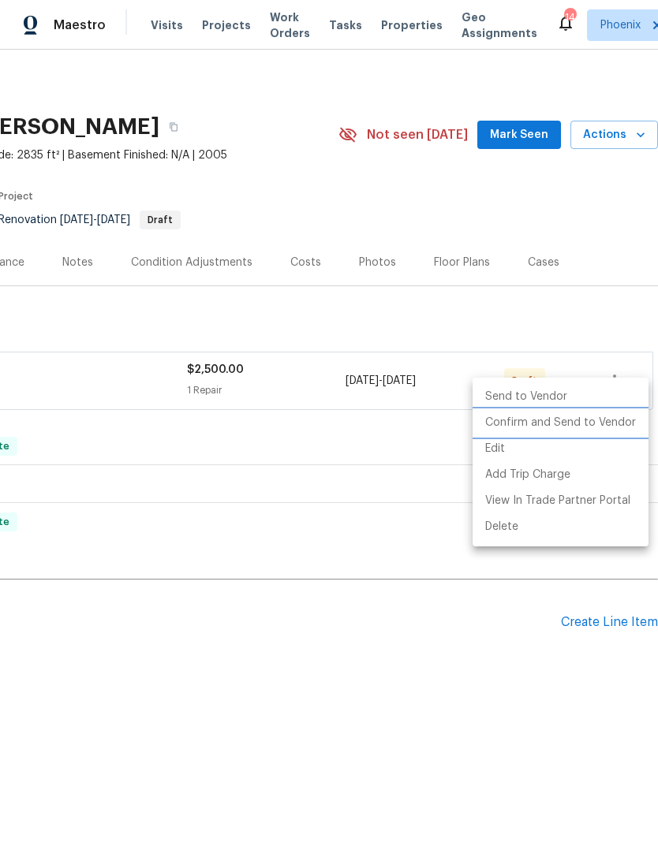
click at [587, 427] on li "Confirm and Send to Vendor" at bounding box center [560, 423] width 176 height 26
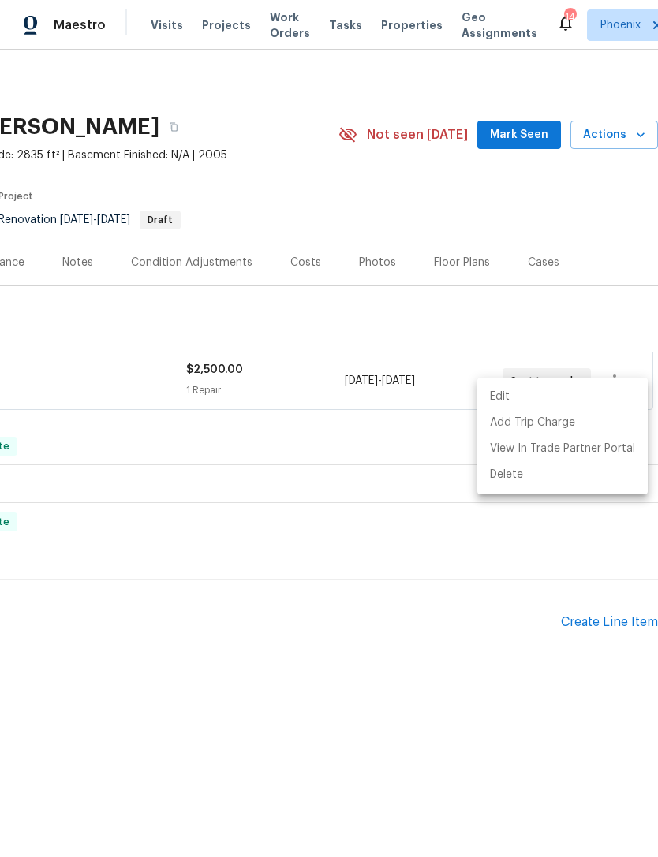
click at [421, 677] on div at bounding box center [329, 428] width 658 height 857
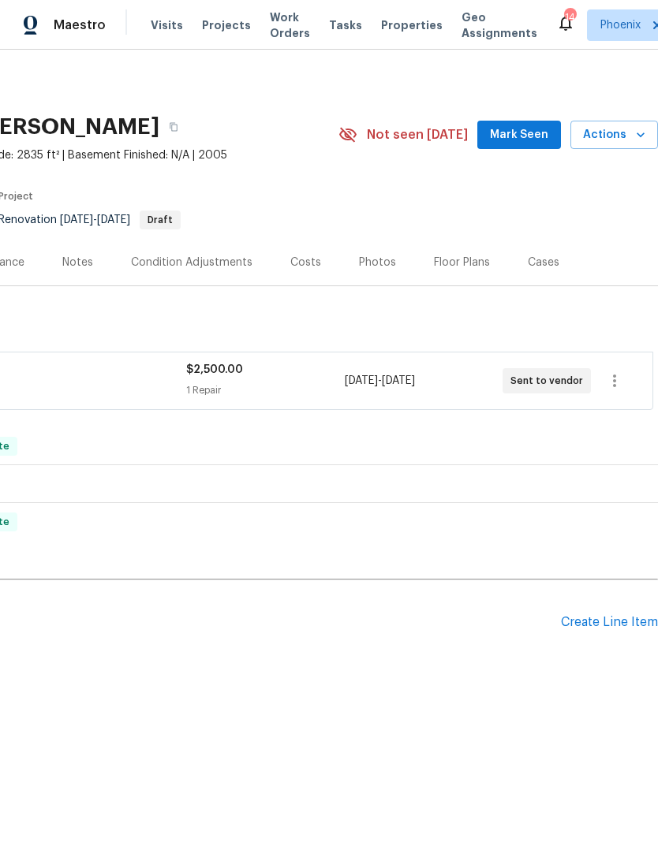
click at [532, 150] on button "Mark Seen" at bounding box center [519, 135] width 84 height 29
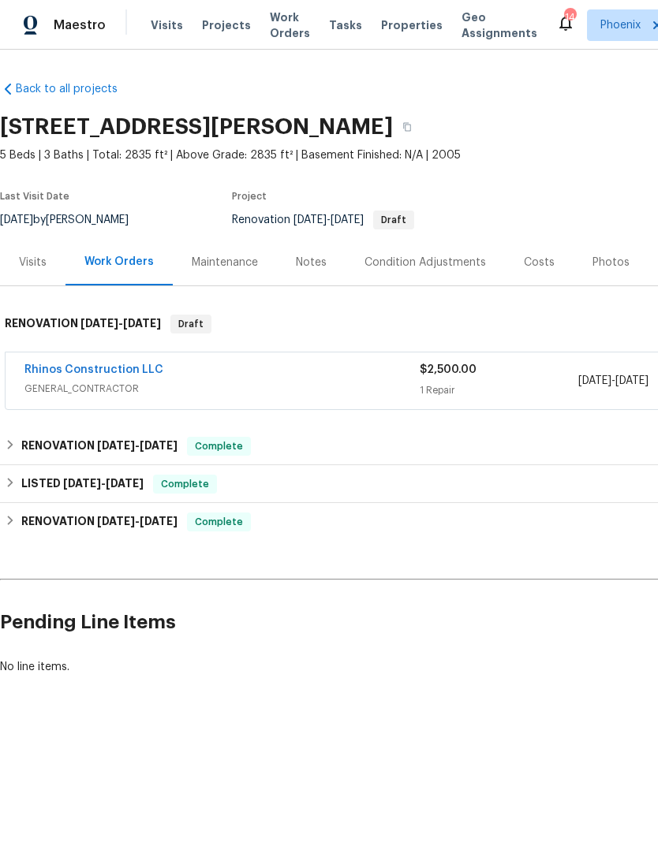
scroll to position [0, 0]
click at [308, 260] on div "Notes" at bounding box center [311, 262] width 69 height 47
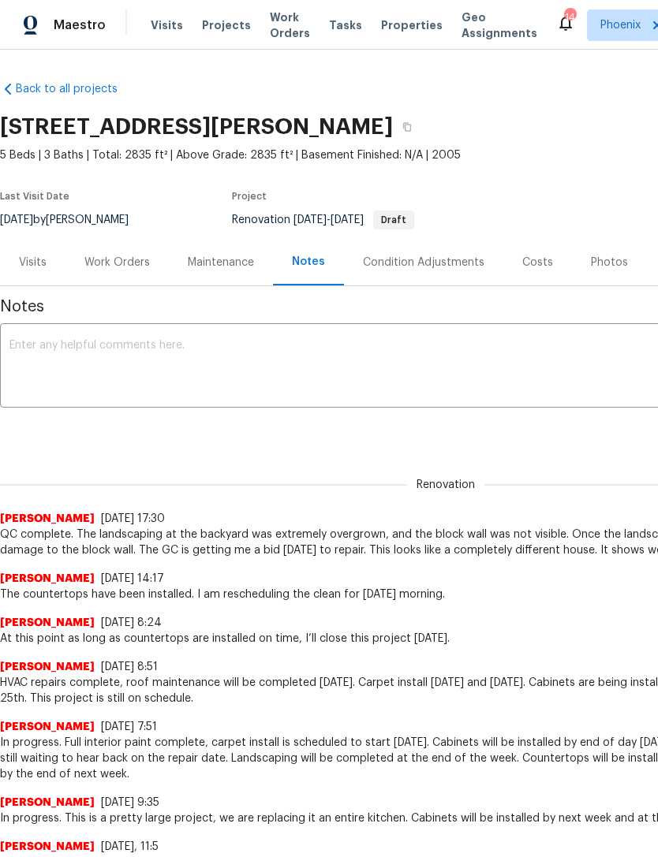
click at [144, 356] on textarea at bounding box center [445, 367] width 872 height 55
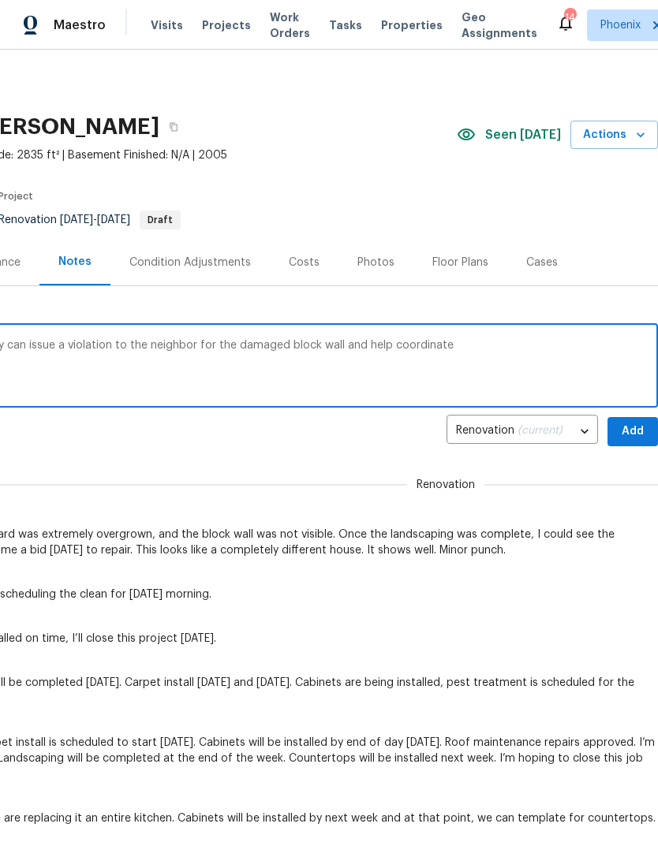
scroll to position [0, 233]
type textarea "I submitted a form to the HOA so that they can issue a violation to the neighbo…"
click at [639, 441] on span "Add" at bounding box center [632, 432] width 25 height 20
